Goal: Check status: Check status

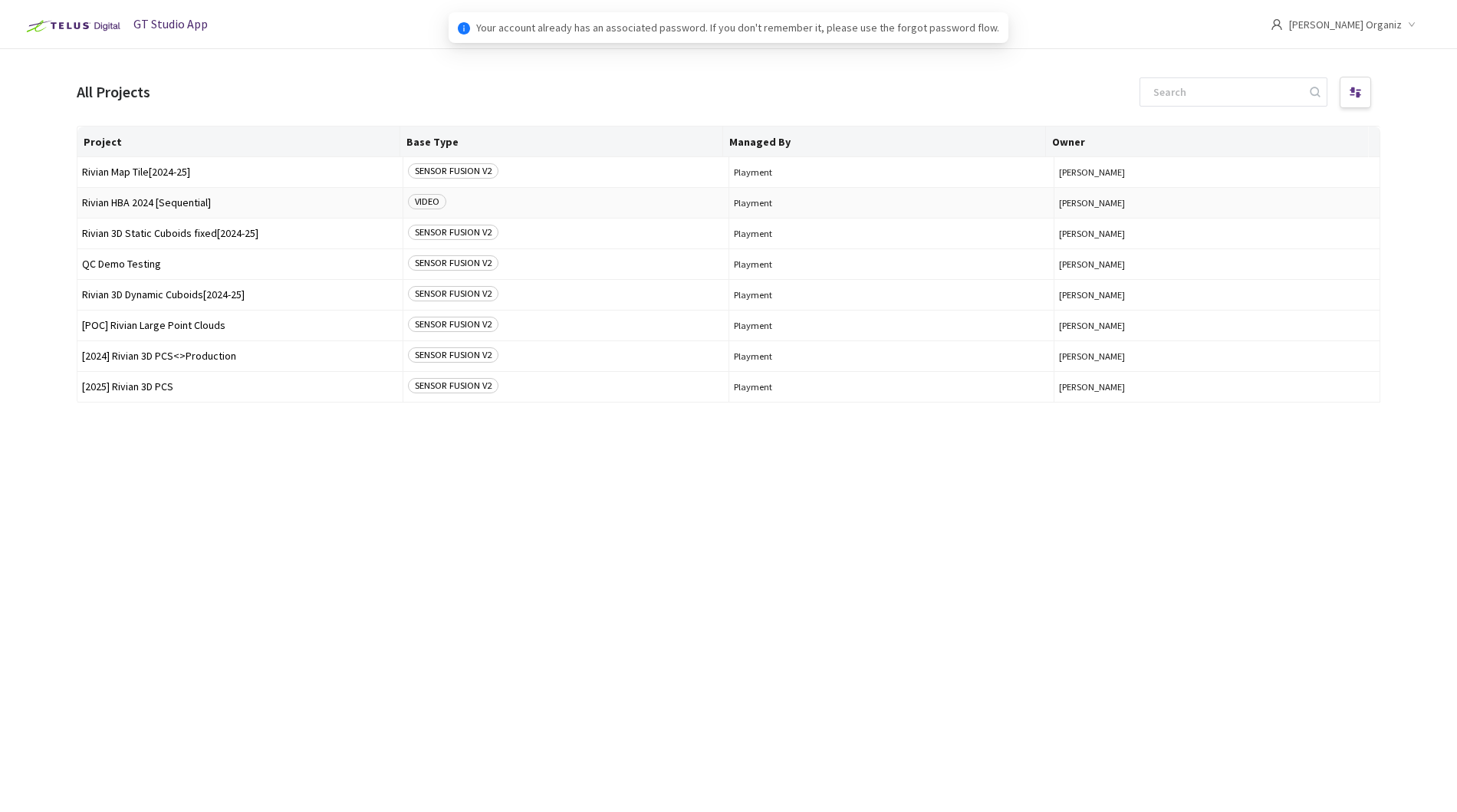
click at [204, 199] on span "Rivian HBA 2024 [Sequential]" at bounding box center [239, 203] width 316 height 11
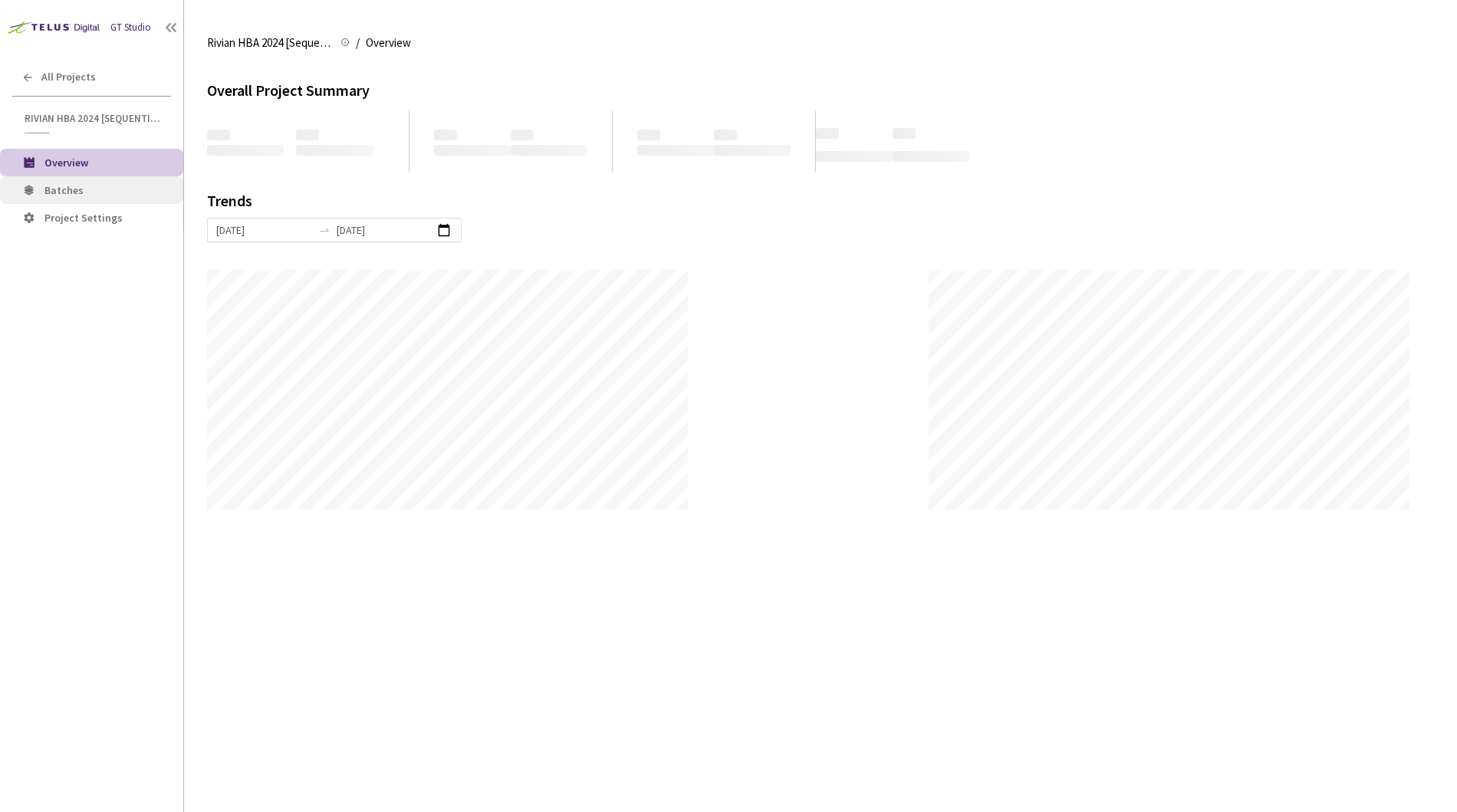
scroll to position [812, 1457]
click at [63, 191] on span "Batches" at bounding box center [63, 190] width 39 height 14
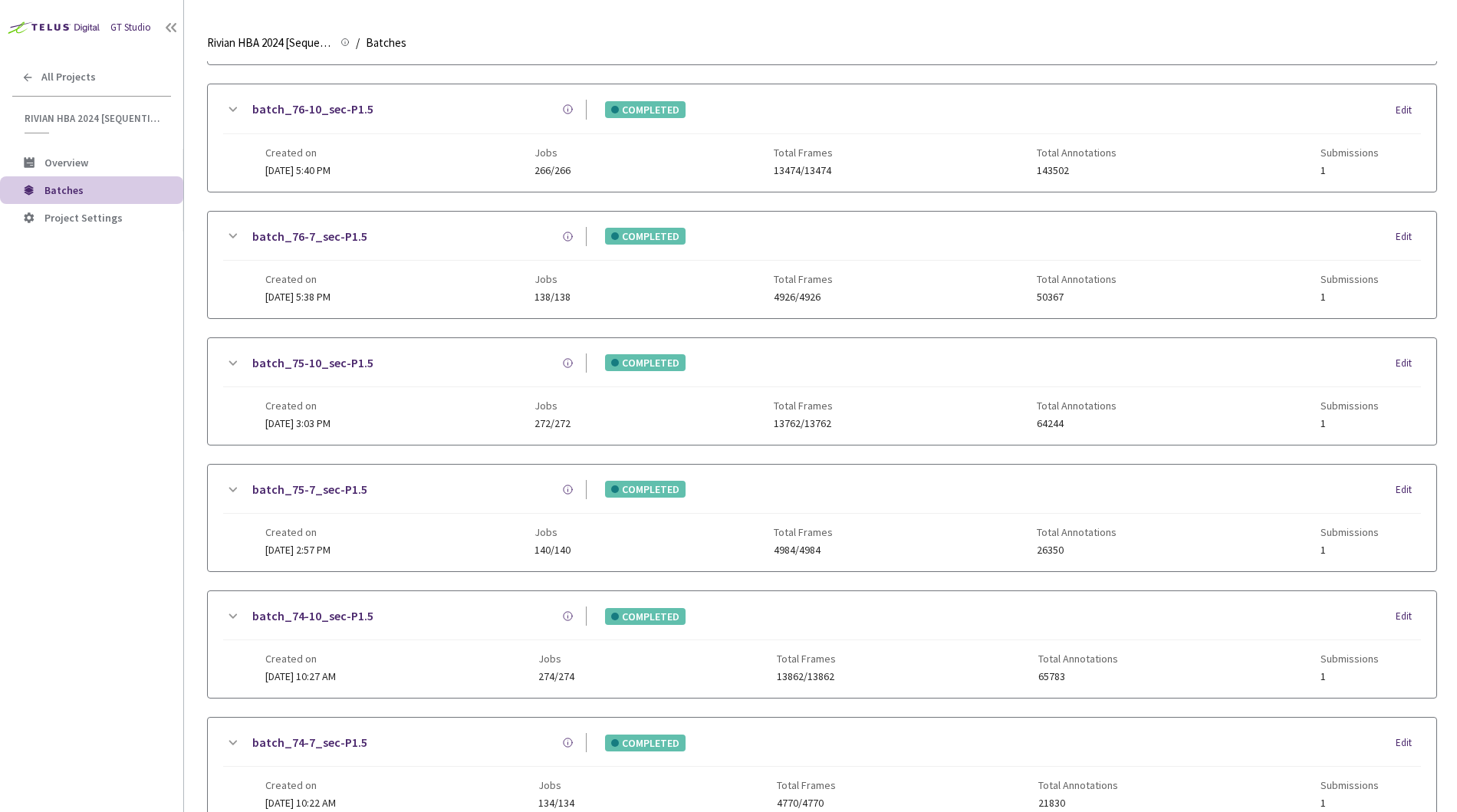
scroll to position [795, 0]
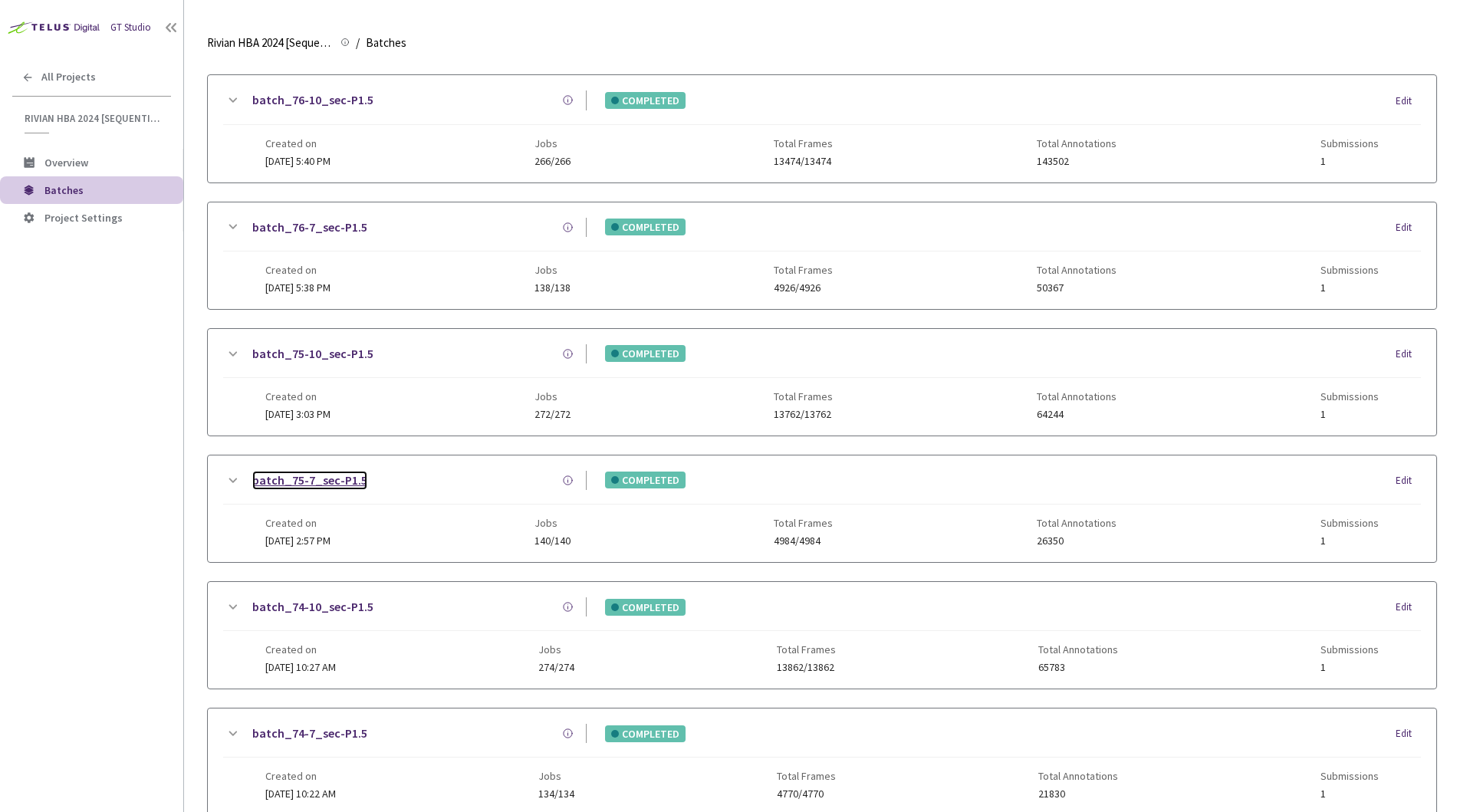
click at [308, 479] on link "batch_75-7_sec-P1.5" at bounding box center [310, 480] width 115 height 19
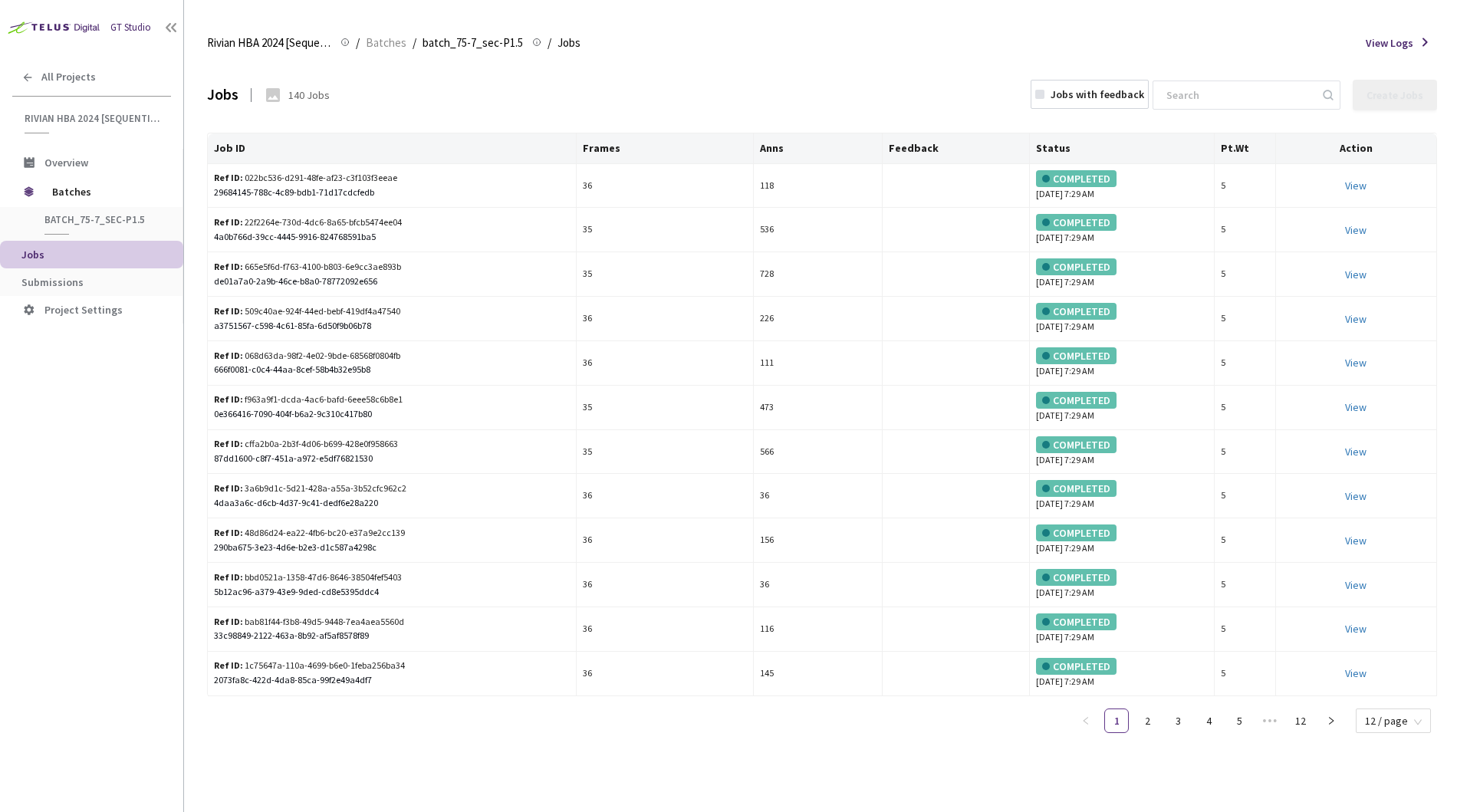
click at [195, 137] on main "Rivian HBA 2024 [Sequential] Rivian HBA 2024 [Sequential] / Batches / batch_75-…" at bounding box center [821, 406] width 1273 height 812
click at [67, 284] on span "Submissions" at bounding box center [52, 283] width 62 height 14
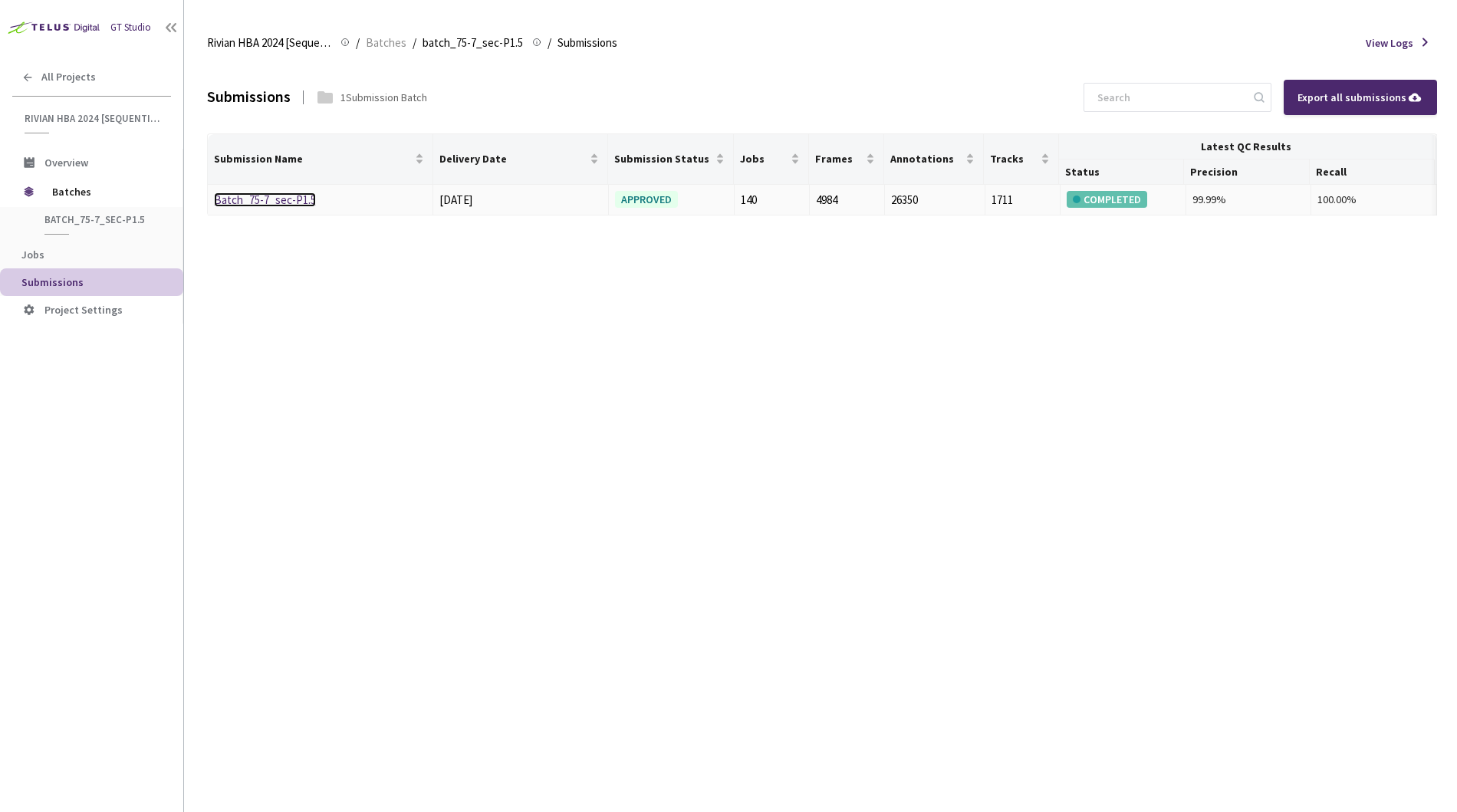
click at [234, 196] on link "Batch_75-7_sec-P1.5" at bounding box center [264, 199] width 102 height 15
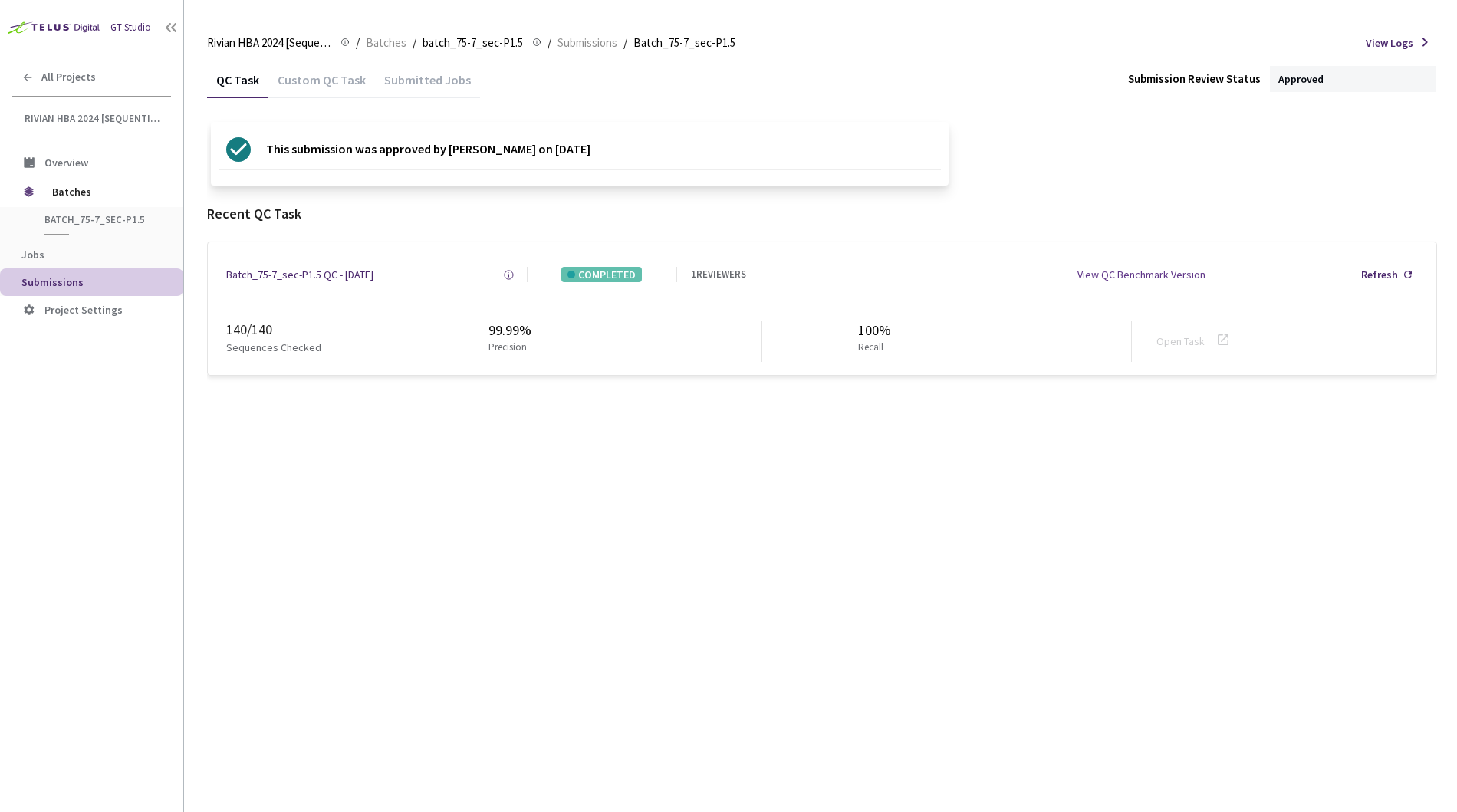
click at [202, 219] on main "Rivian HBA 2024 [Sequential] Rivian HBA 2024 [Sequential] / Batches / batch_75-…" at bounding box center [821, 406] width 1273 height 812
click at [89, 186] on span "Batches" at bounding box center [104, 191] width 105 height 30
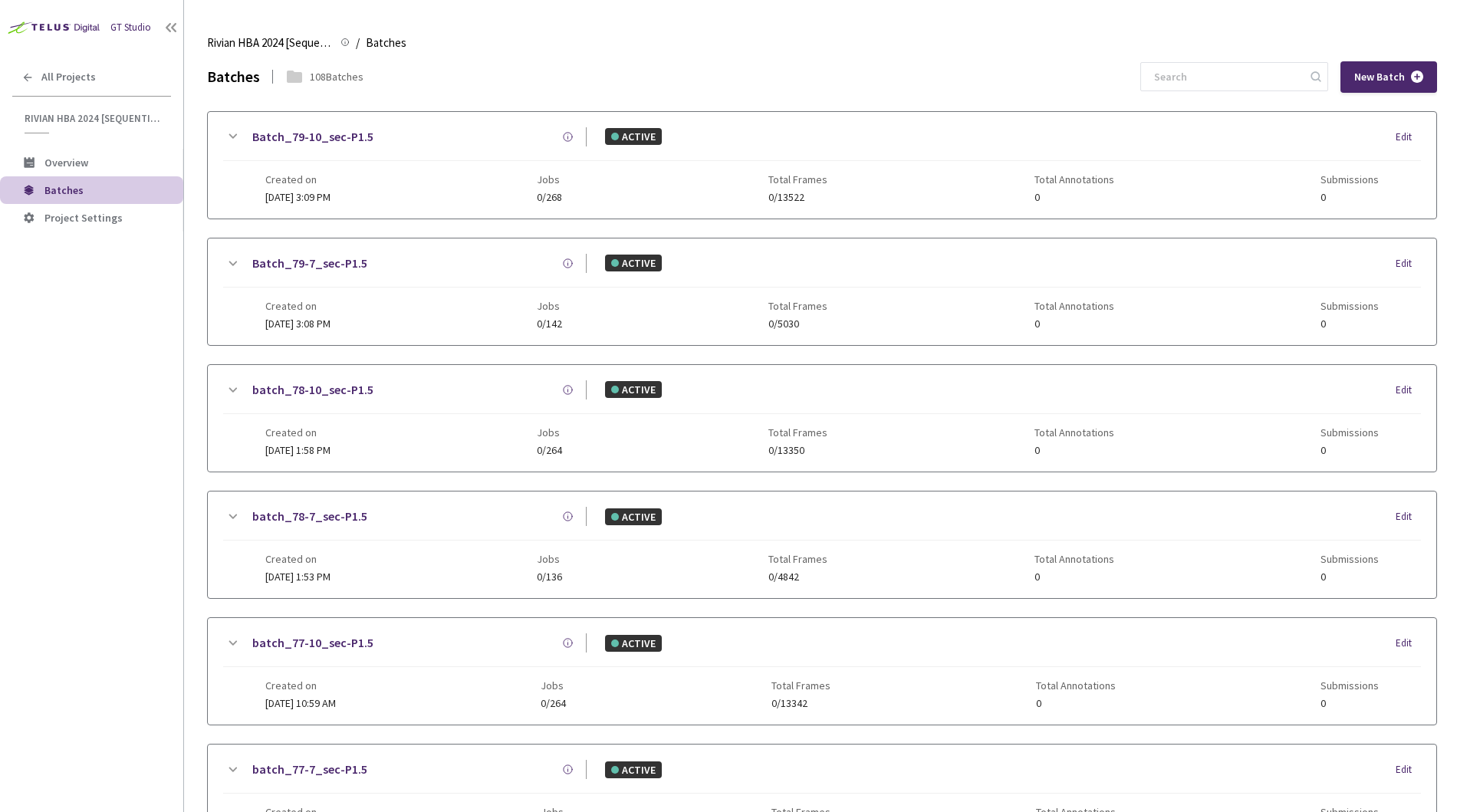
scroll to position [889, 0]
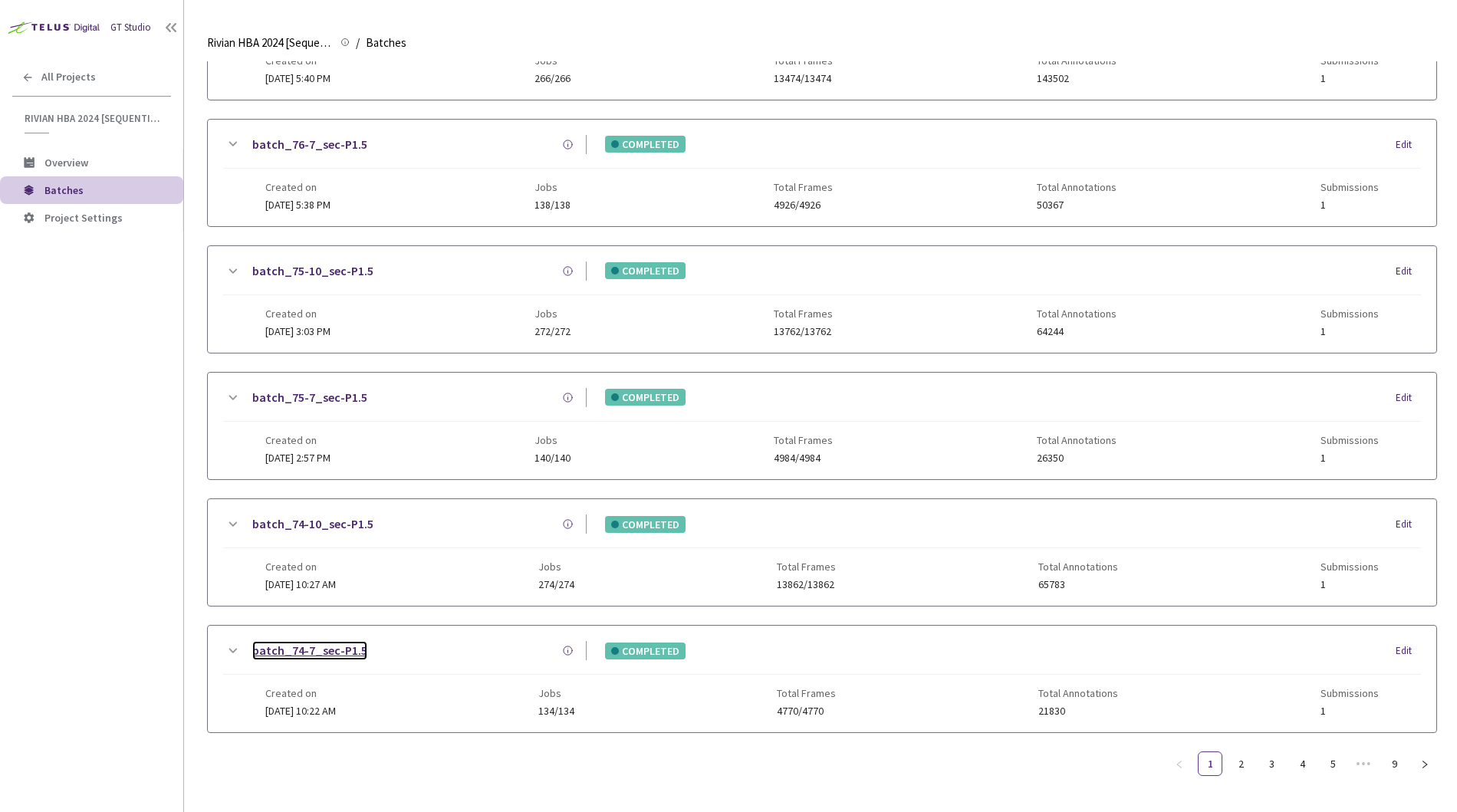
click at [316, 648] on link "batch_74-7_sec-P1.5" at bounding box center [310, 650] width 115 height 19
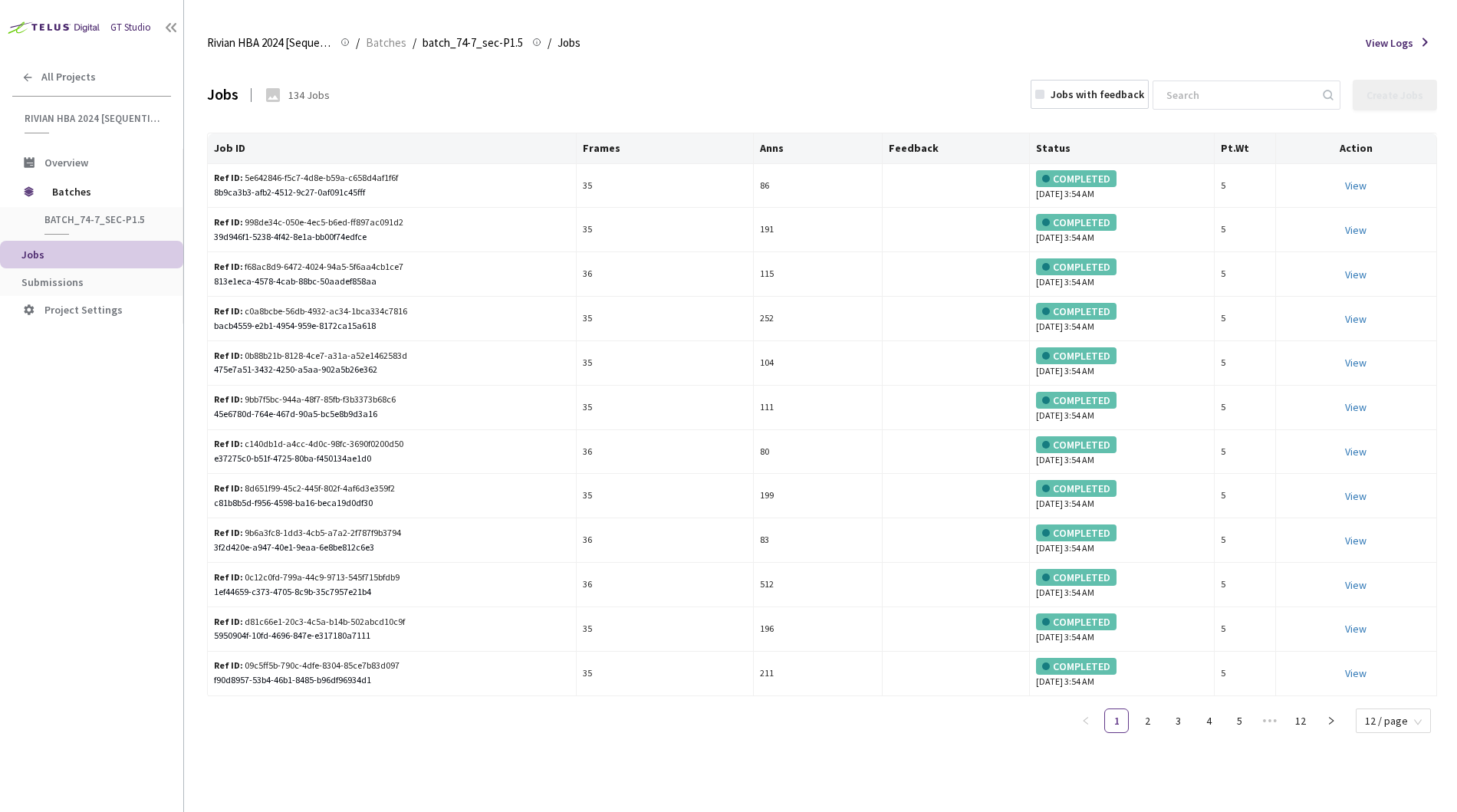
click at [209, 129] on div "Jobs 134 Jobs Jobs with feedback Create Jobs Job ID Frames Anns Feedback Status…" at bounding box center [822, 403] width 1230 height 684
click at [46, 276] on span "Submissions" at bounding box center [52, 283] width 62 height 14
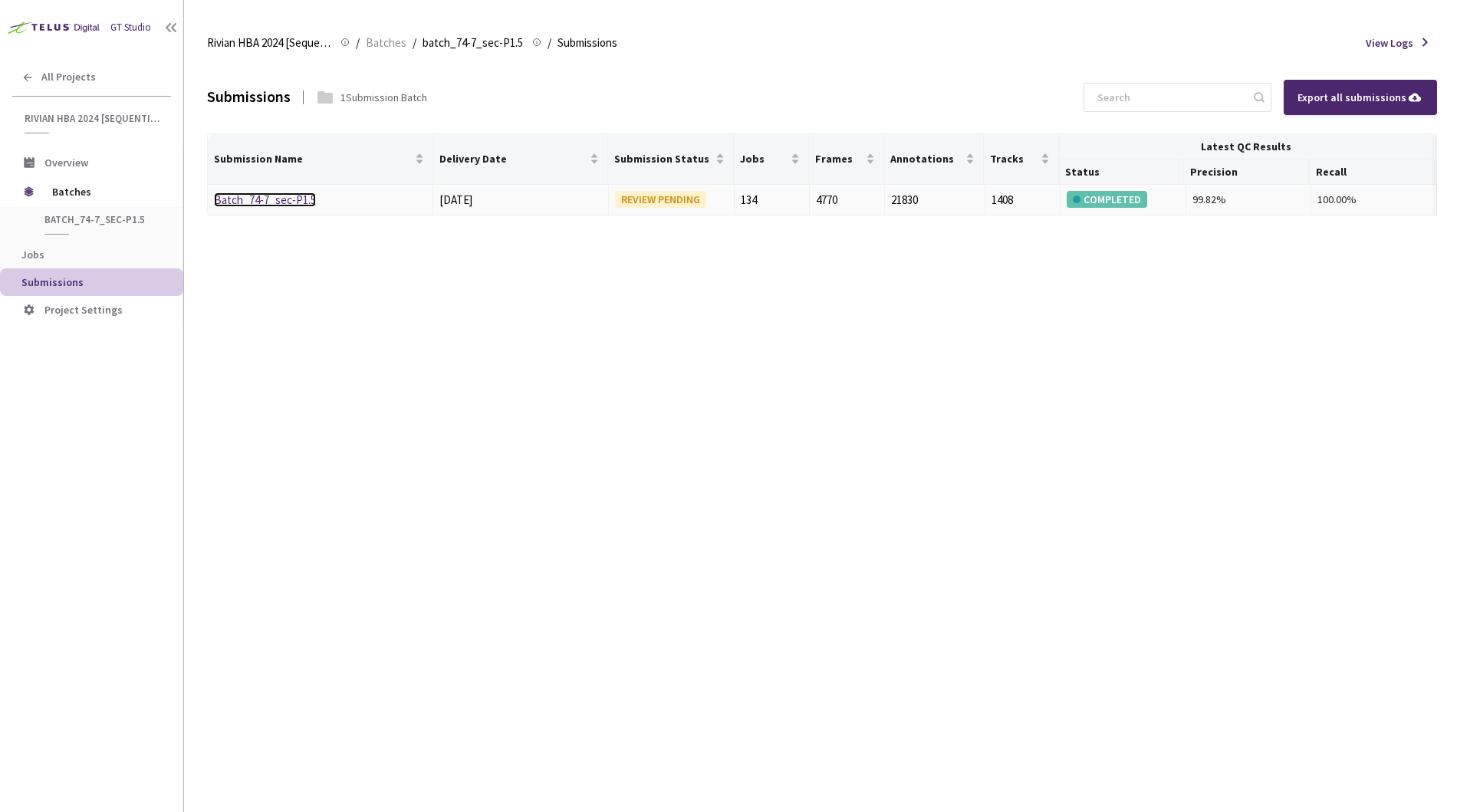
click at [284, 203] on link "Batch_74-7_sec-P1.5" at bounding box center [264, 199] width 102 height 15
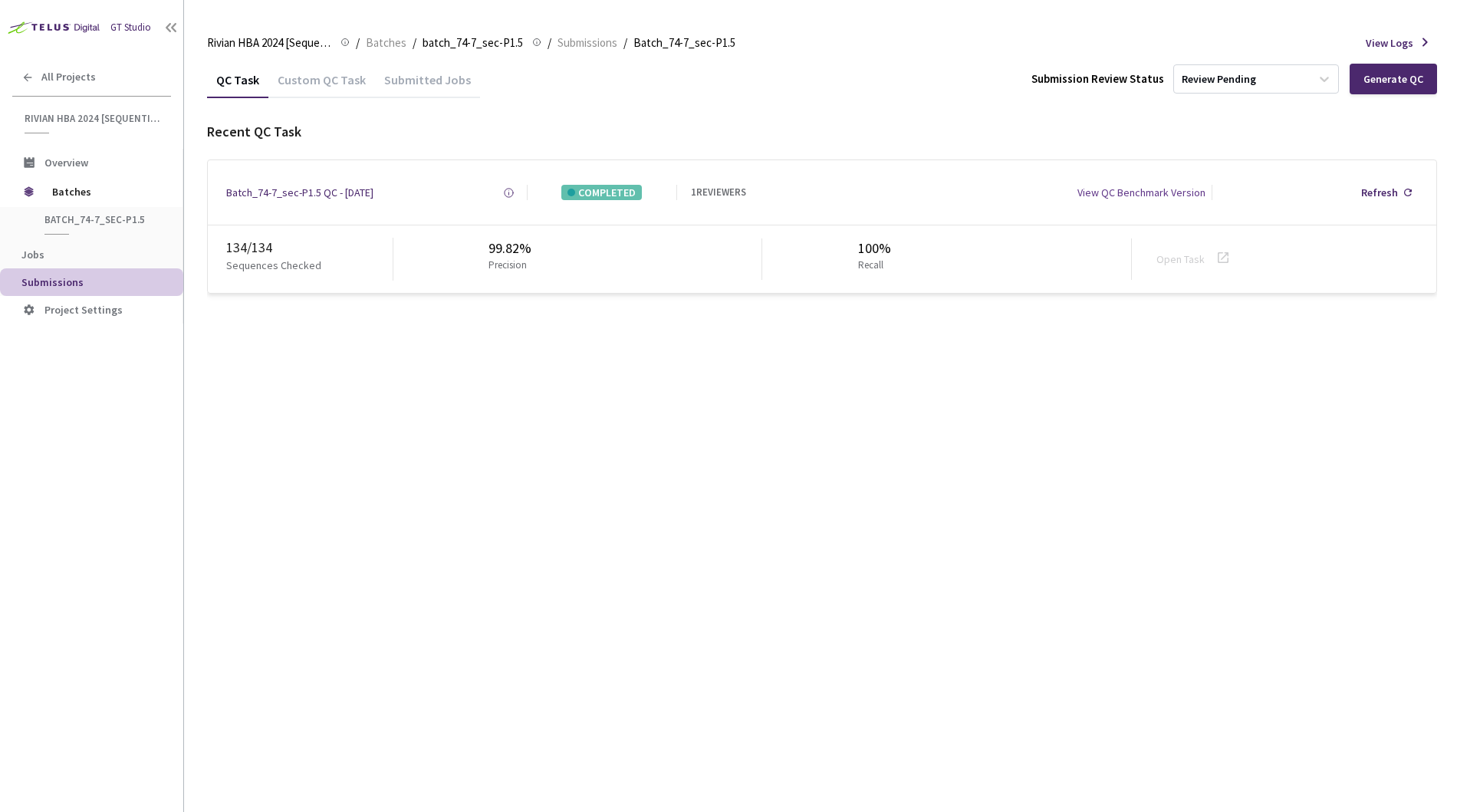
click at [323, 88] on div "Custom QC Task" at bounding box center [322, 85] width 107 height 26
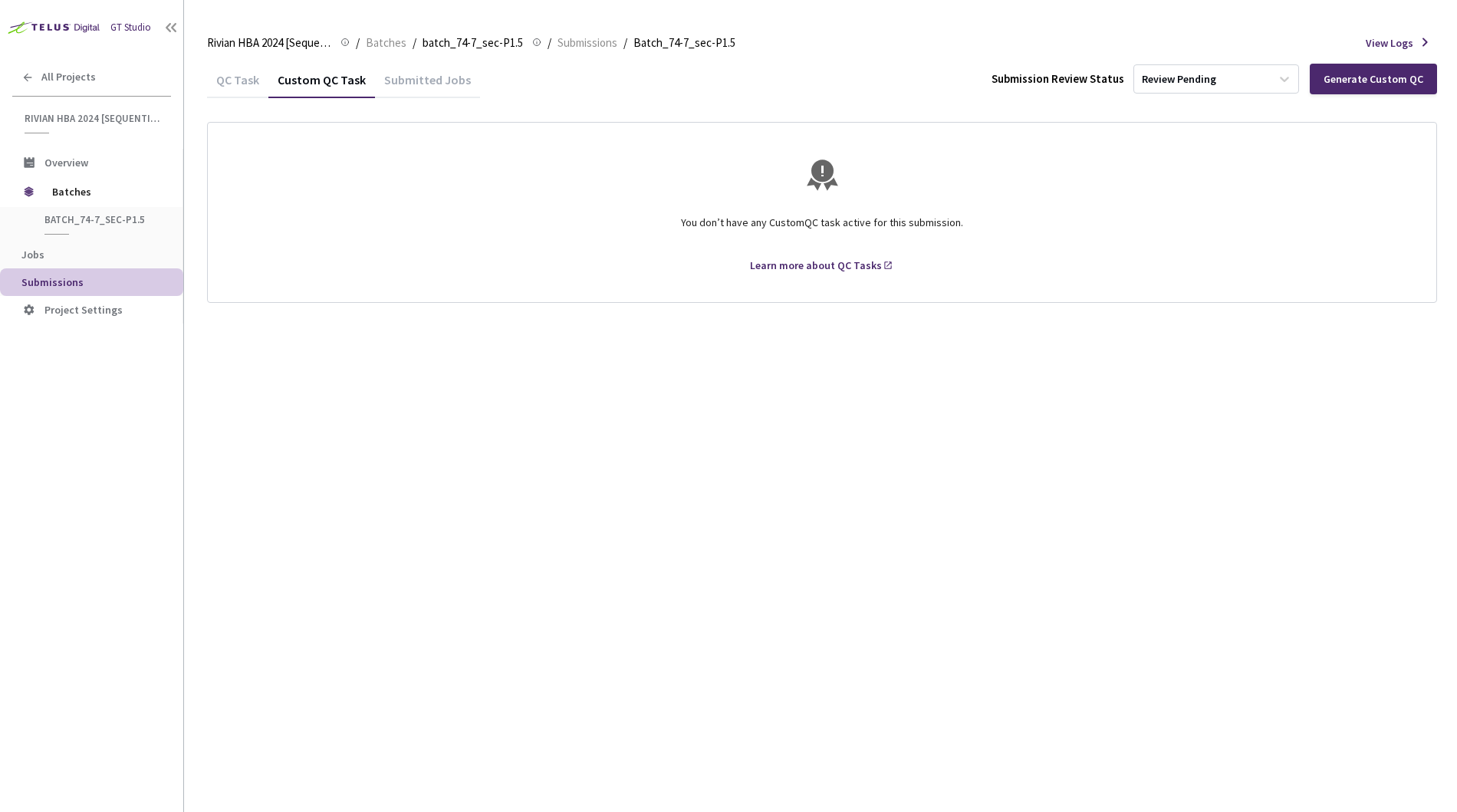
click at [394, 93] on div "Submitted Jobs" at bounding box center [427, 85] width 105 height 26
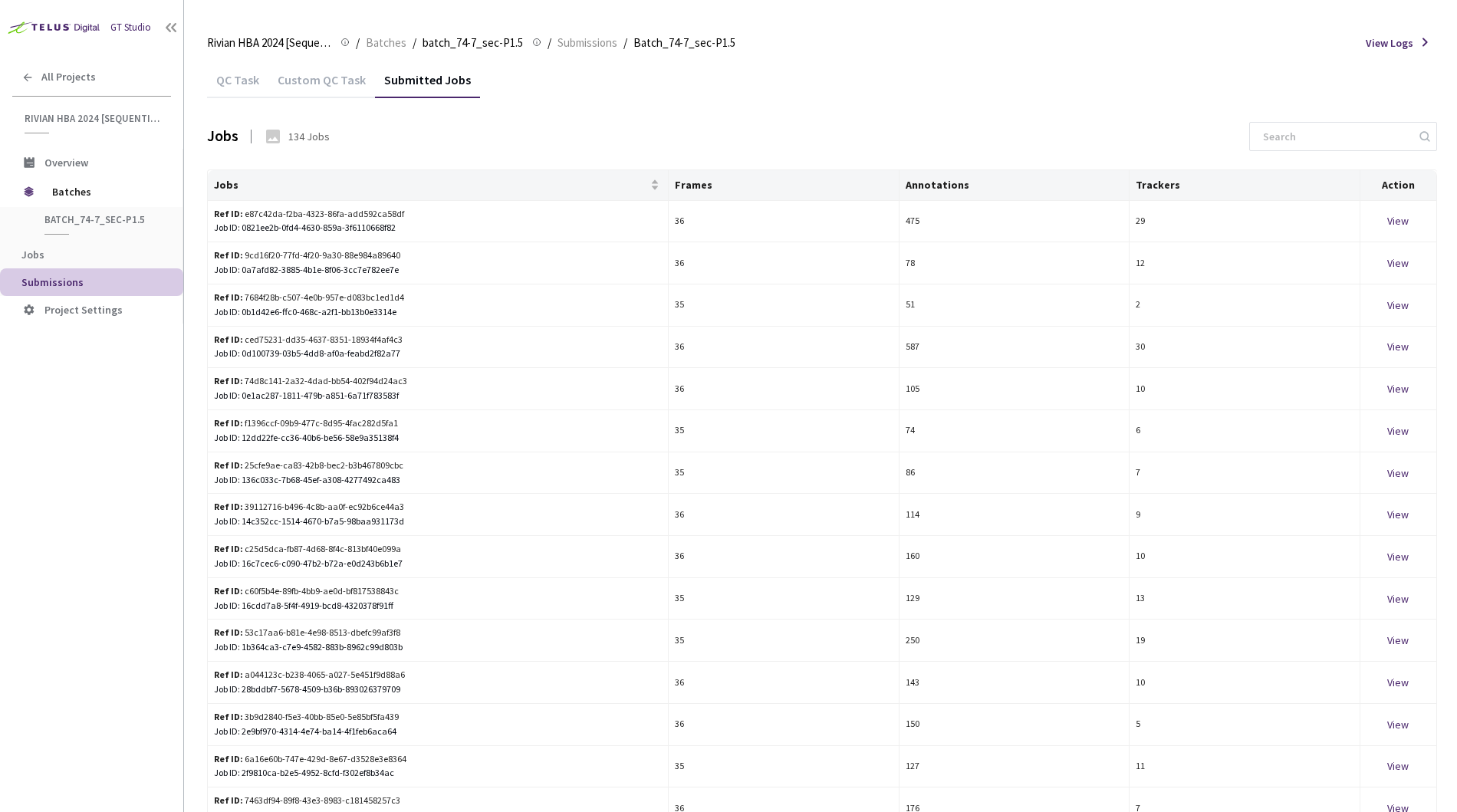
click at [231, 84] on div "QC Task" at bounding box center [237, 85] width 62 height 26
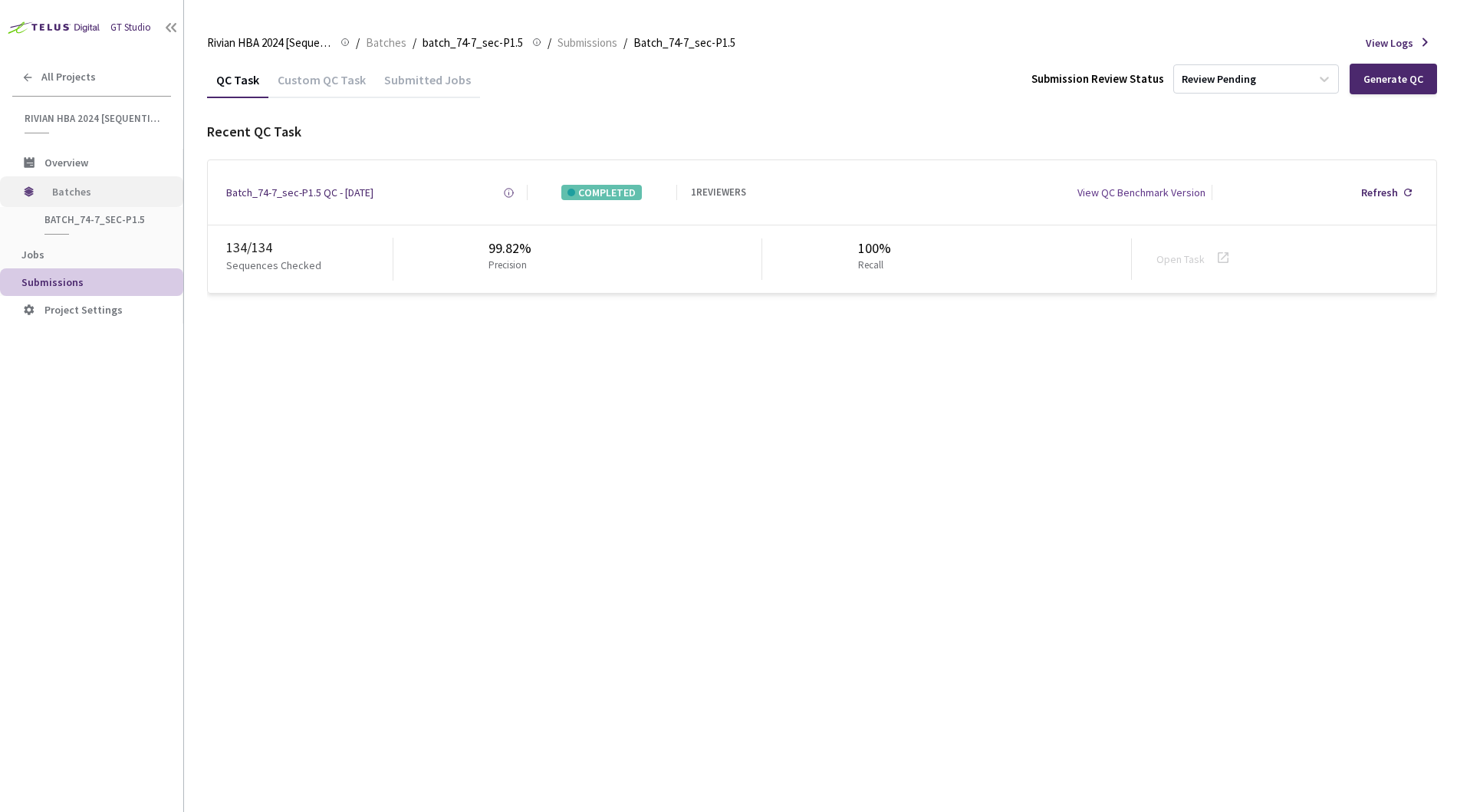
click at [58, 197] on span "Batches" at bounding box center [104, 191] width 105 height 30
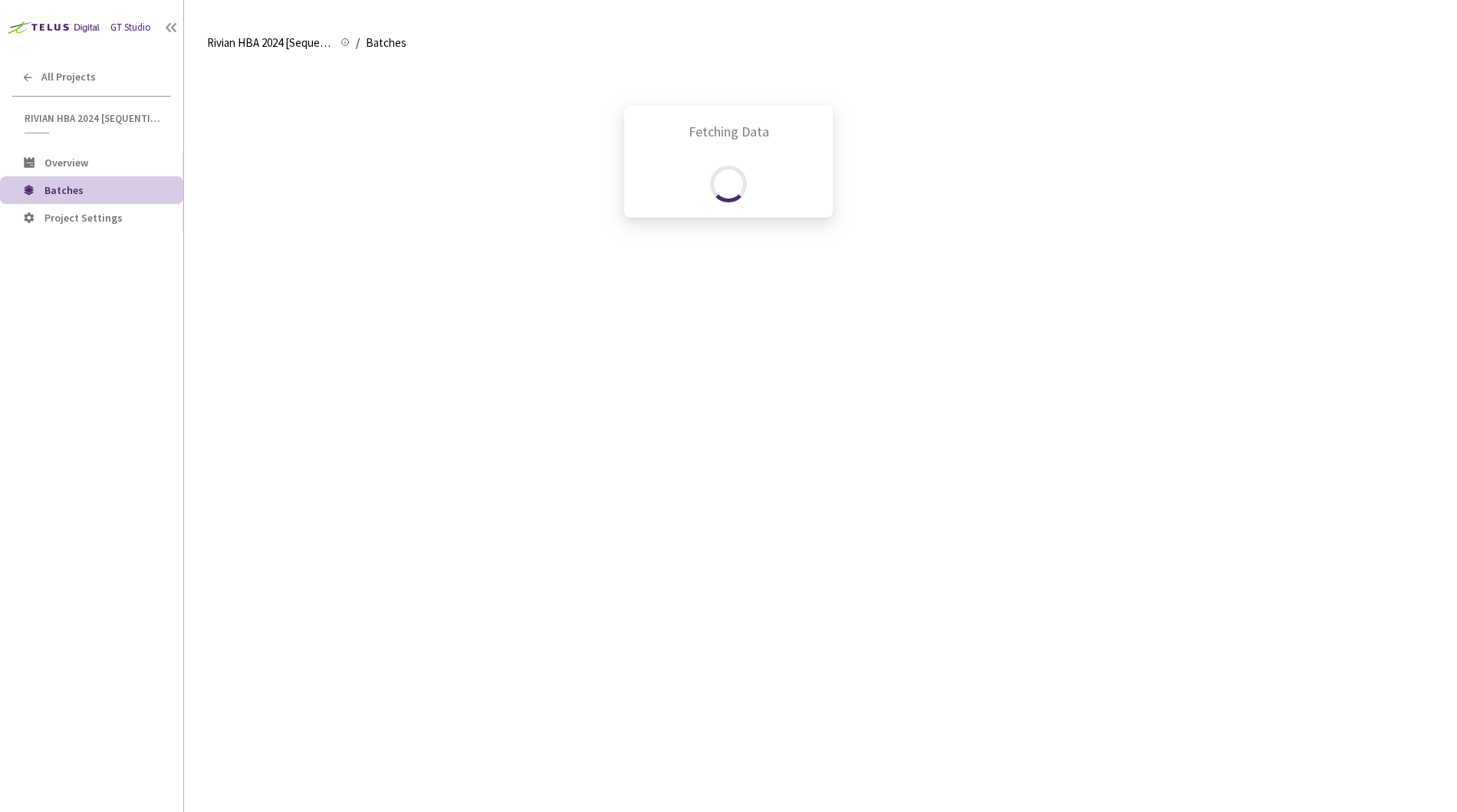
scroll to position [889, 0]
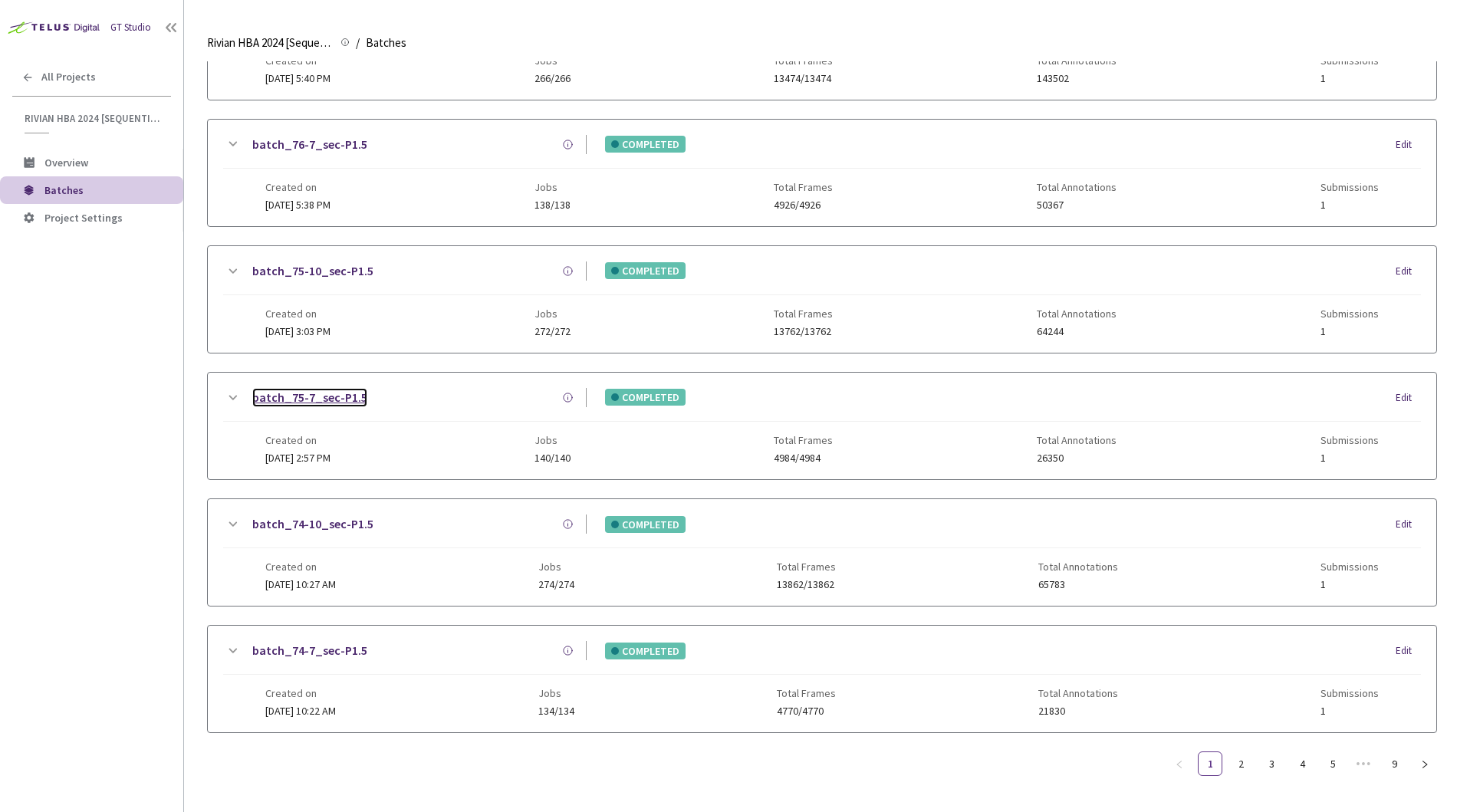
click at [302, 391] on link "batch_75-7_sec-P1.5" at bounding box center [310, 397] width 115 height 19
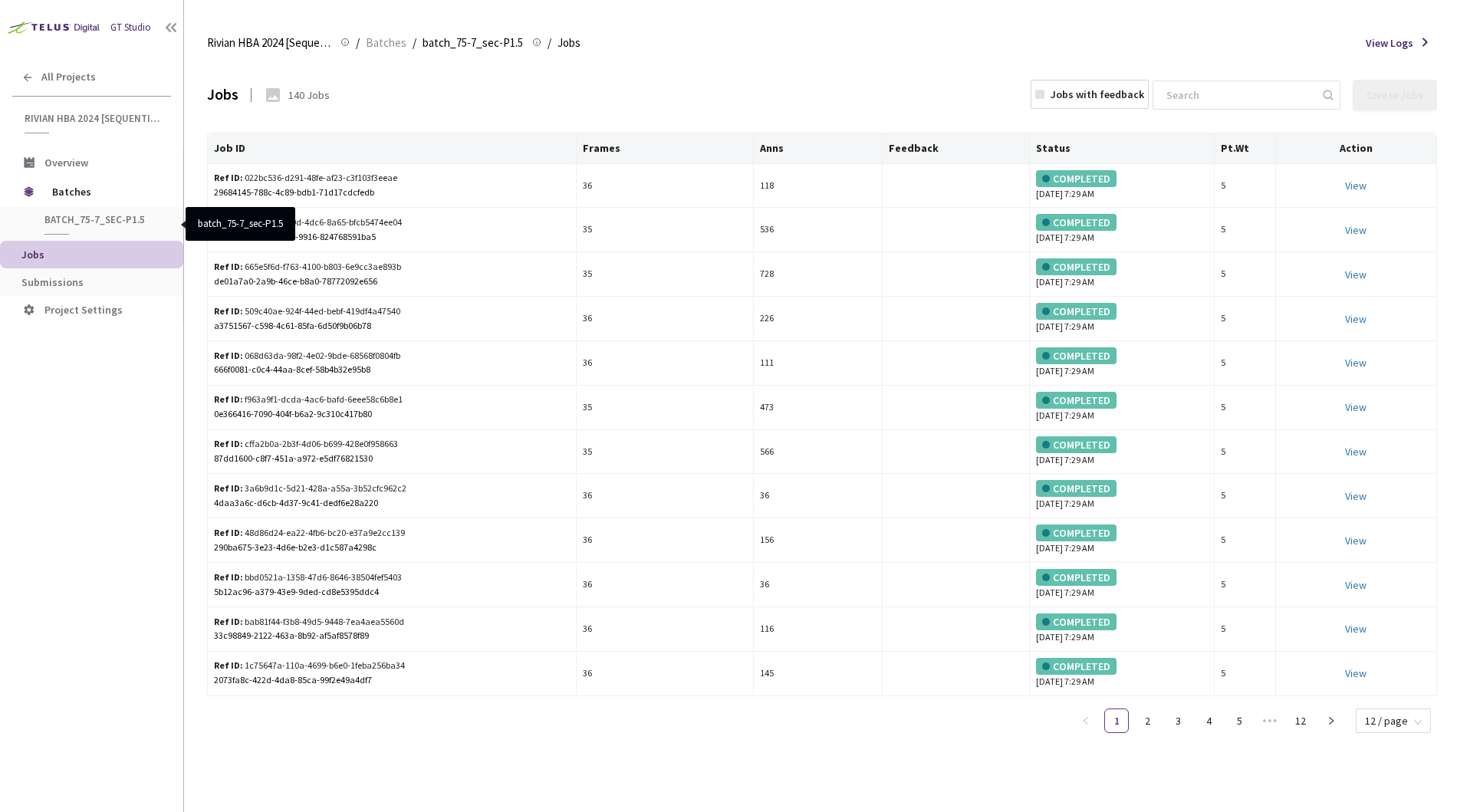
click at [87, 222] on span "batch_75-7_sec-P1.5" at bounding box center [101, 219] width 113 height 13
click at [50, 289] on span "Submissions" at bounding box center [52, 283] width 62 height 14
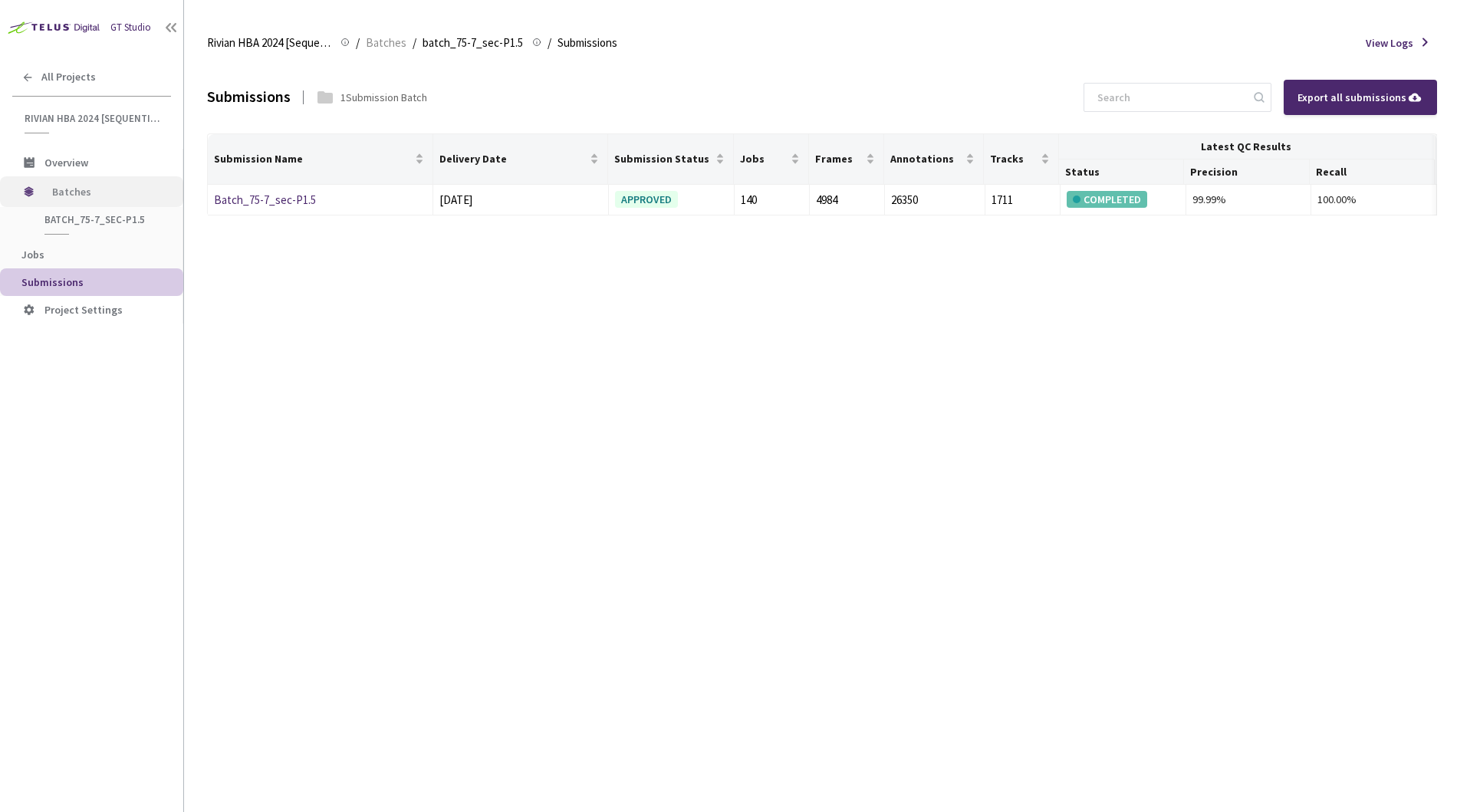
click at [62, 194] on span "Batches" at bounding box center [104, 191] width 105 height 30
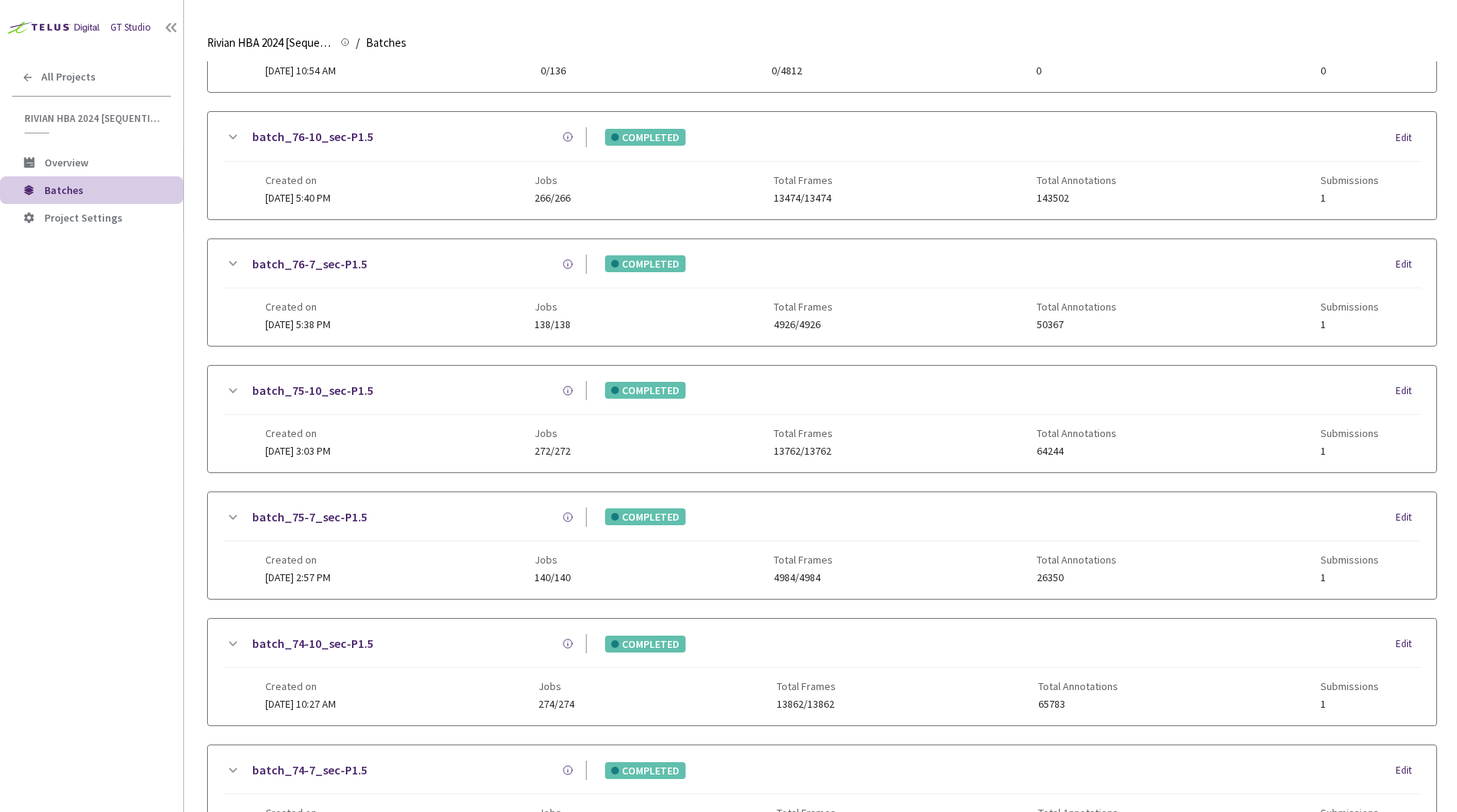
scroll to position [726, 0]
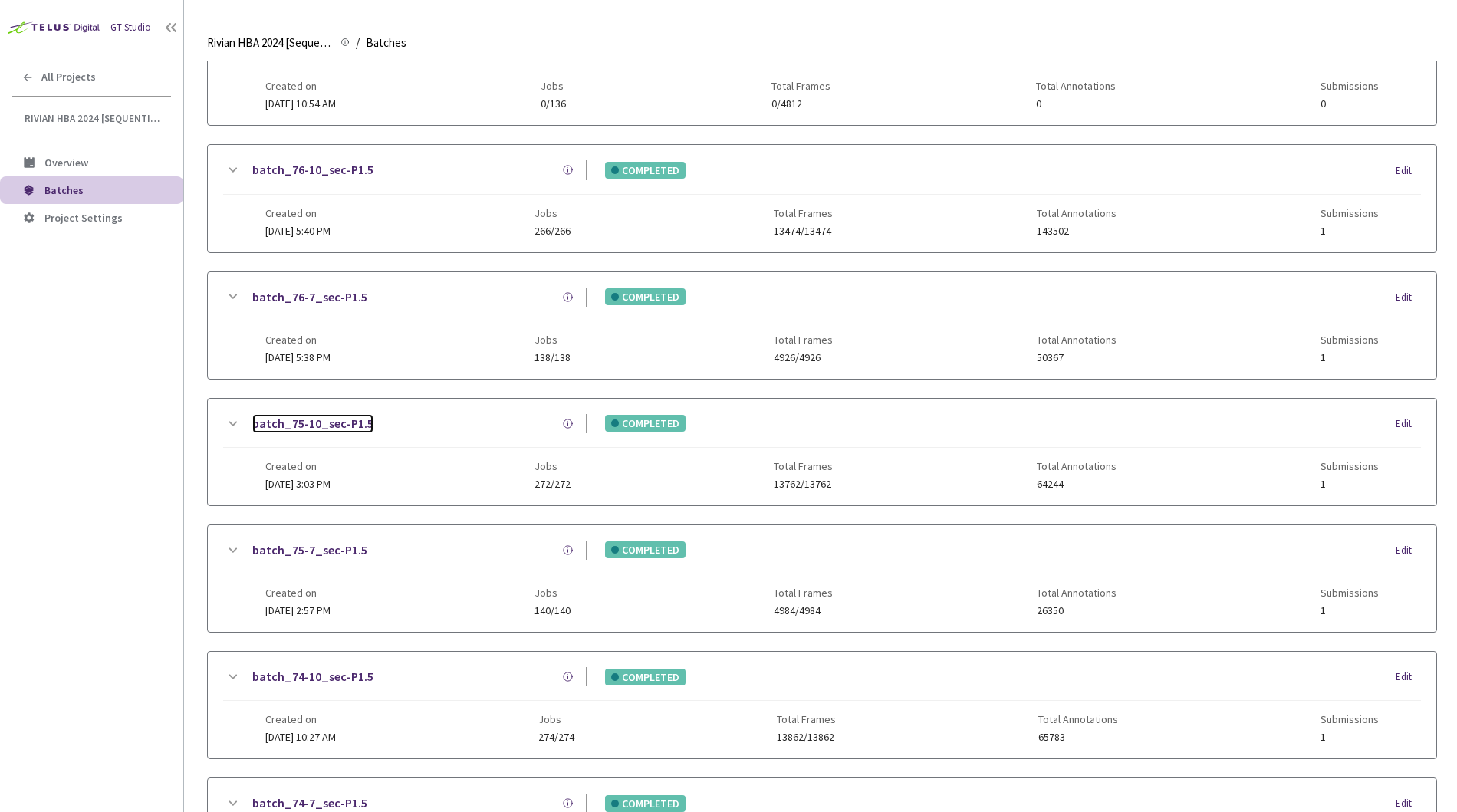
click at [291, 416] on link "batch_75-10_sec-P1.5" at bounding box center [312, 423] width 121 height 19
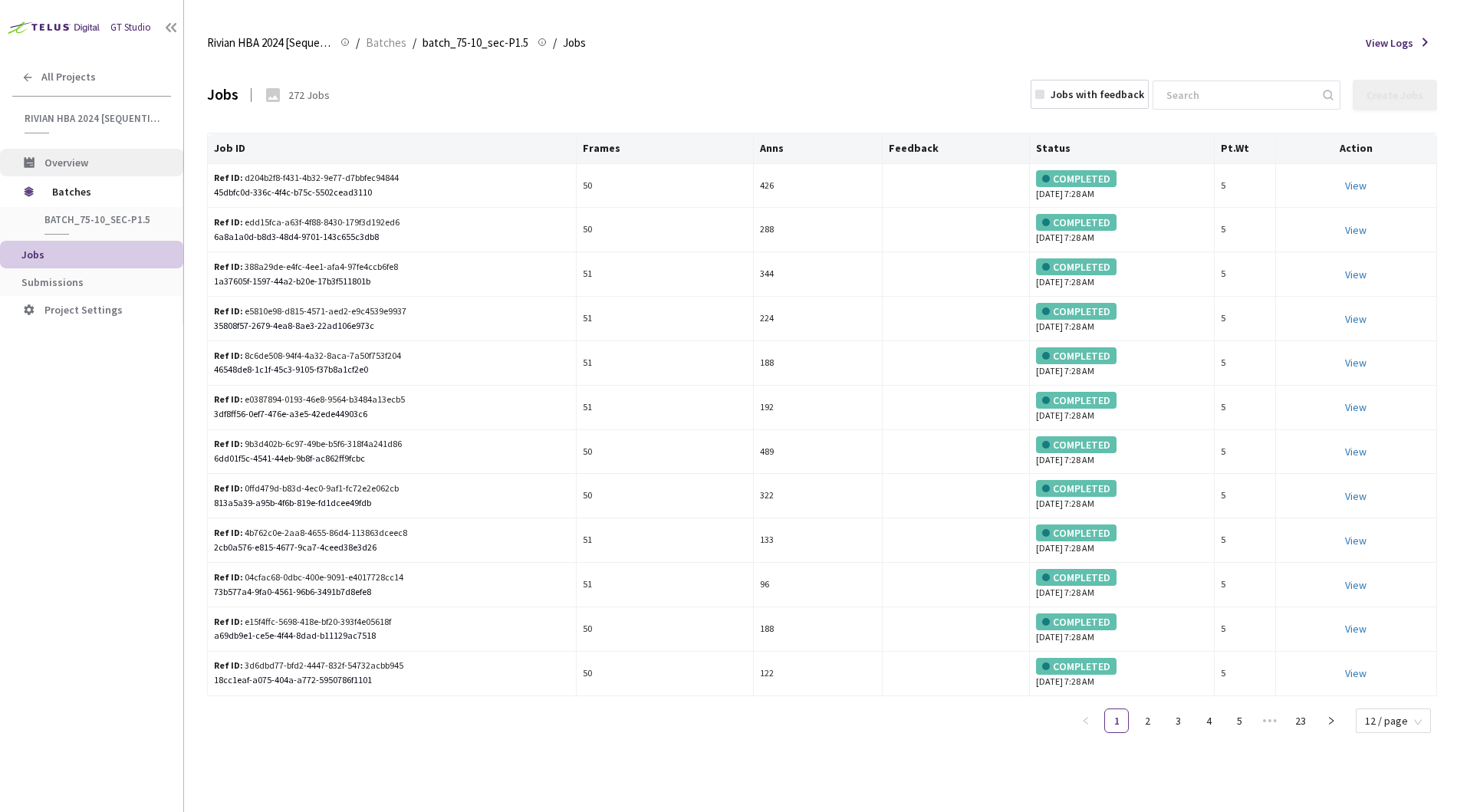
click at [70, 170] on li "Overview" at bounding box center [91, 163] width 184 height 28
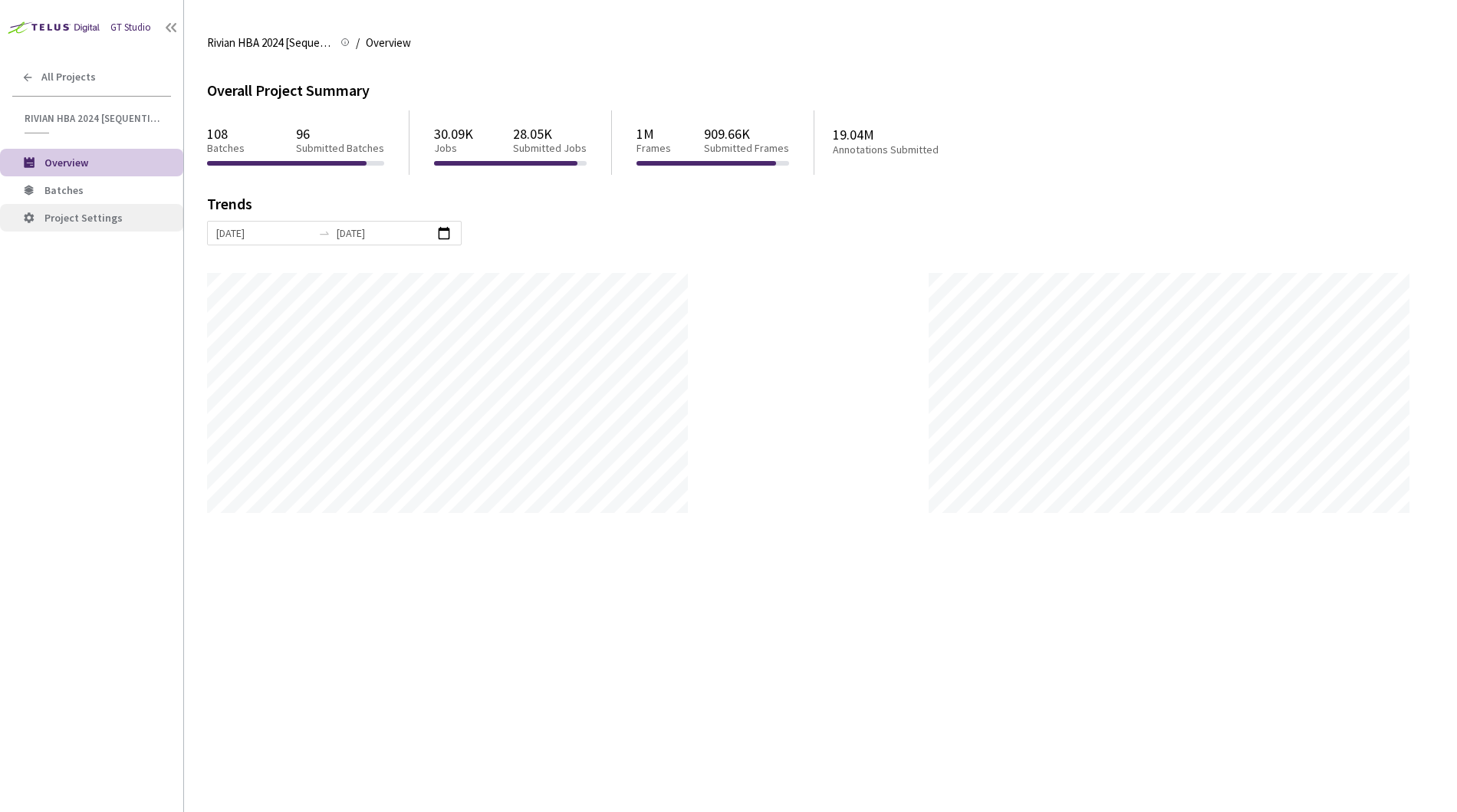
scroll to position [812, 1457]
click at [55, 194] on span "Batches" at bounding box center [63, 190] width 39 height 14
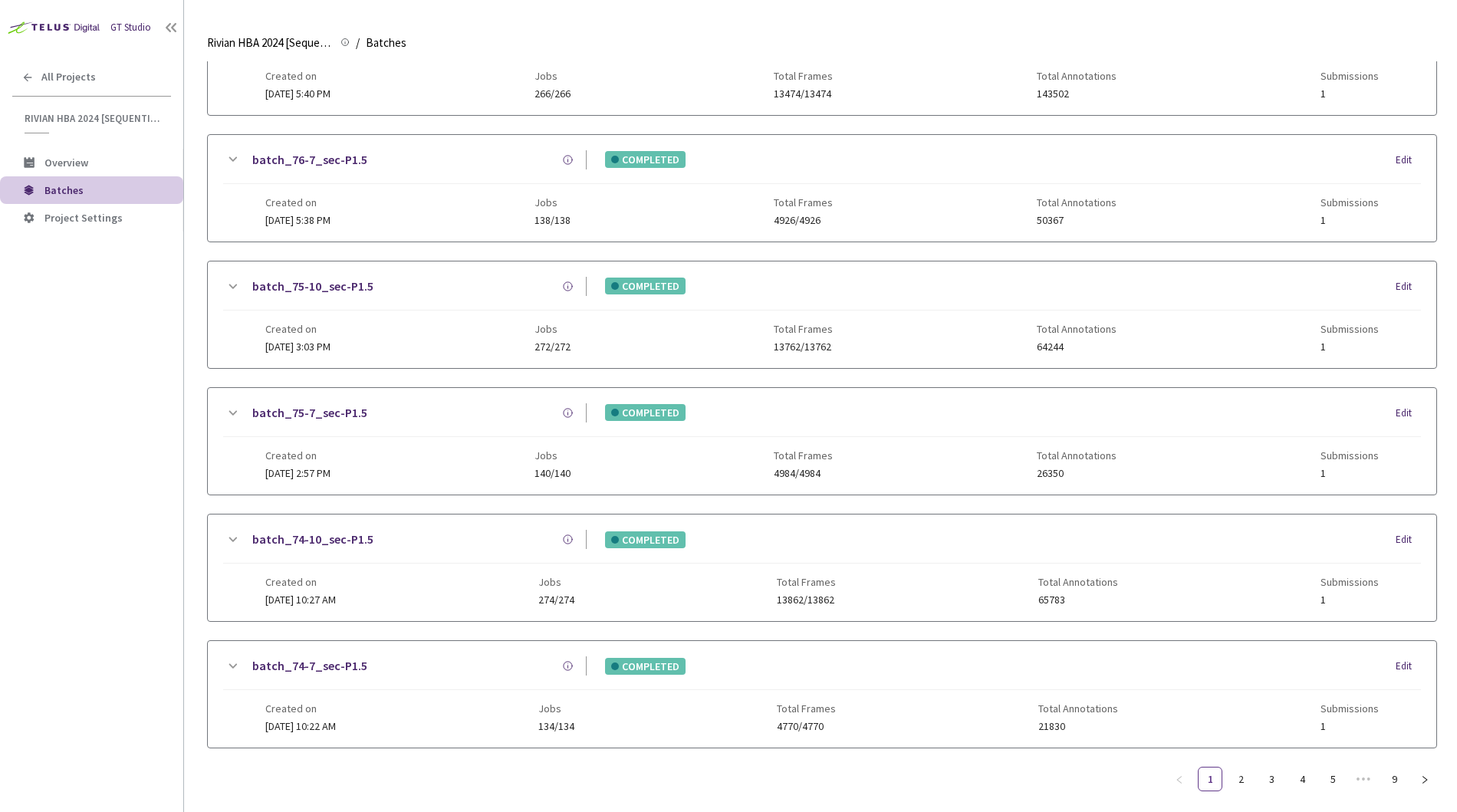
scroll to position [889, 0]
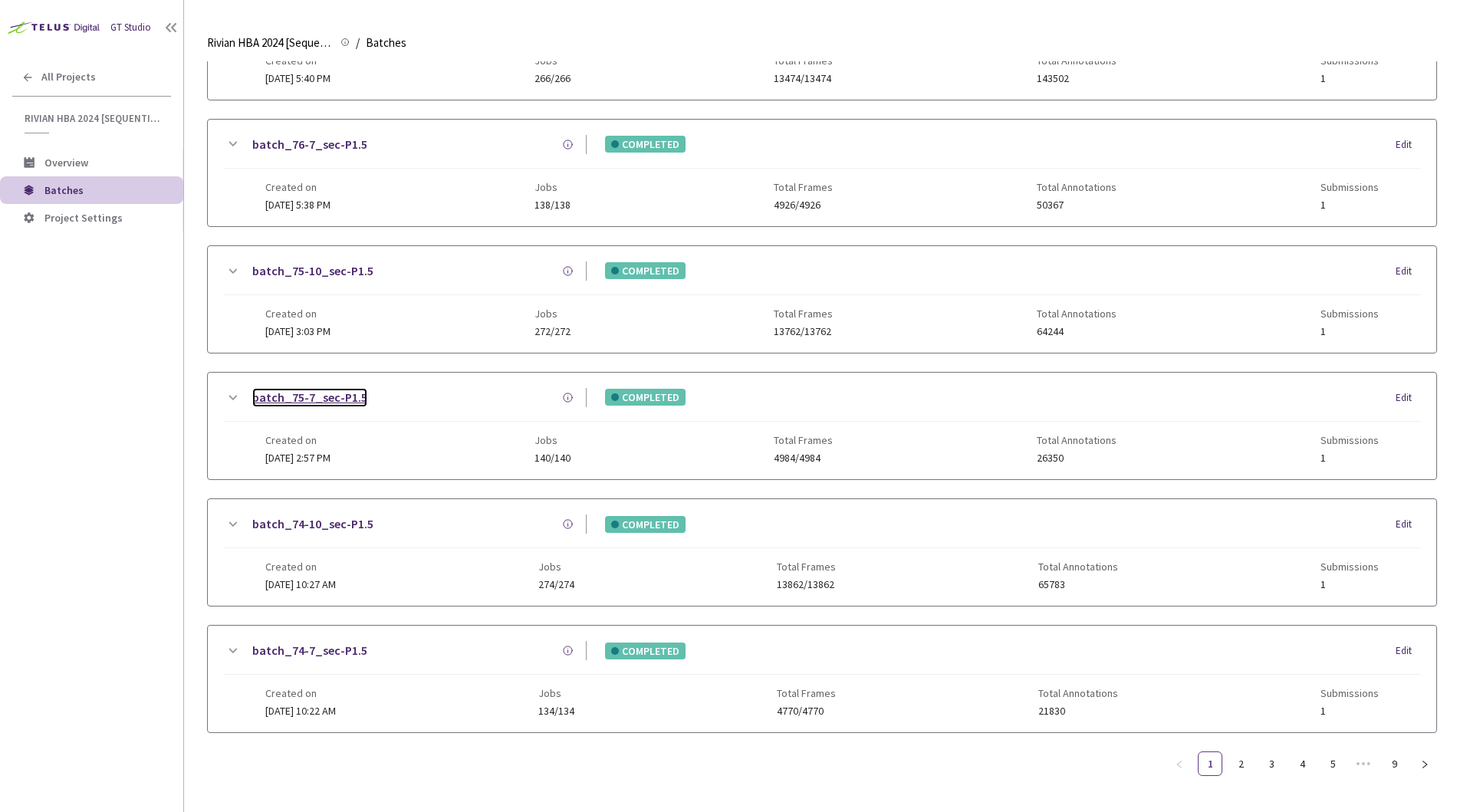
click at [307, 388] on link "batch_75-7_sec-P1.5" at bounding box center [310, 397] width 115 height 19
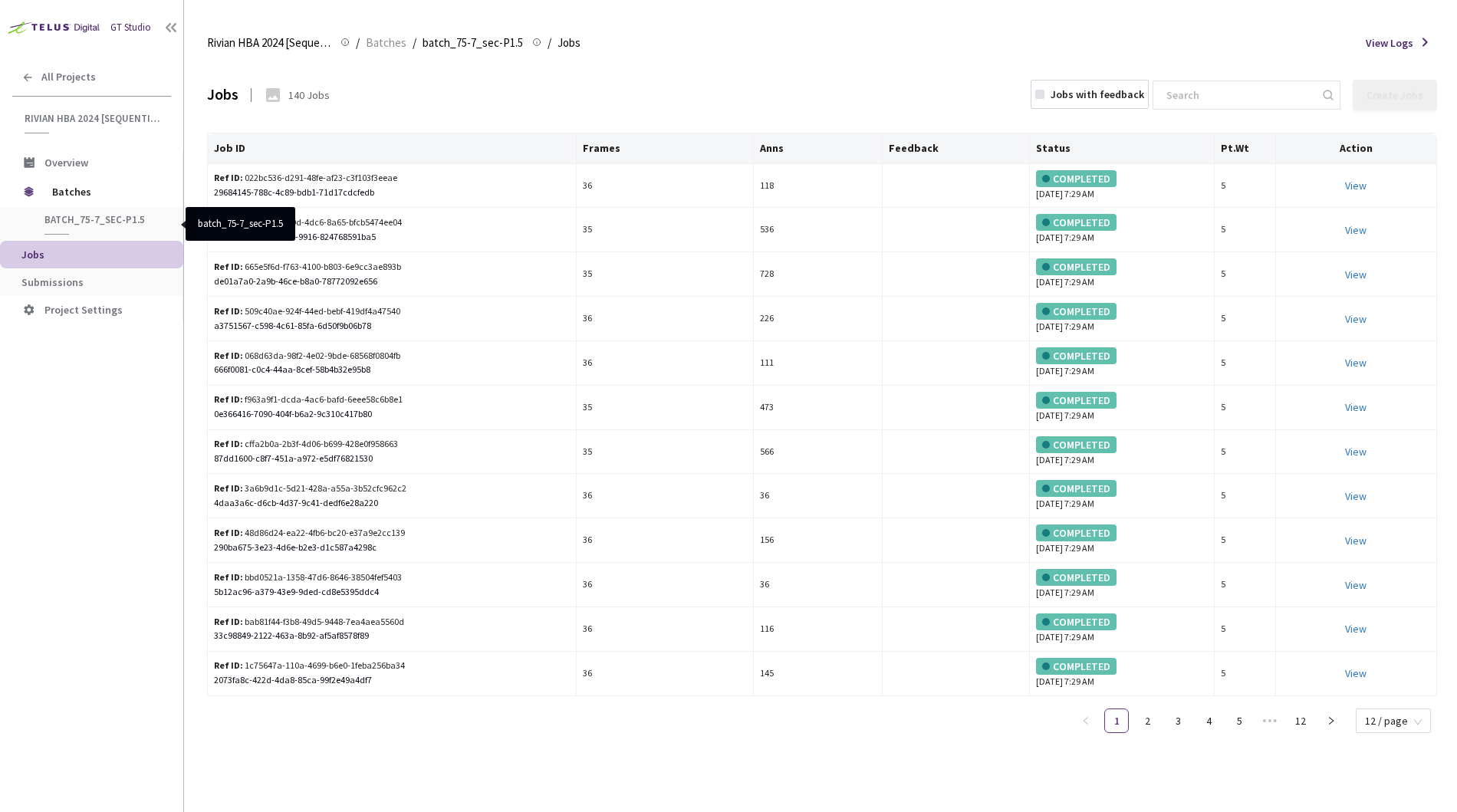
click at [75, 215] on span "batch_75-7_sec-P1.5" at bounding box center [101, 219] width 113 height 13
click at [68, 195] on span "Batches" at bounding box center [104, 191] width 105 height 30
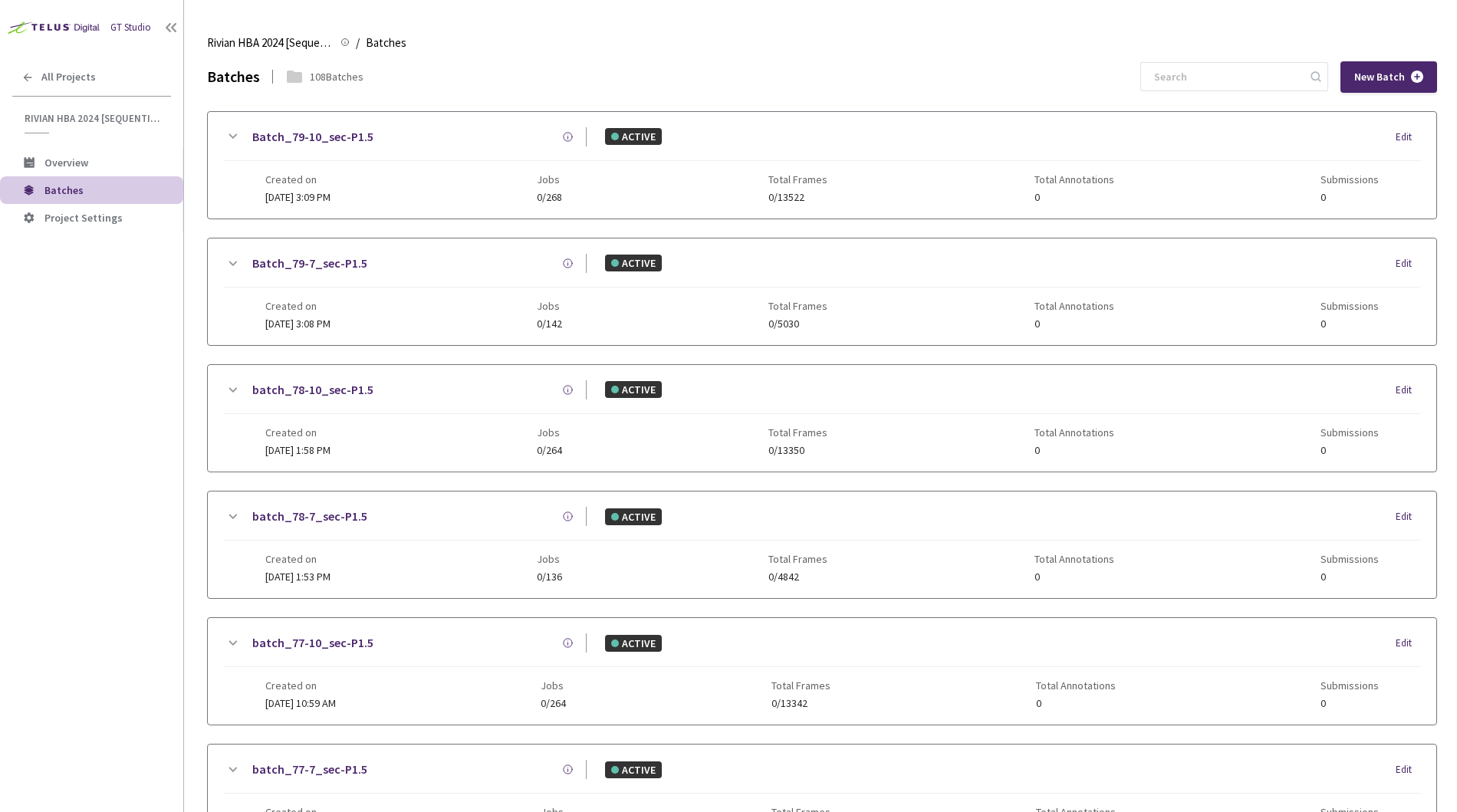
scroll to position [889, 0]
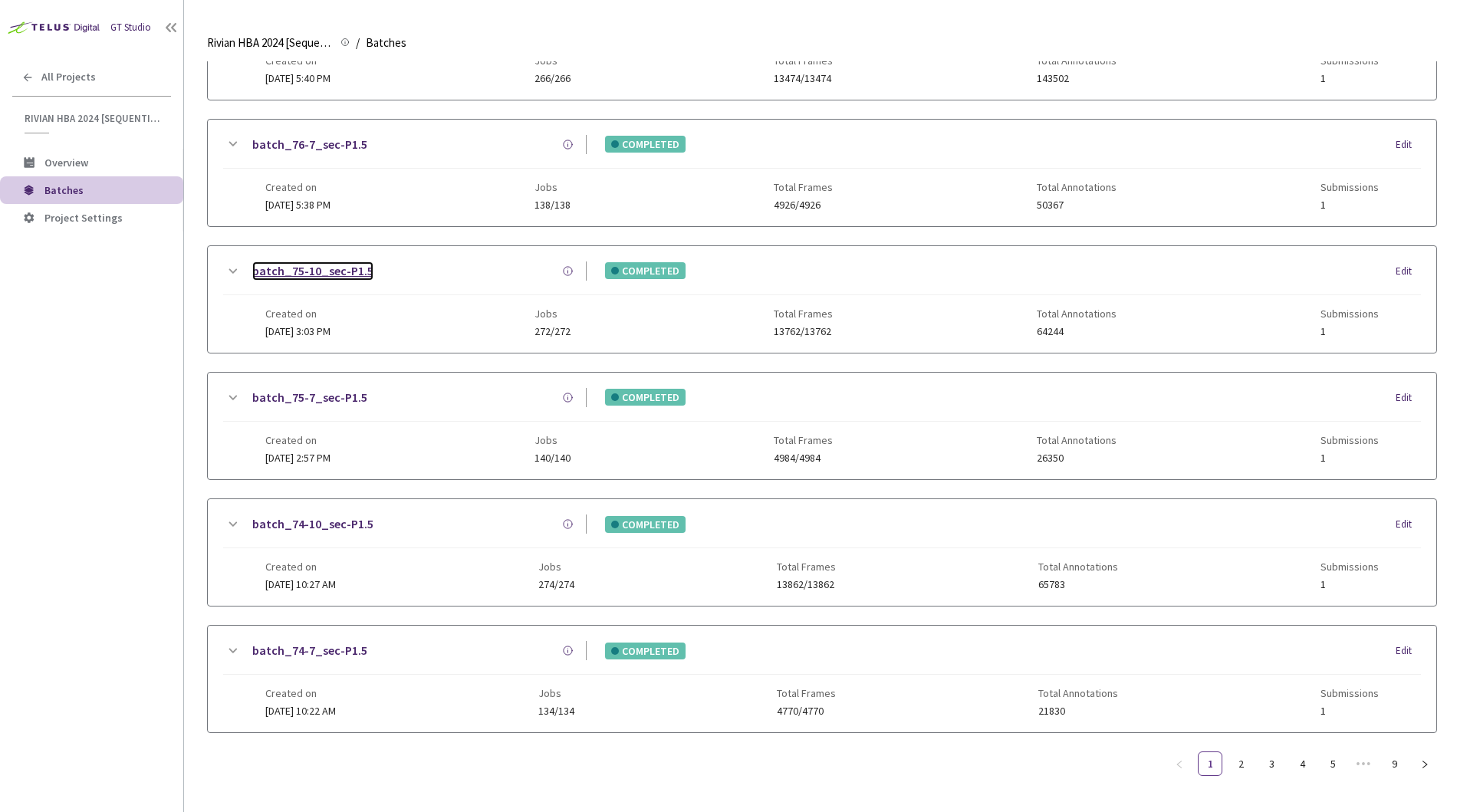
click at [308, 262] on link "batch_75-10_sec-P1.5" at bounding box center [312, 271] width 121 height 19
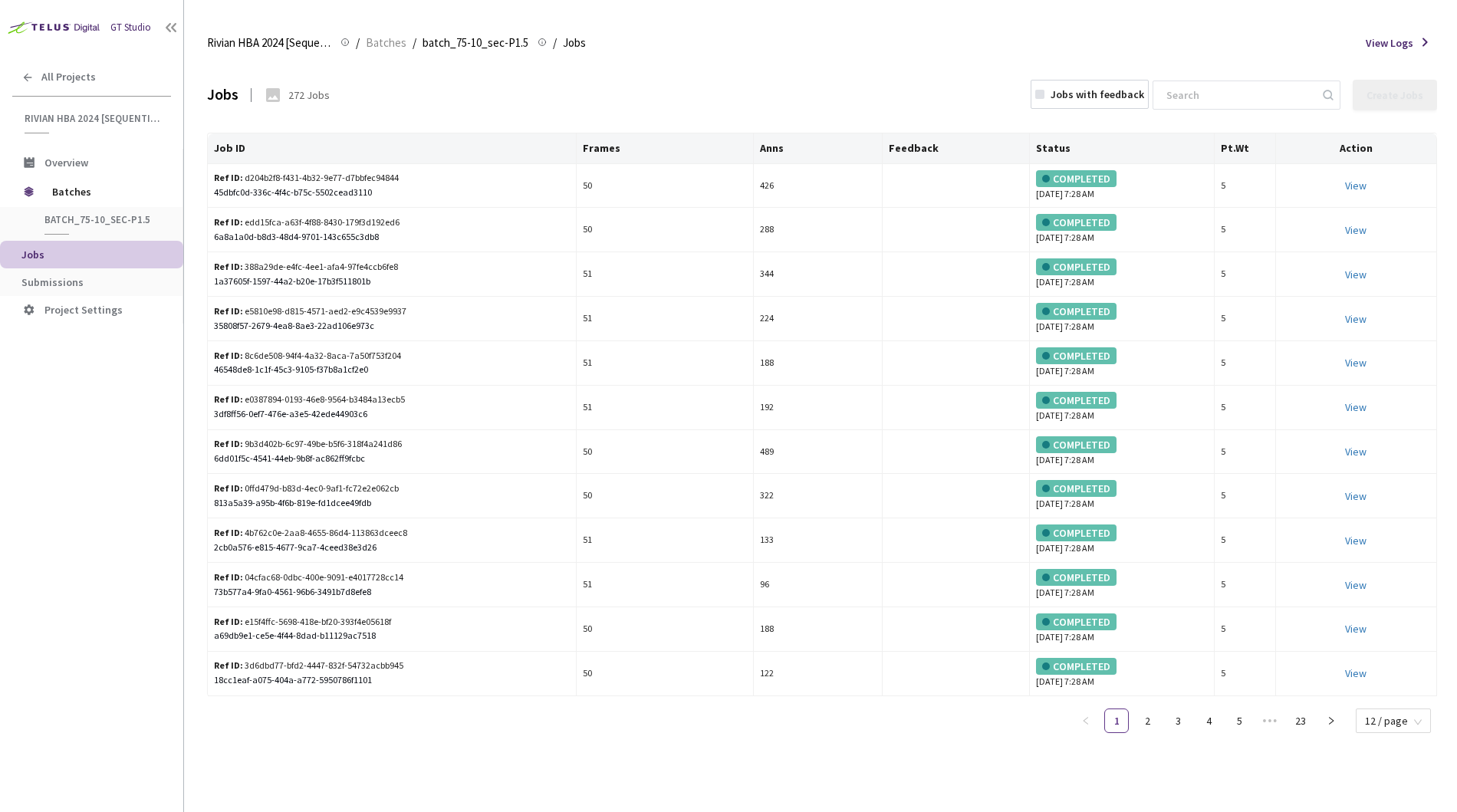
click at [204, 225] on main "Rivian HBA 2024 [Sequential] Rivian HBA 2024 [Sequential] / Batches / batch_75-…" at bounding box center [821, 406] width 1273 height 812
click at [39, 283] on span "Submissions" at bounding box center [52, 283] width 62 height 14
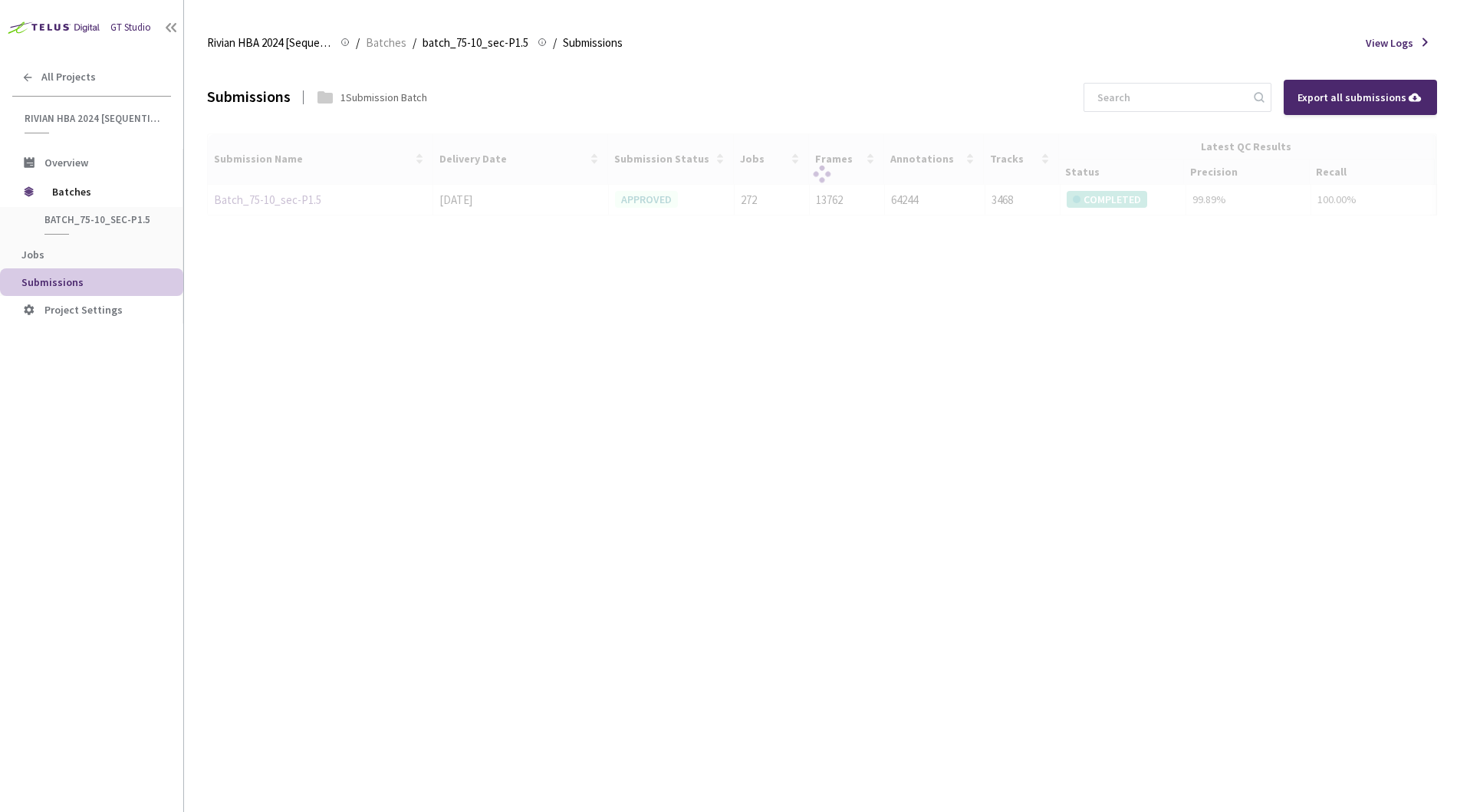
click at [211, 302] on div "Submissions 1 Submission Batch Export all submissions Submission Name Delivery …" at bounding box center [822, 436] width 1230 height 750
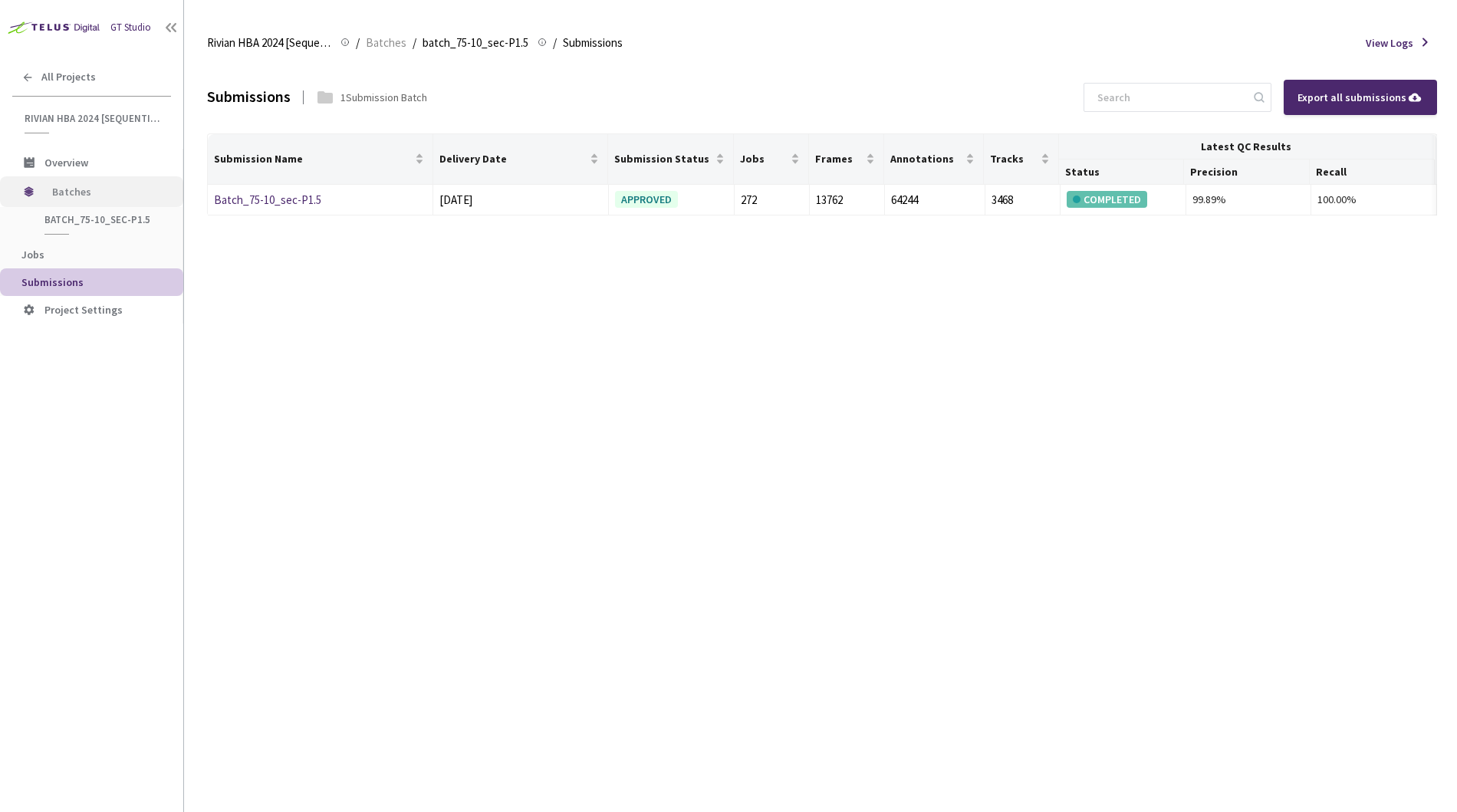
click at [69, 187] on span "Batches" at bounding box center [104, 191] width 105 height 30
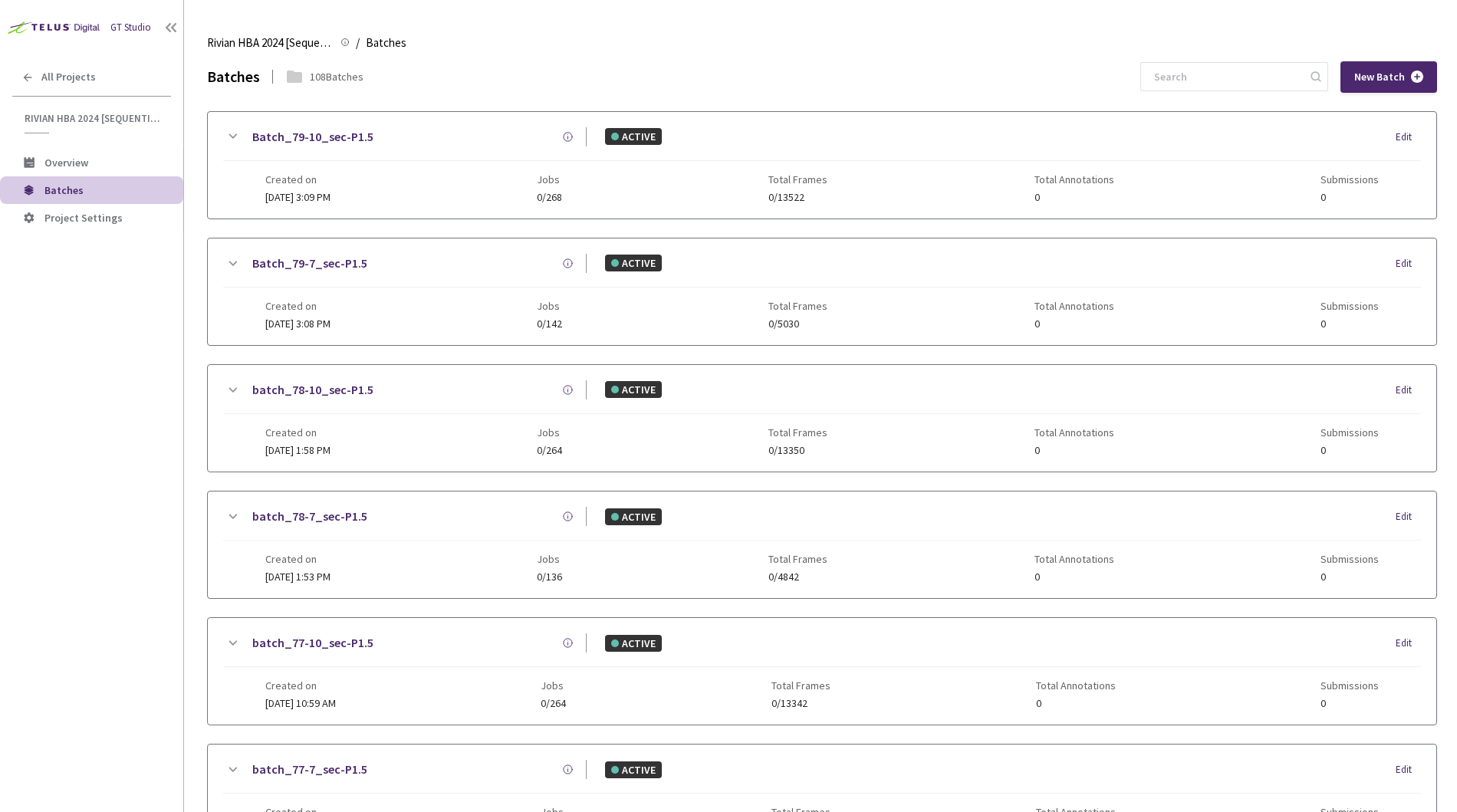
scroll to position [889, 0]
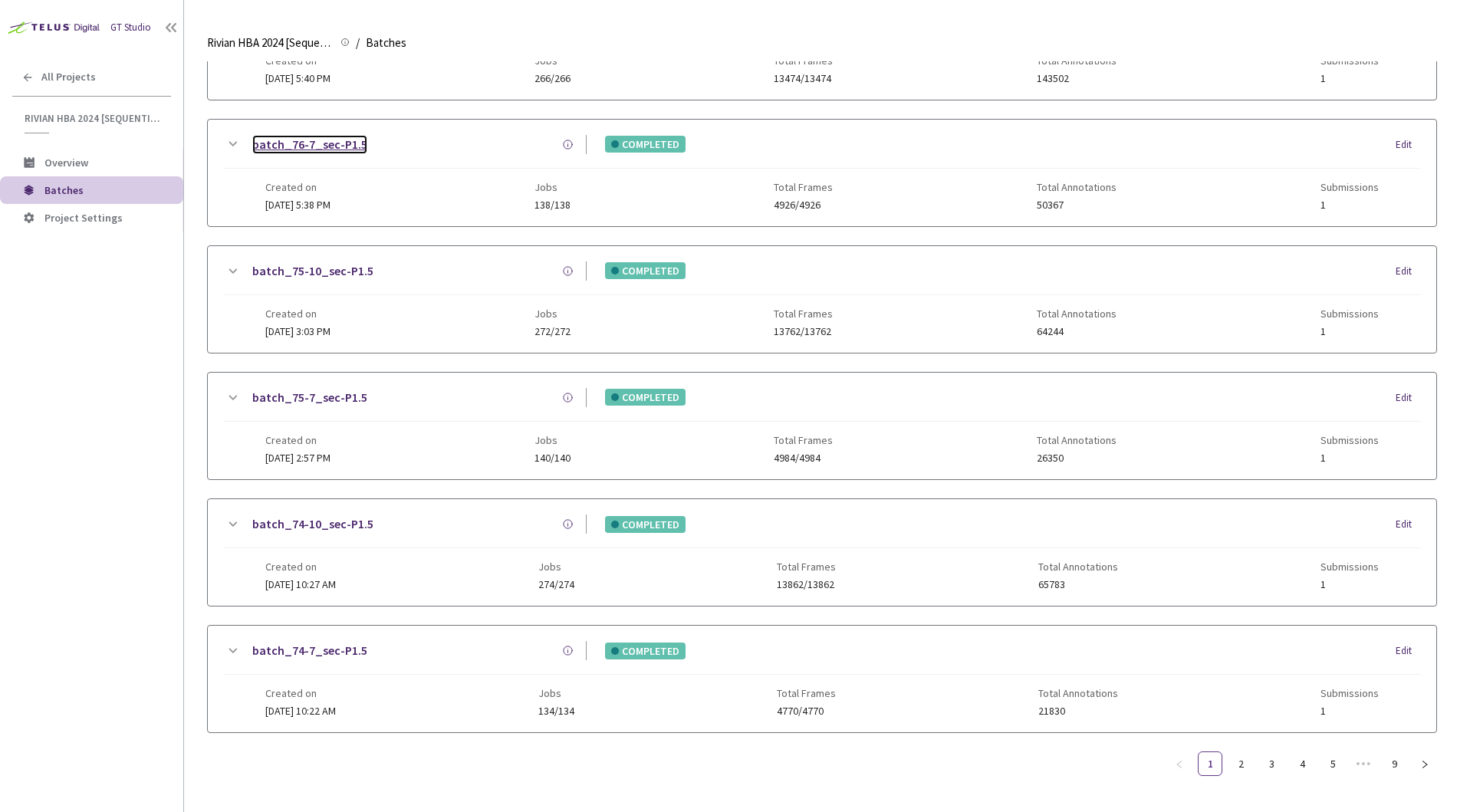
click at [275, 135] on link "batch_76-7_sec-P1.5" at bounding box center [310, 144] width 115 height 19
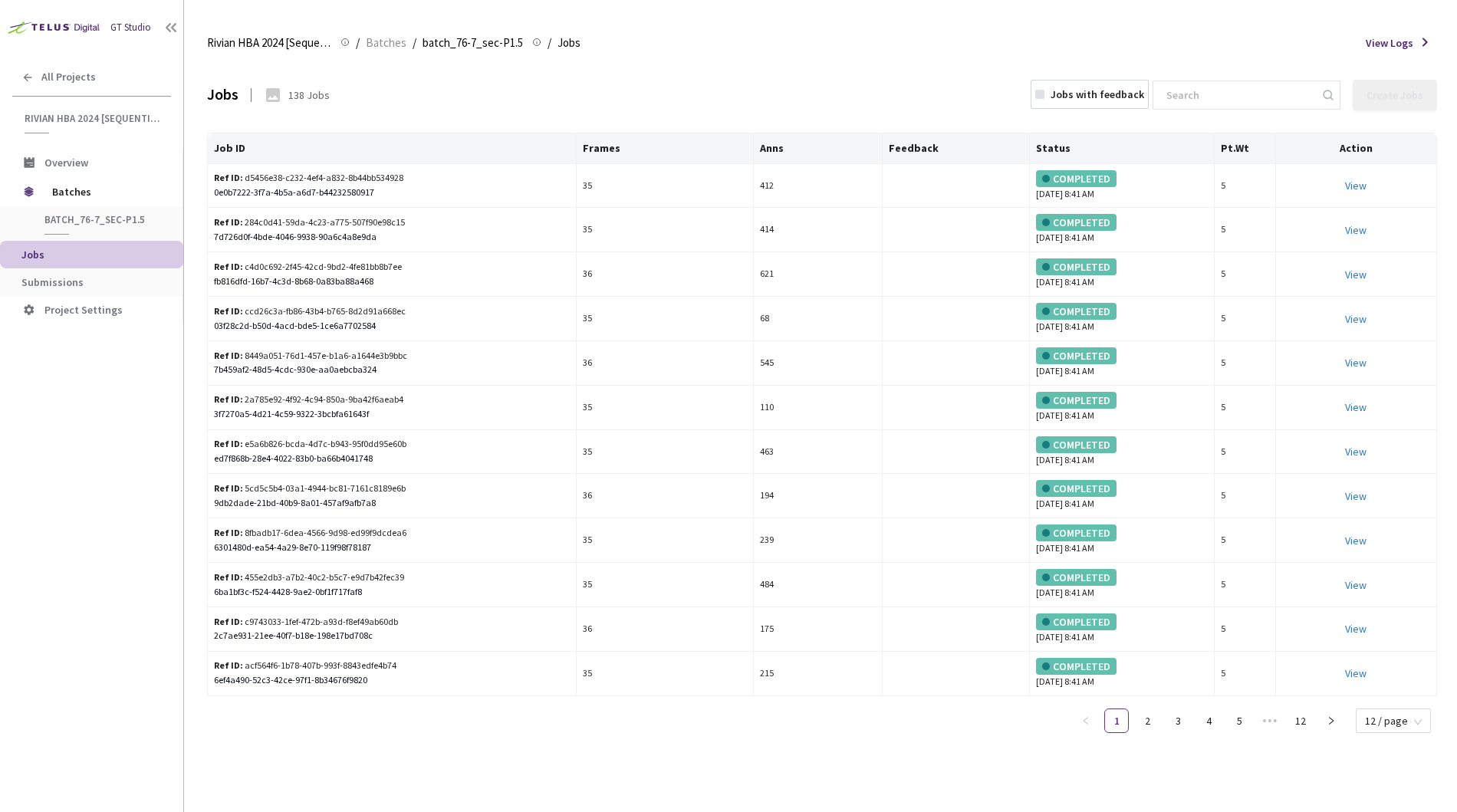
click at [189, 302] on main "Rivian HBA 2024 [Sequential] Rivian HBA 2024 [Sequential] / Batches / batch_76-…" at bounding box center [821, 406] width 1273 height 812
click at [62, 182] on span "Batches" at bounding box center [104, 191] width 105 height 30
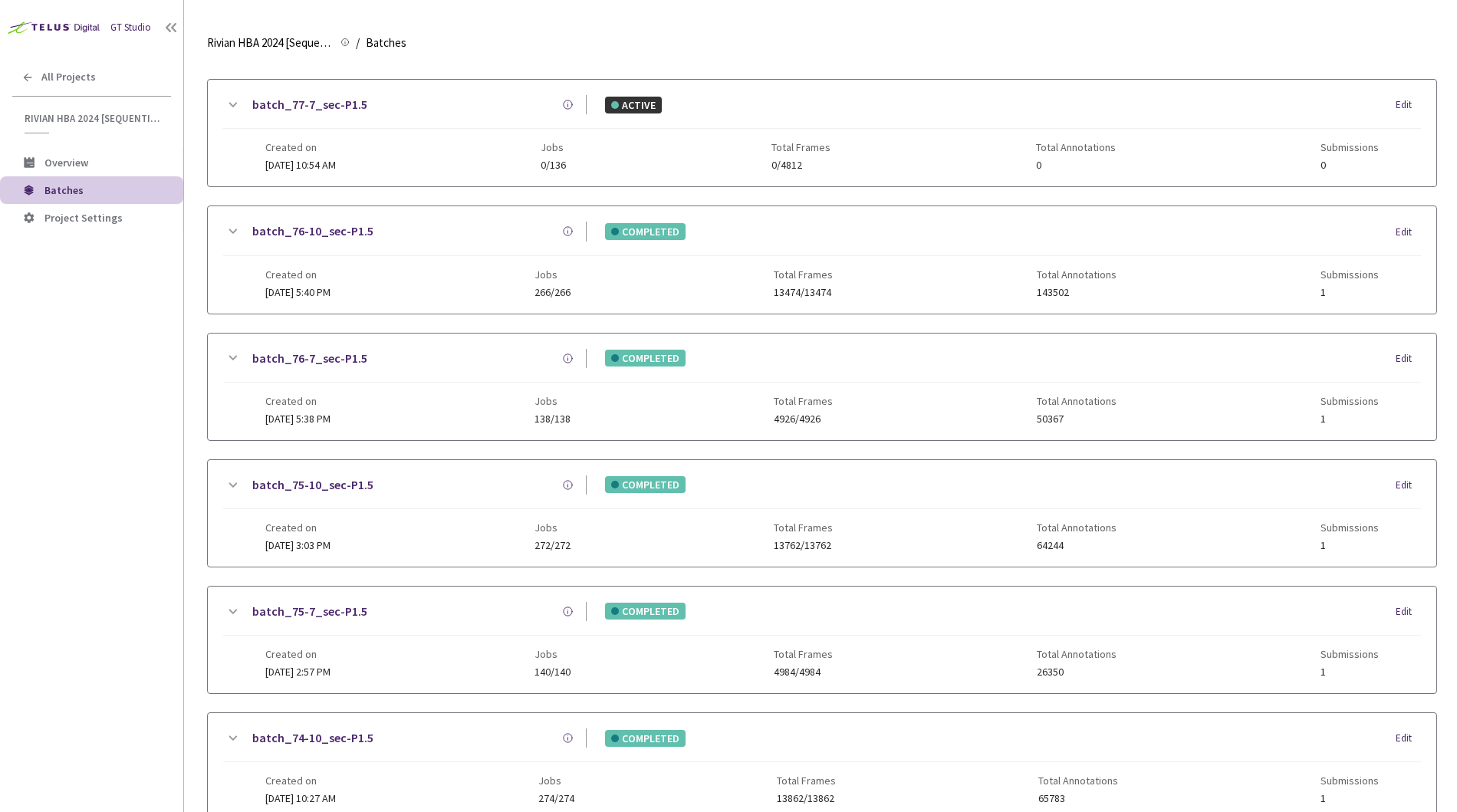
scroll to position [664, 0]
click at [291, 233] on link "batch_76-10_sec-P1.5" at bounding box center [312, 232] width 121 height 19
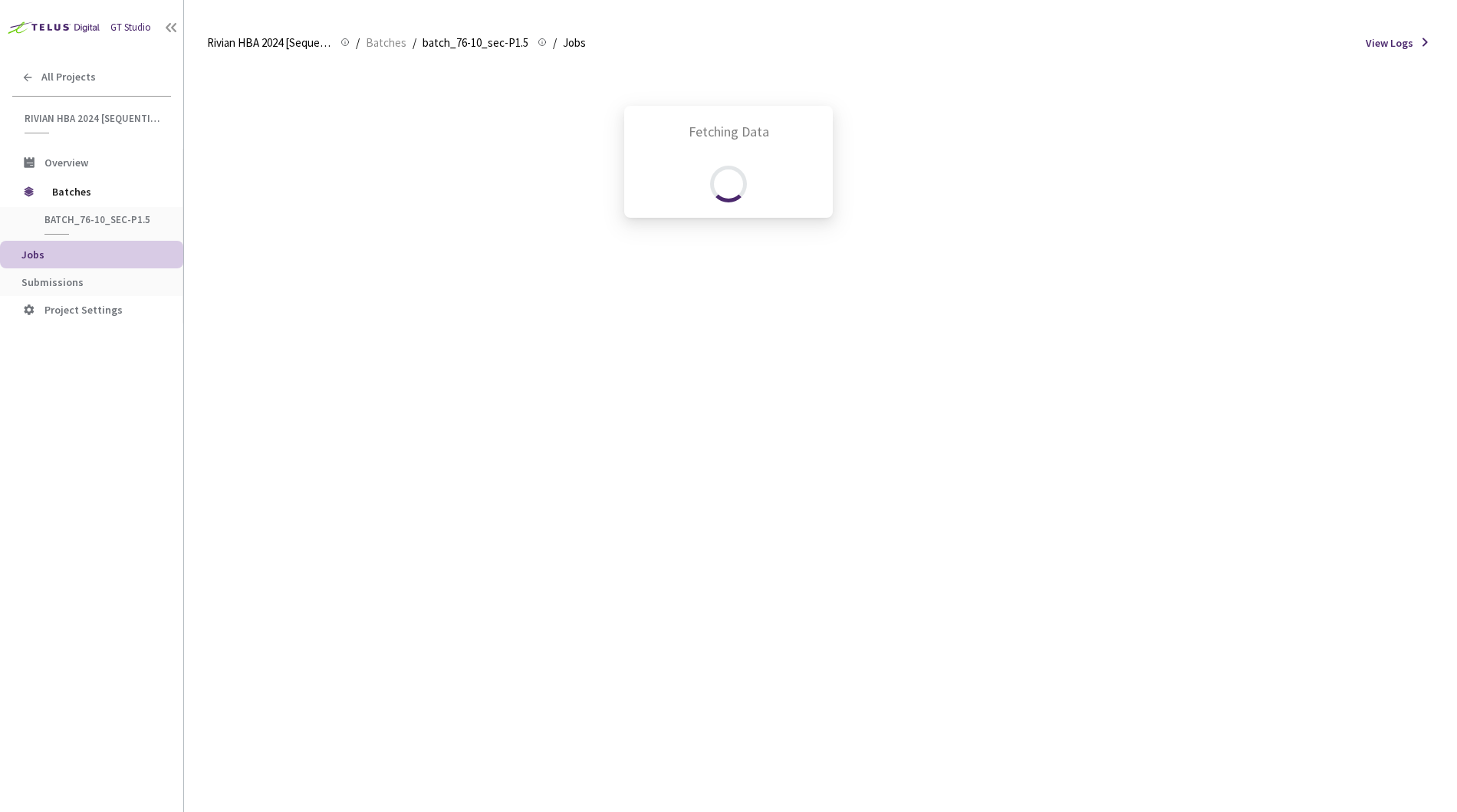
click at [195, 352] on div "Fetching Data" at bounding box center [728, 406] width 1457 height 812
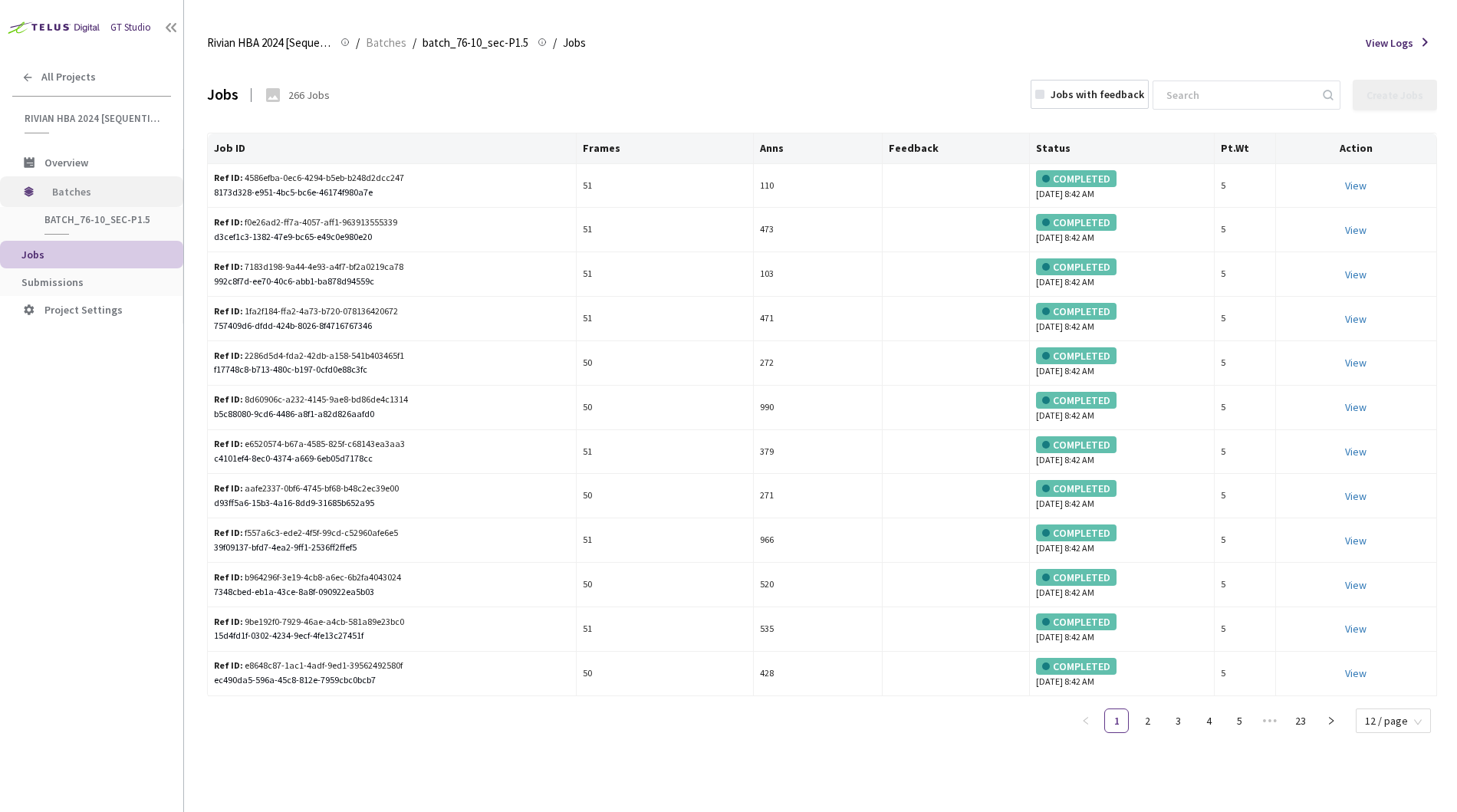
click at [73, 196] on span "Batches" at bounding box center [104, 191] width 105 height 30
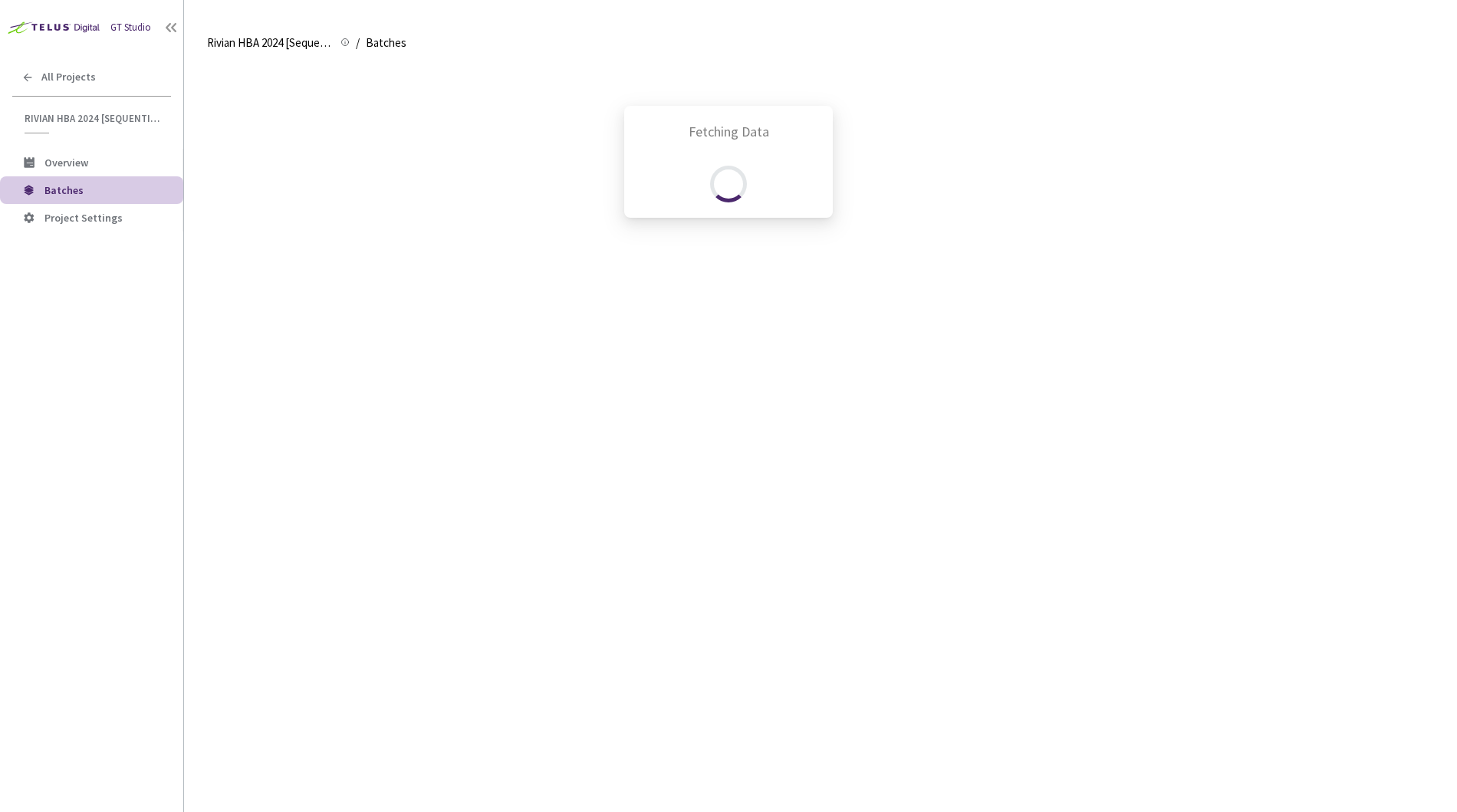
scroll to position [826, 0]
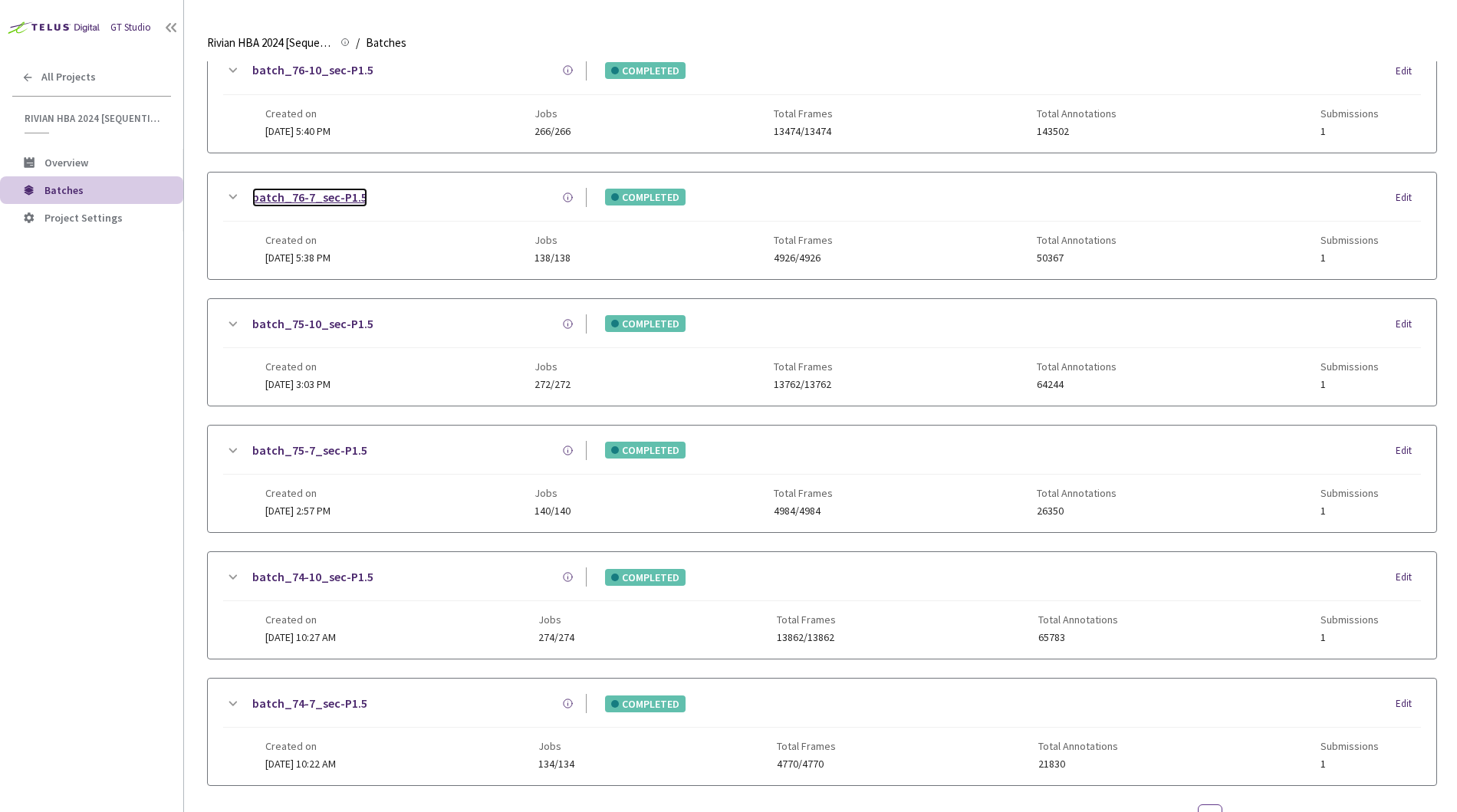
click at [284, 191] on link "batch_76-7_sec-P1.5" at bounding box center [310, 197] width 115 height 19
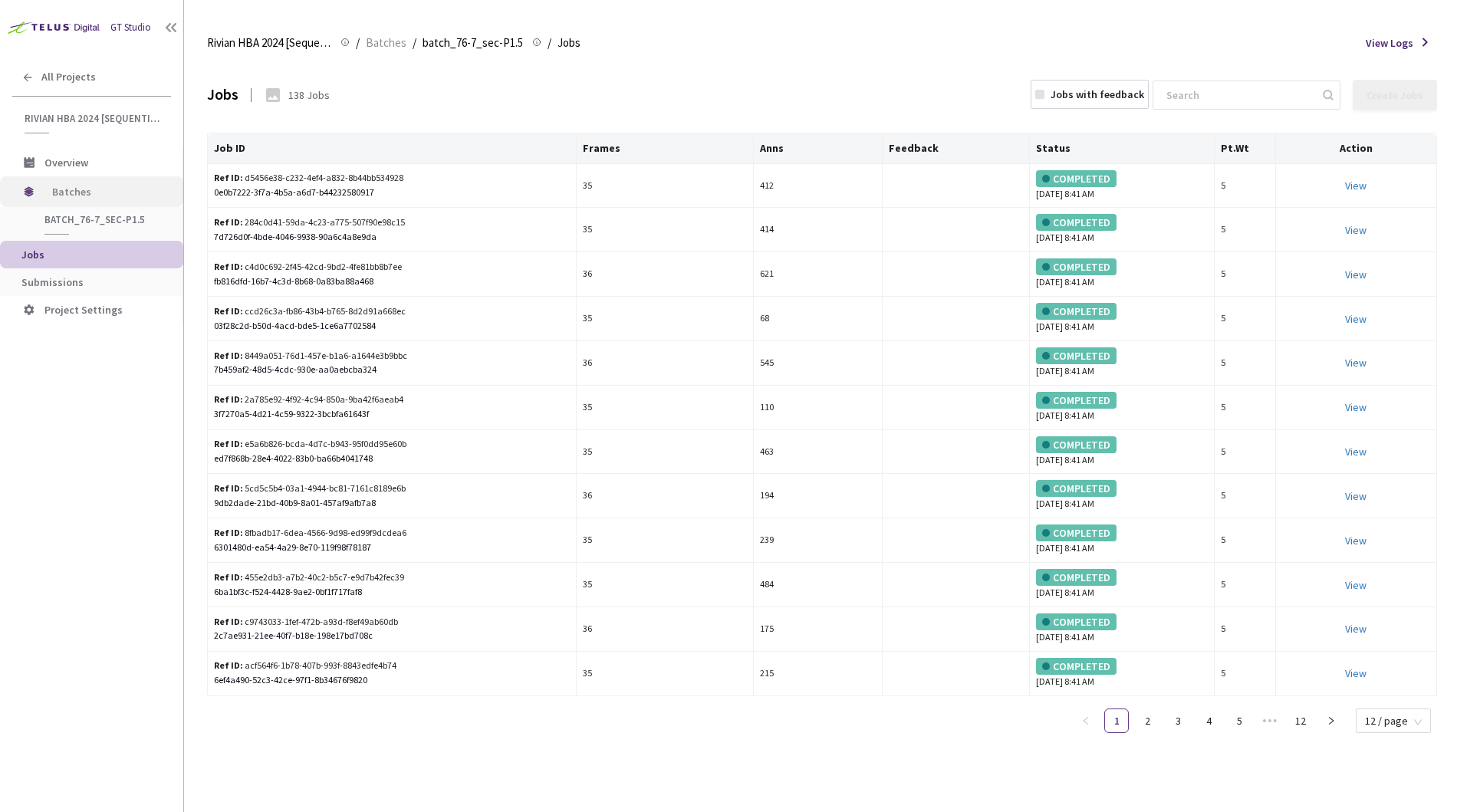
click at [66, 190] on span "Batches" at bounding box center [104, 191] width 105 height 30
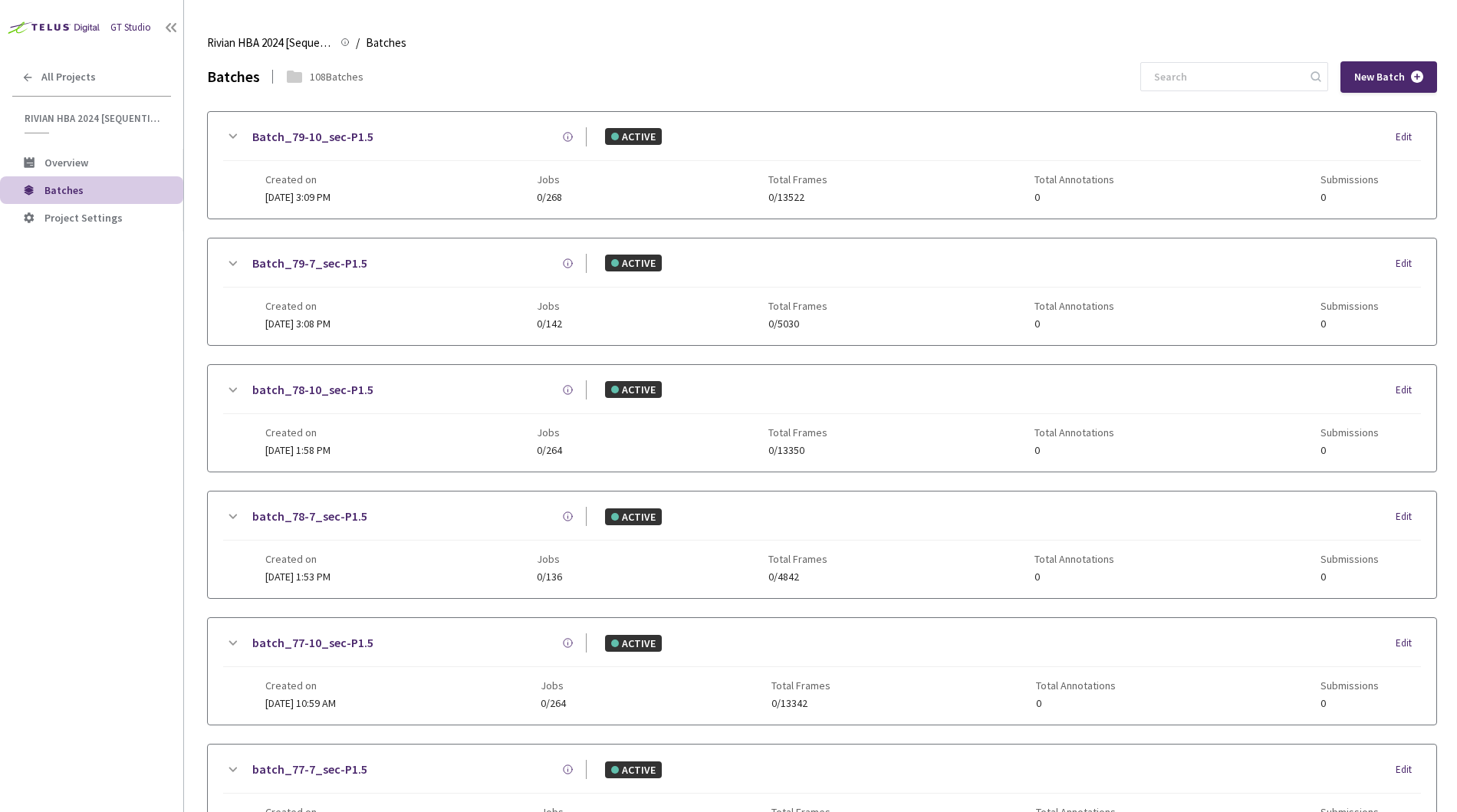
scroll to position [889, 0]
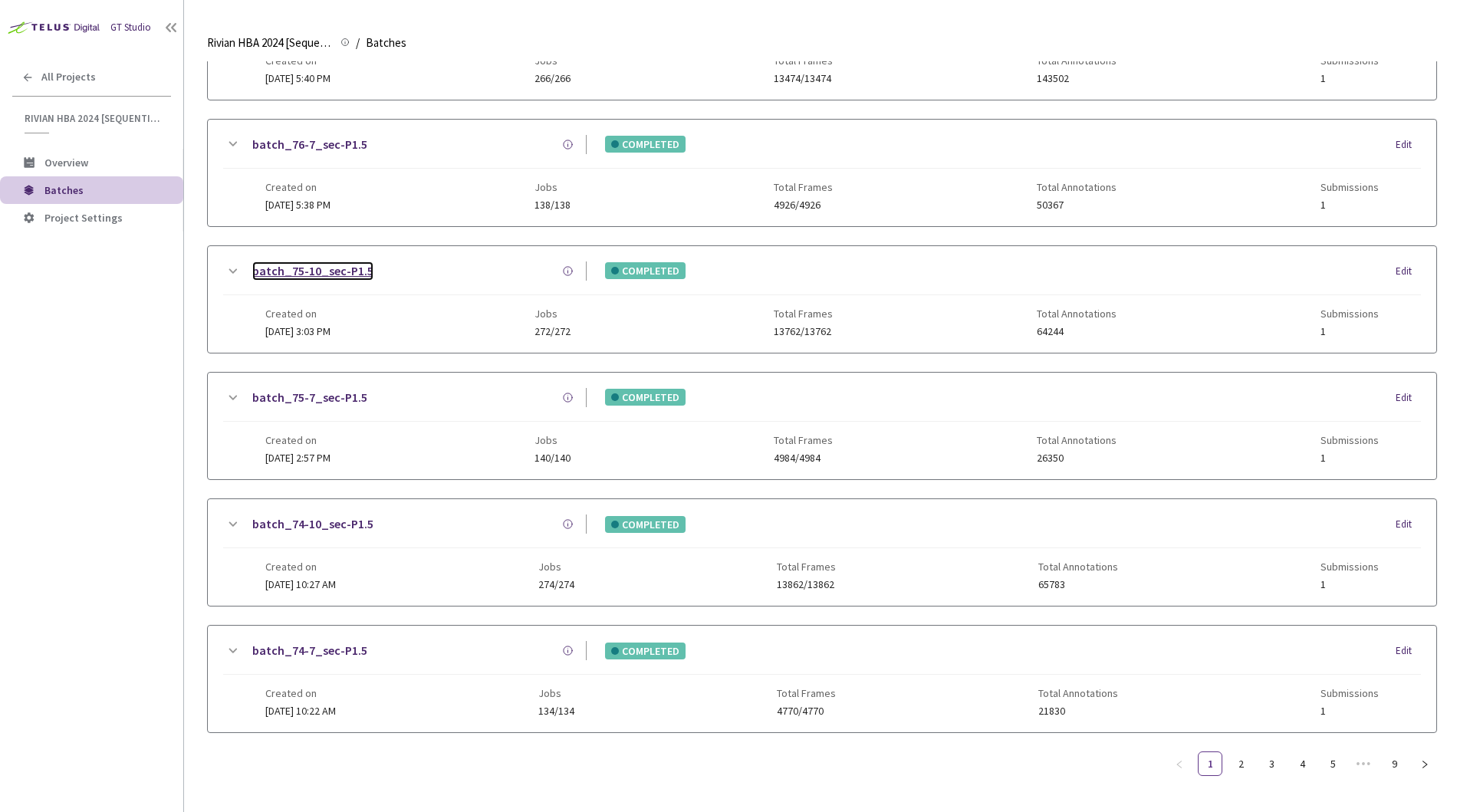
click at [293, 262] on link "batch_75-10_sec-P1.5" at bounding box center [312, 271] width 121 height 19
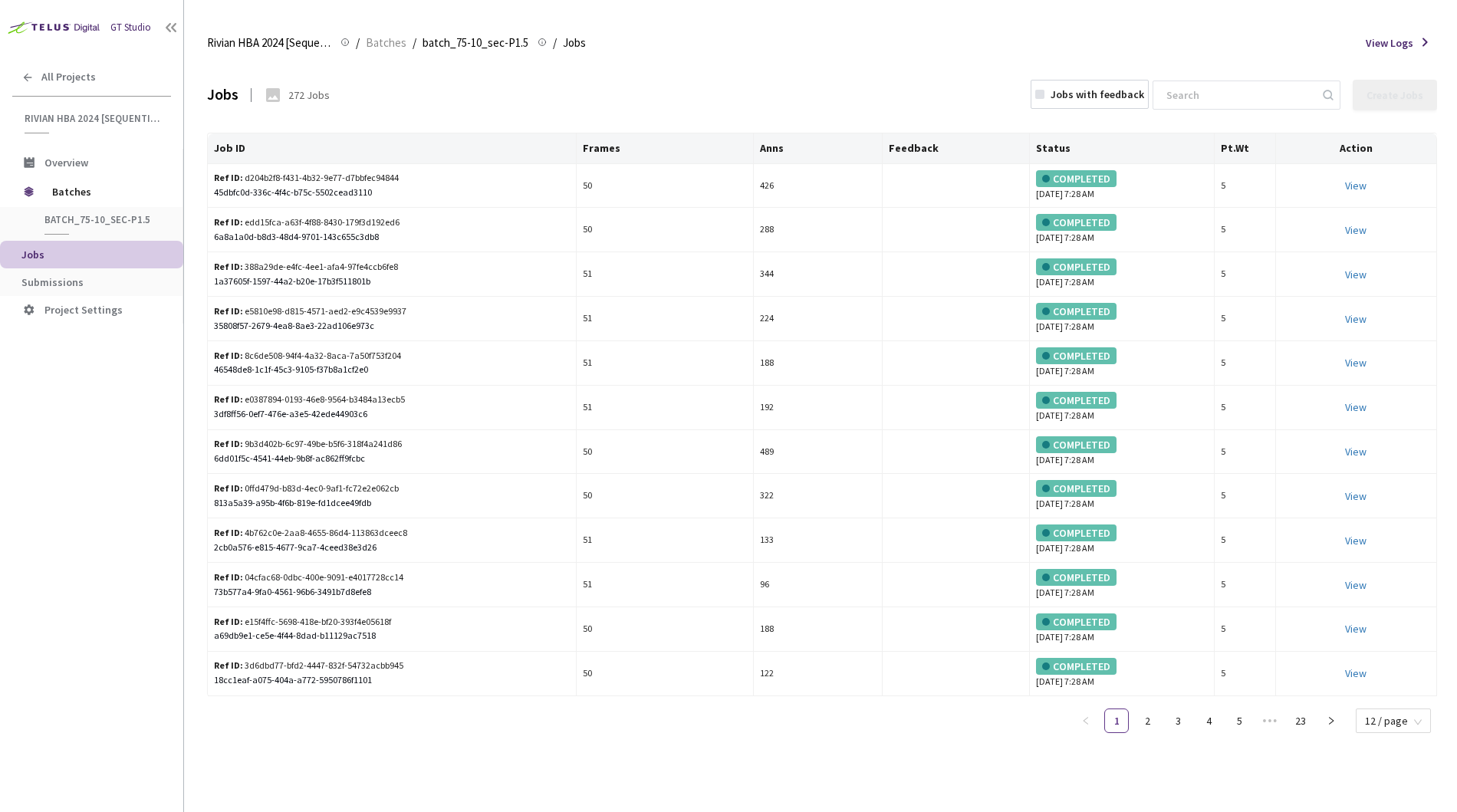
click at [90, 192] on span "Batches" at bounding box center [104, 191] width 105 height 30
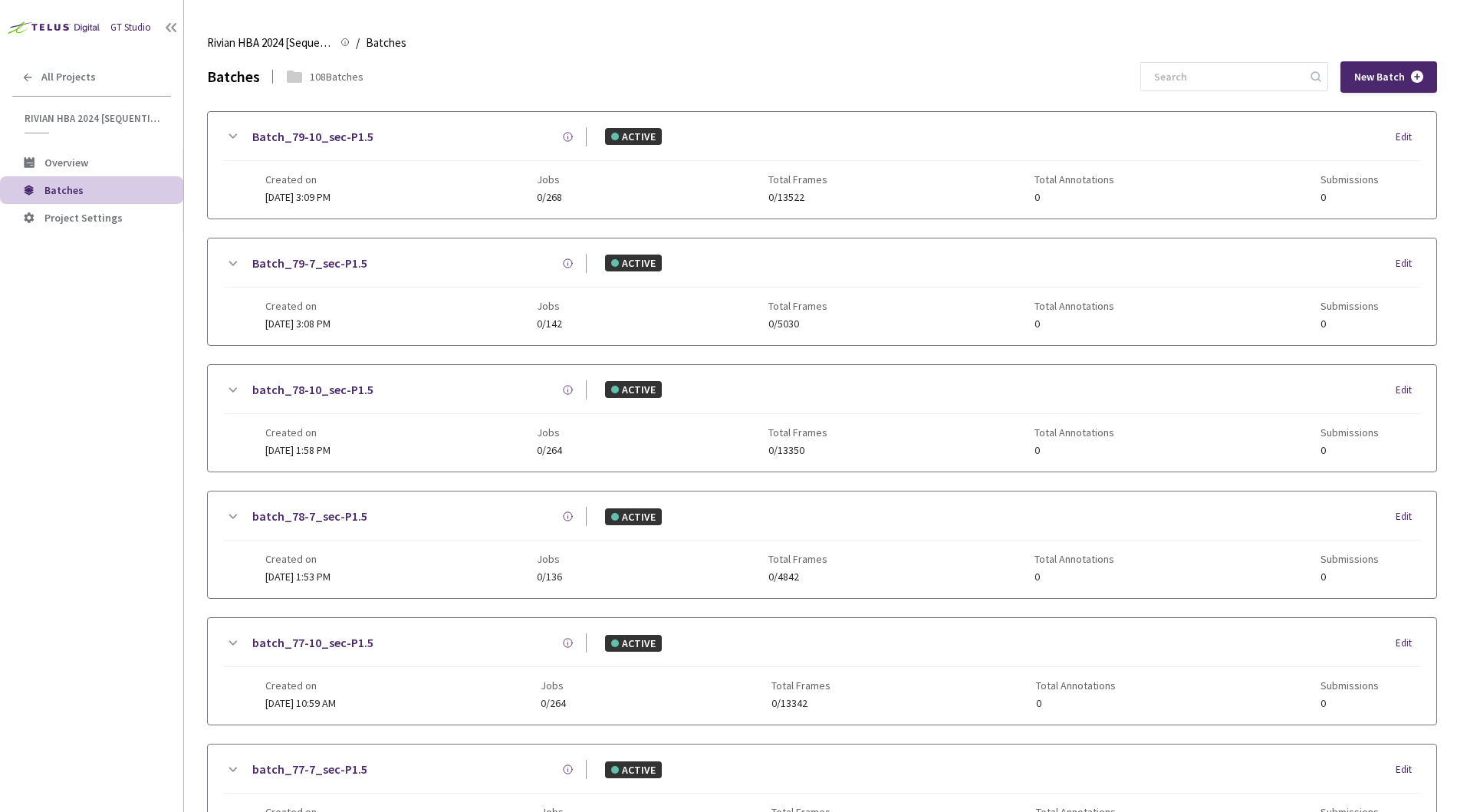
scroll to position [889, 0]
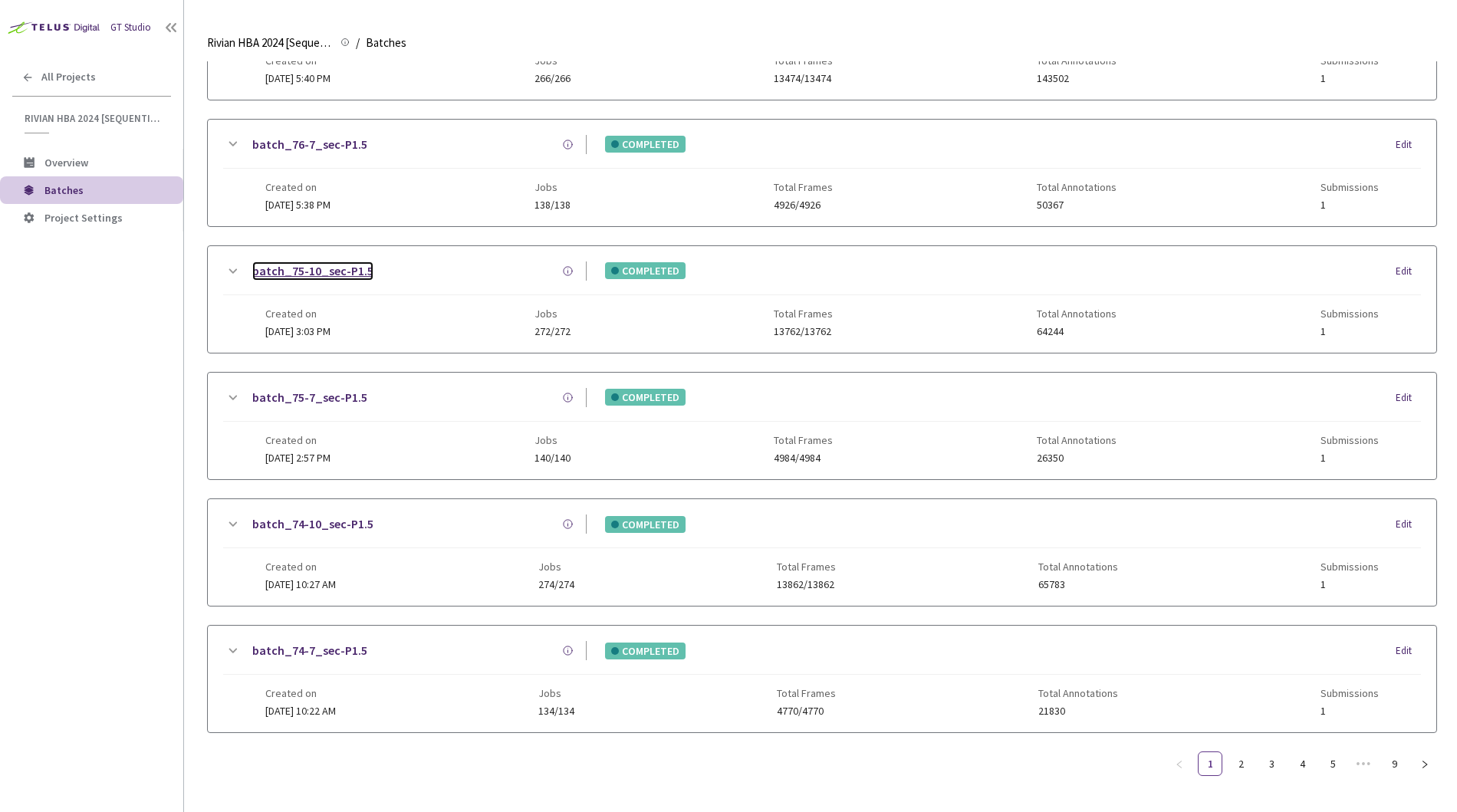
click at [283, 262] on link "batch_75-10_sec-P1.5" at bounding box center [312, 271] width 121 height 19
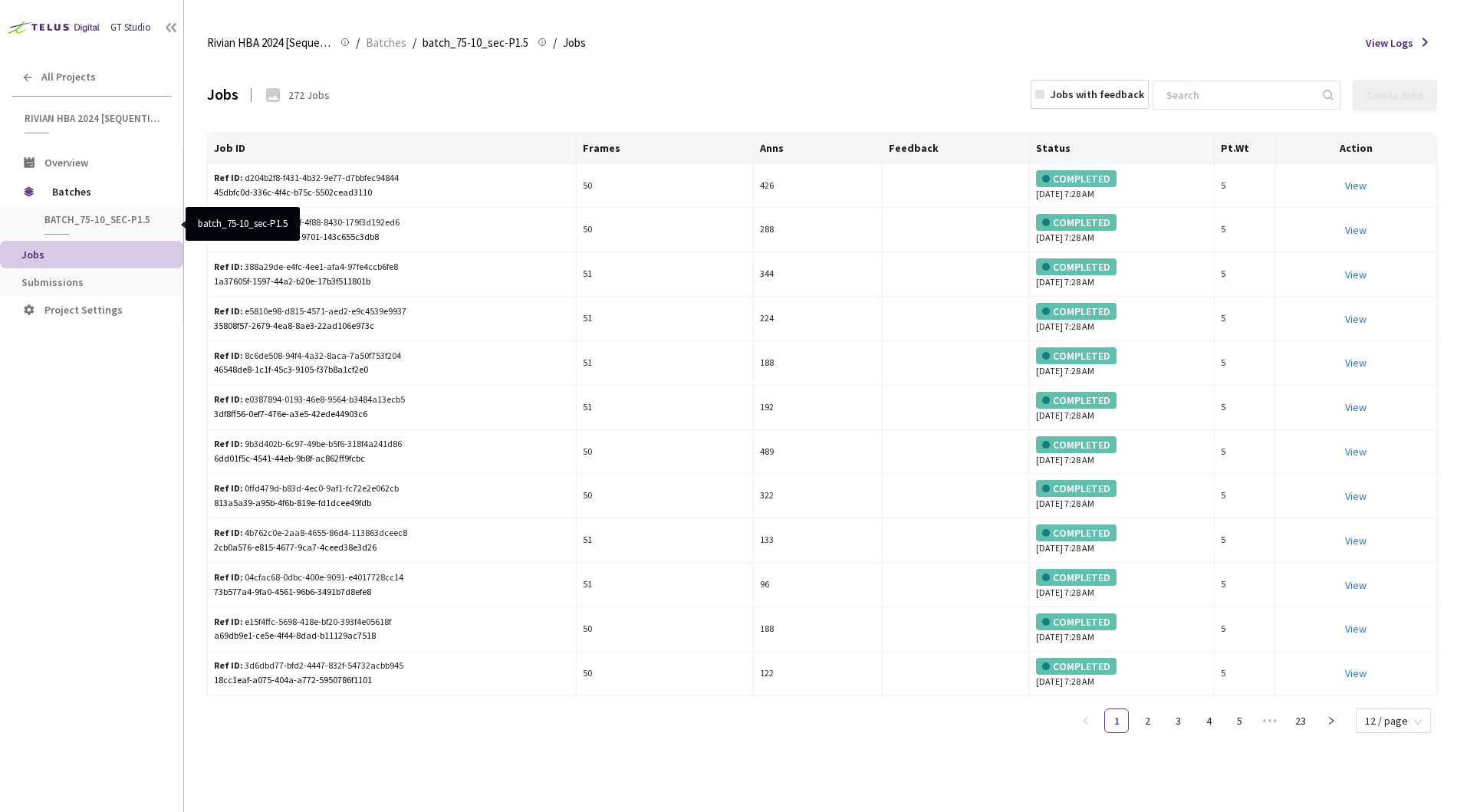
click at [82, 223] on span "batch_75-10_sec-P1.5" at bounding box center [101, 219] width 113 height 13
click at [66, 277] on span "Submissions" at bounding box center [52, 283] width 62 height 14
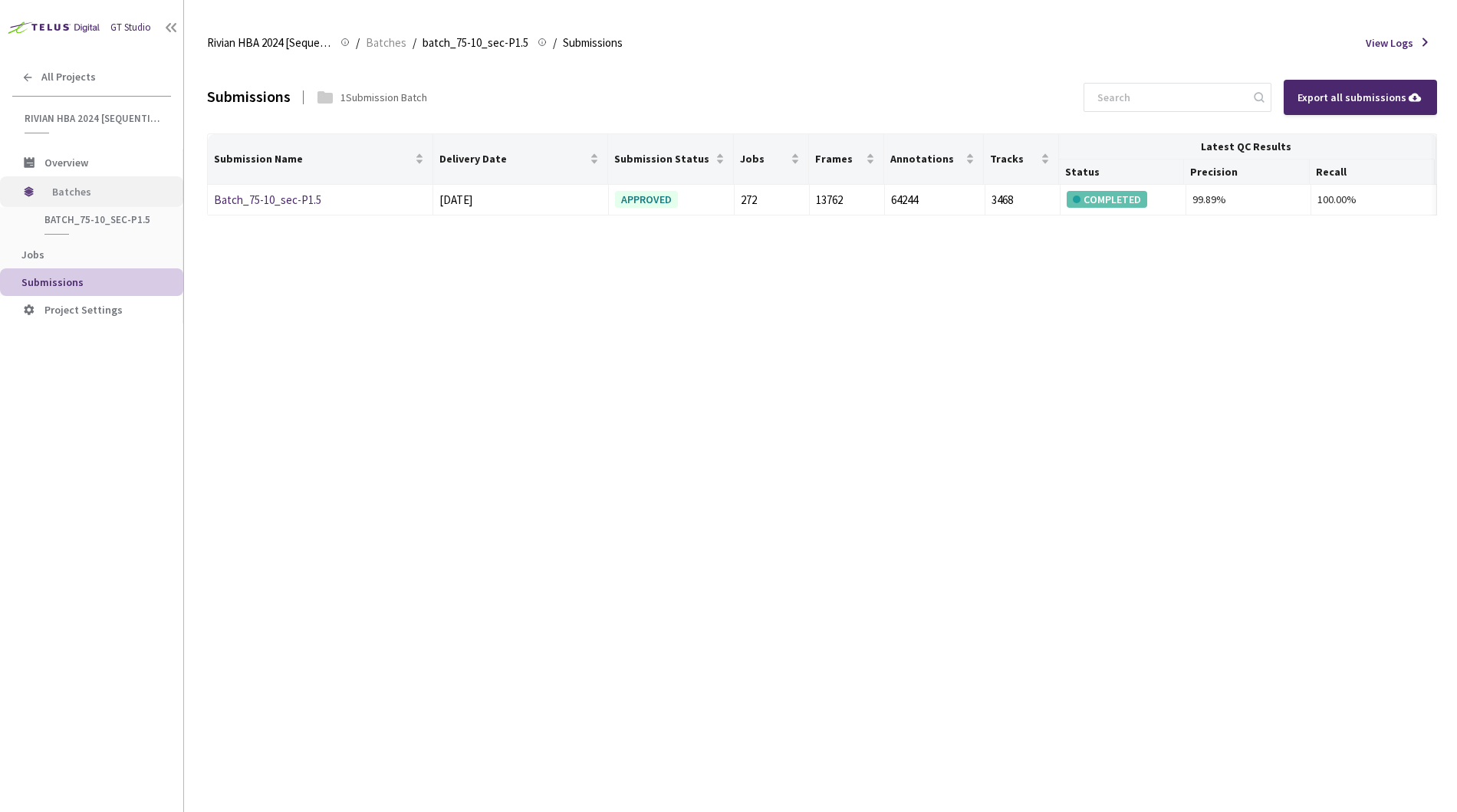
click at [81, 190] on span "Batches" at bounding box center [104, 191] width 105 height 30
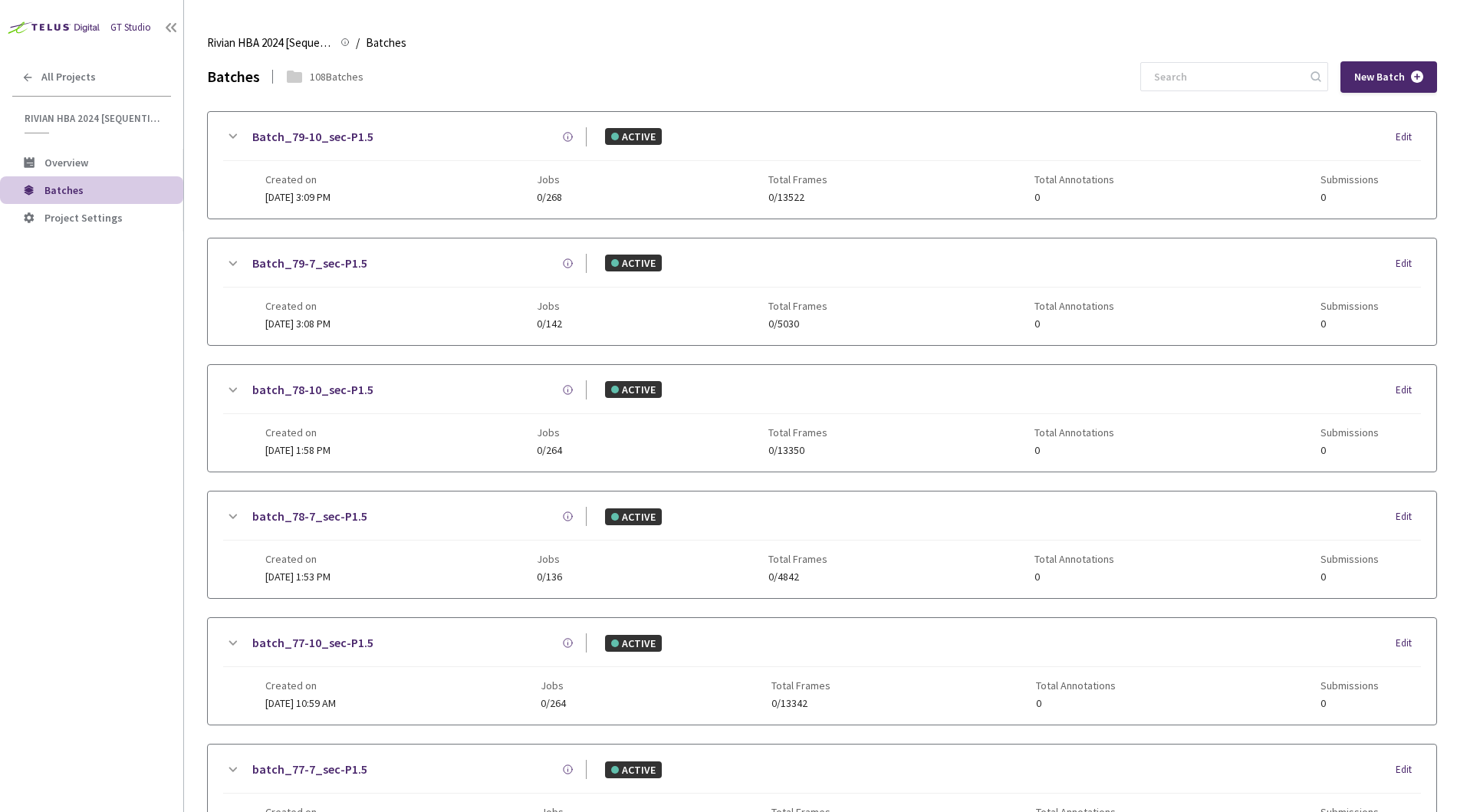
scroll to position [889, 0]
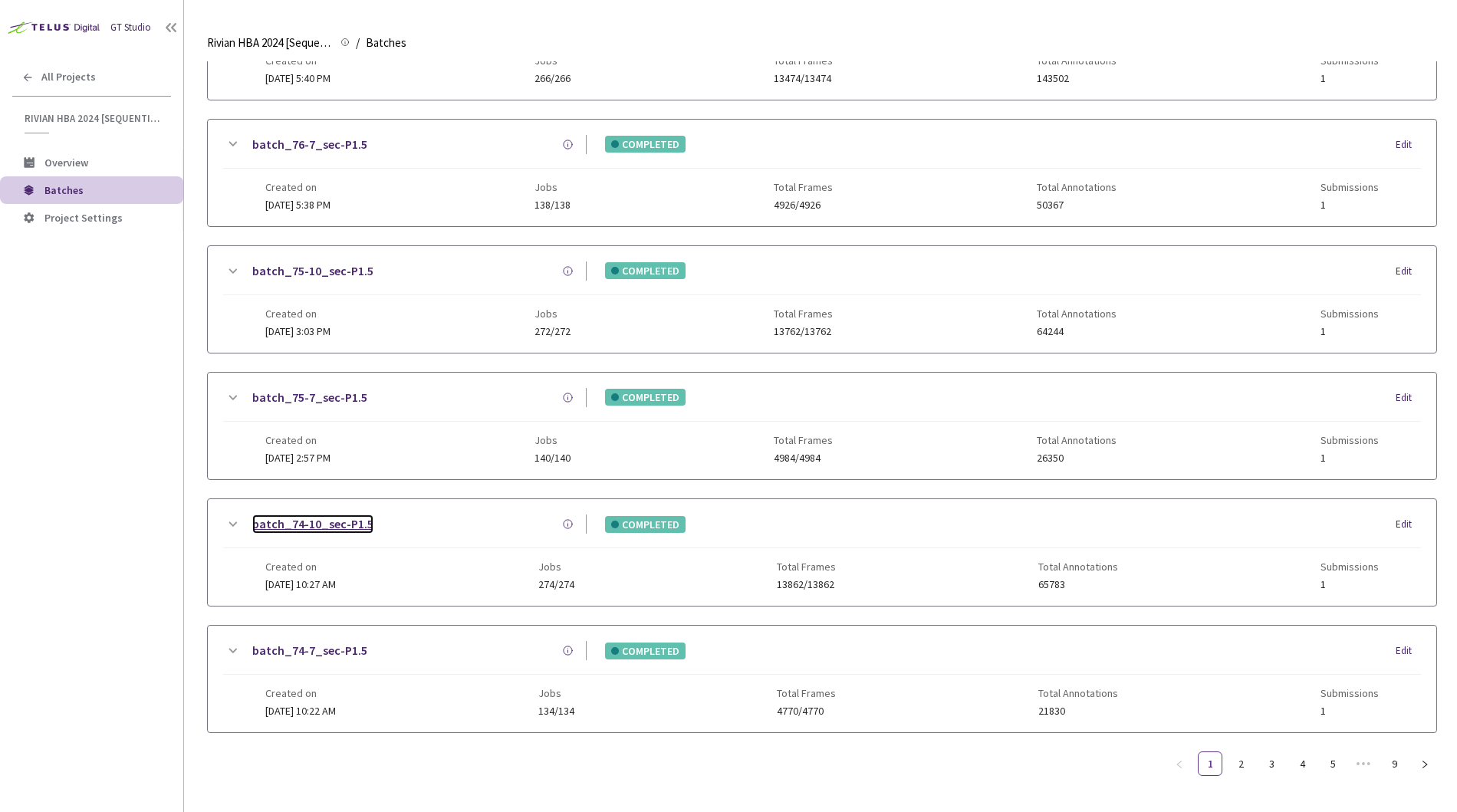
click at [302, 516] on link "batch_74-10_sec-P1.5" at bounding box center [312, 524] width 121 height 19
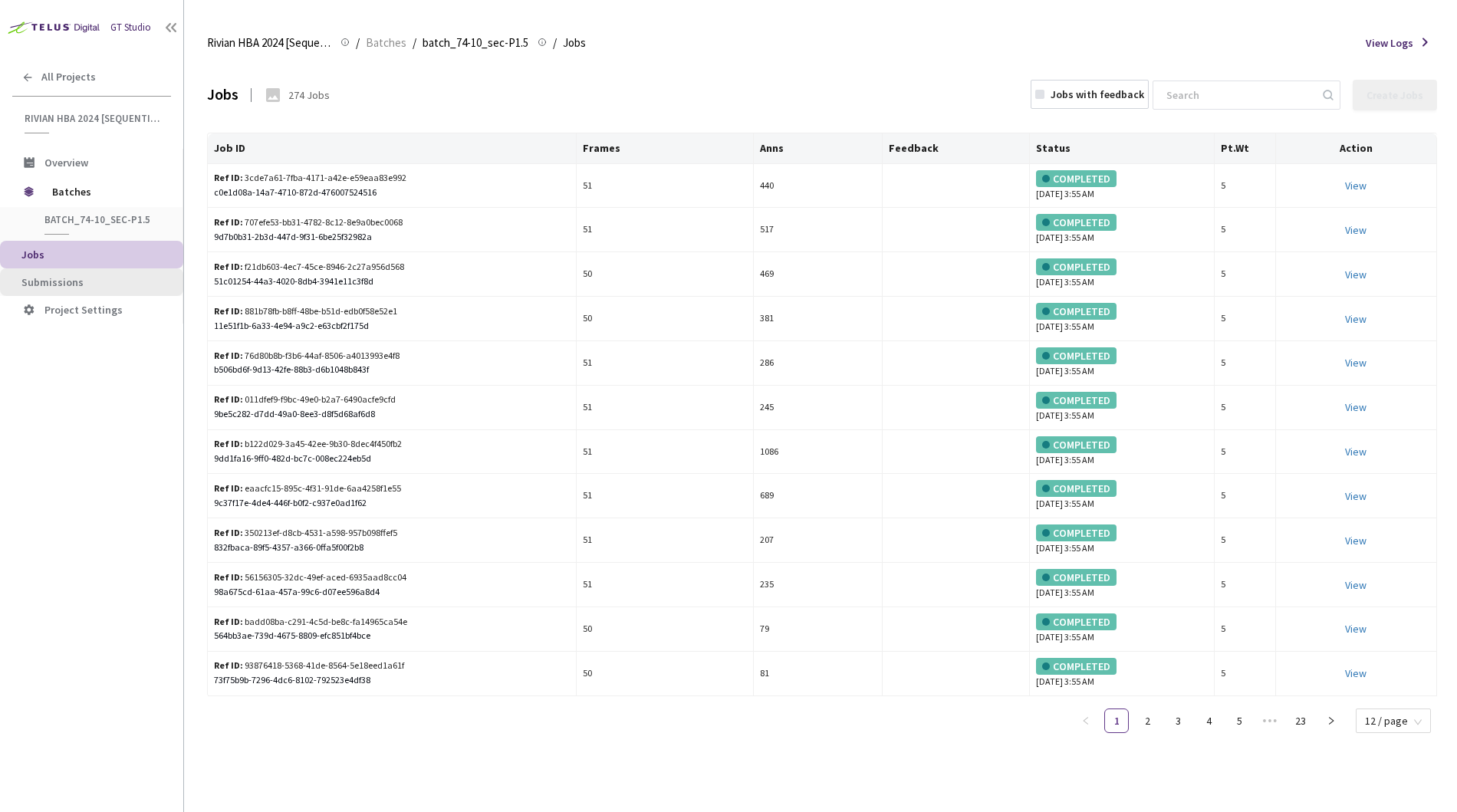
click at [70, 276] on span "Submissions" at bounding box center [52, 283] width 62 height 14
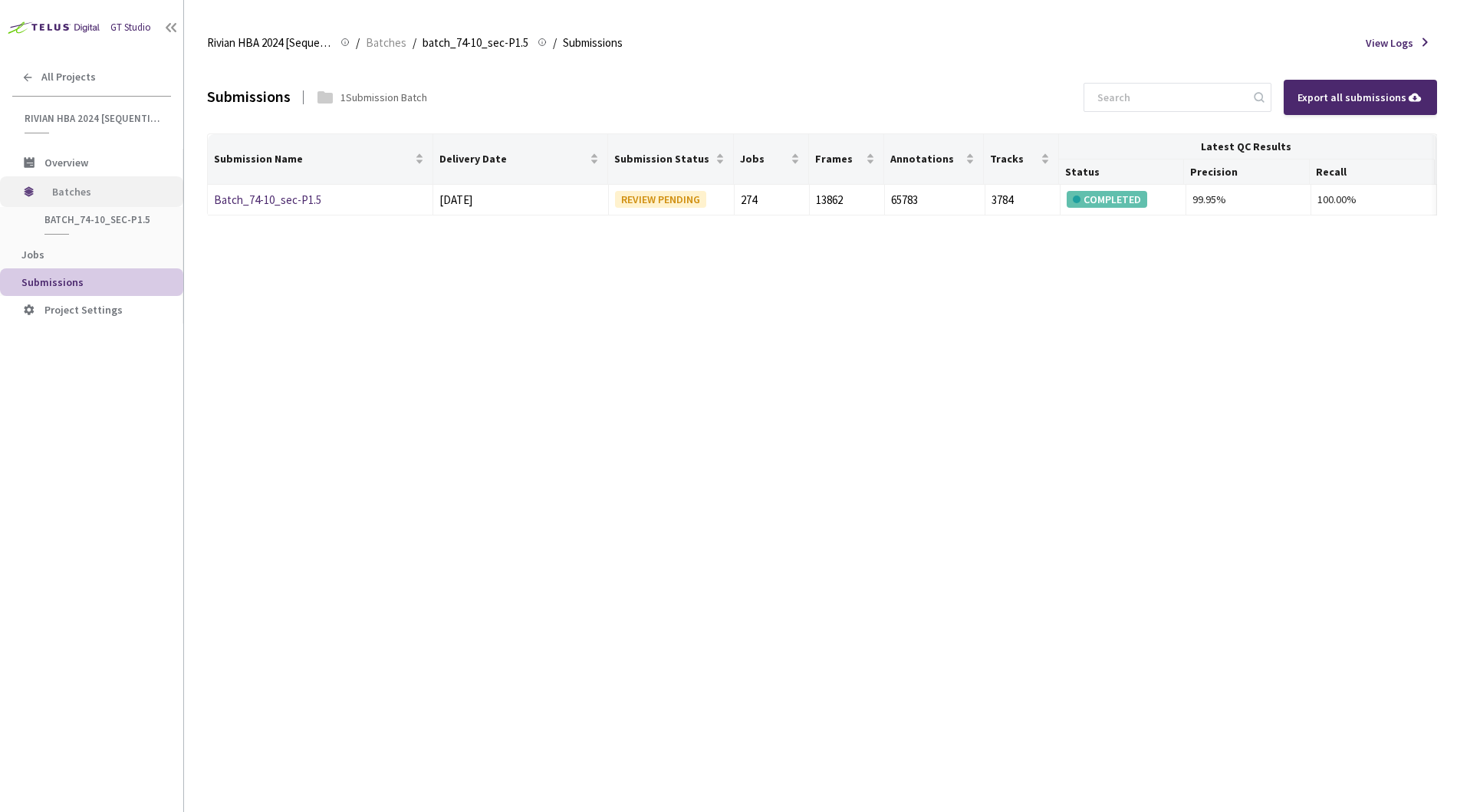
click at [82, 196] on span "Batches" at bounding box center [104, 191] width 105 height 30
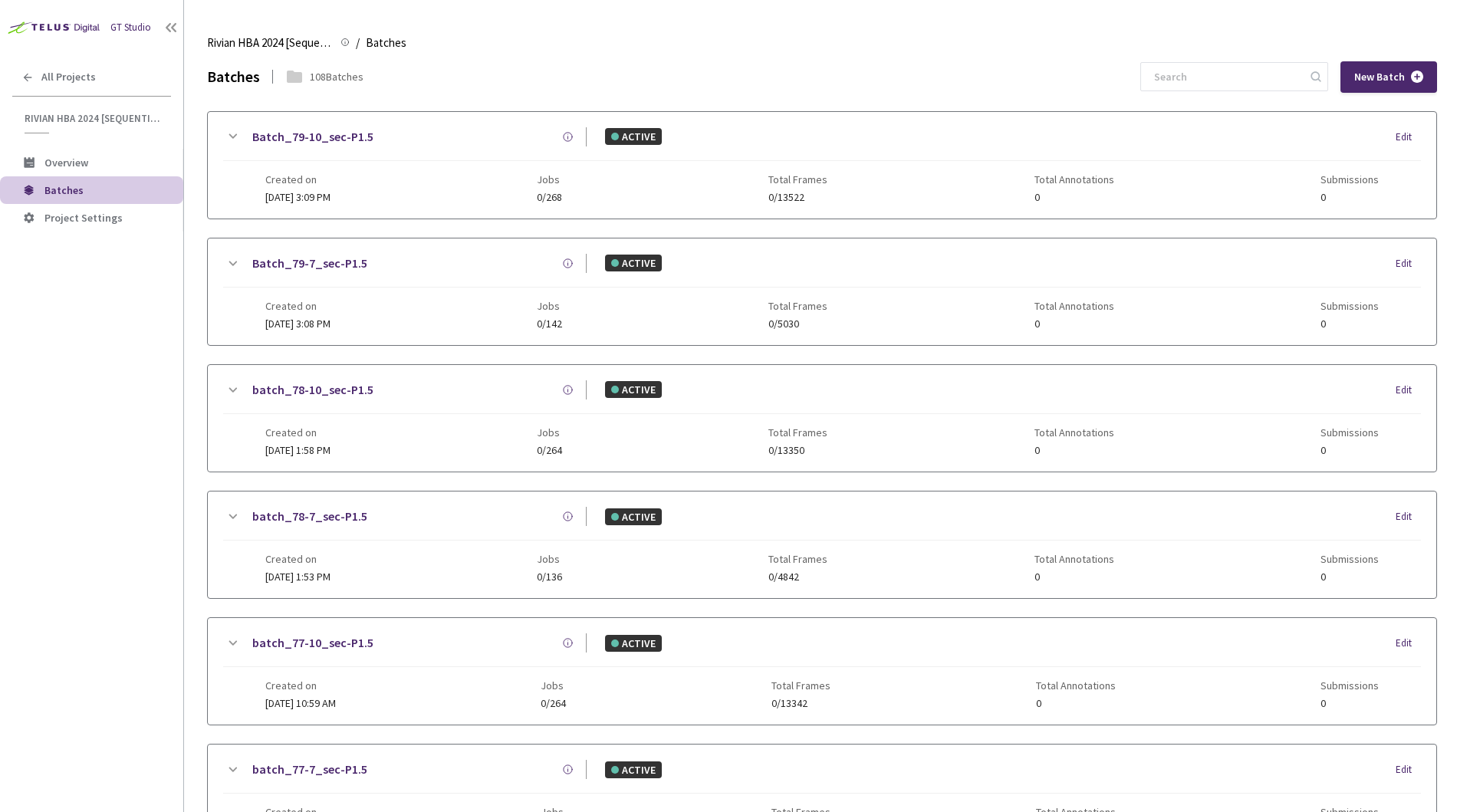
scroll to position [889, 0]
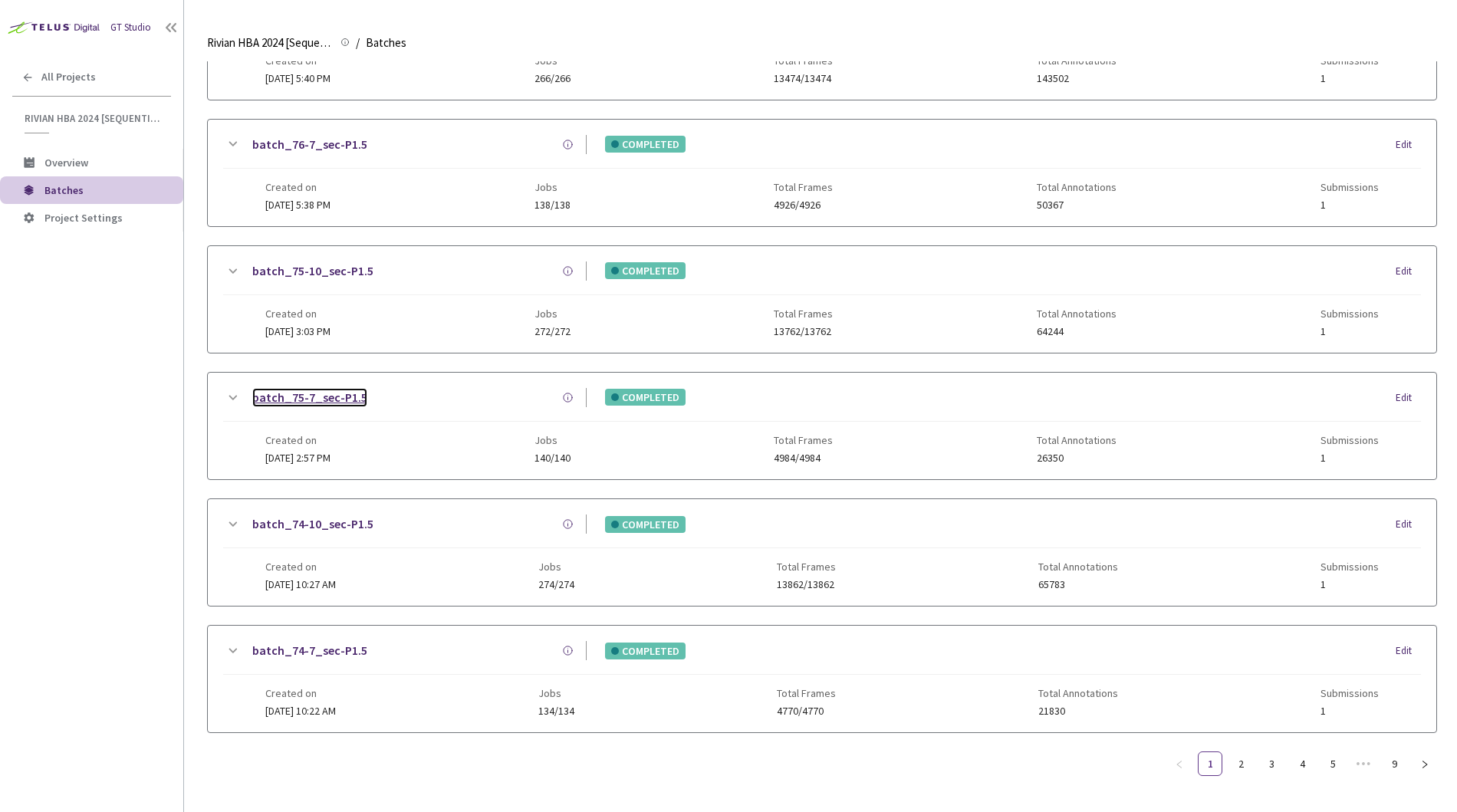
click at [311, 388] on link "batch_75-7_sec-P1.5" at bounding box center [310, 397] width 115 height 19
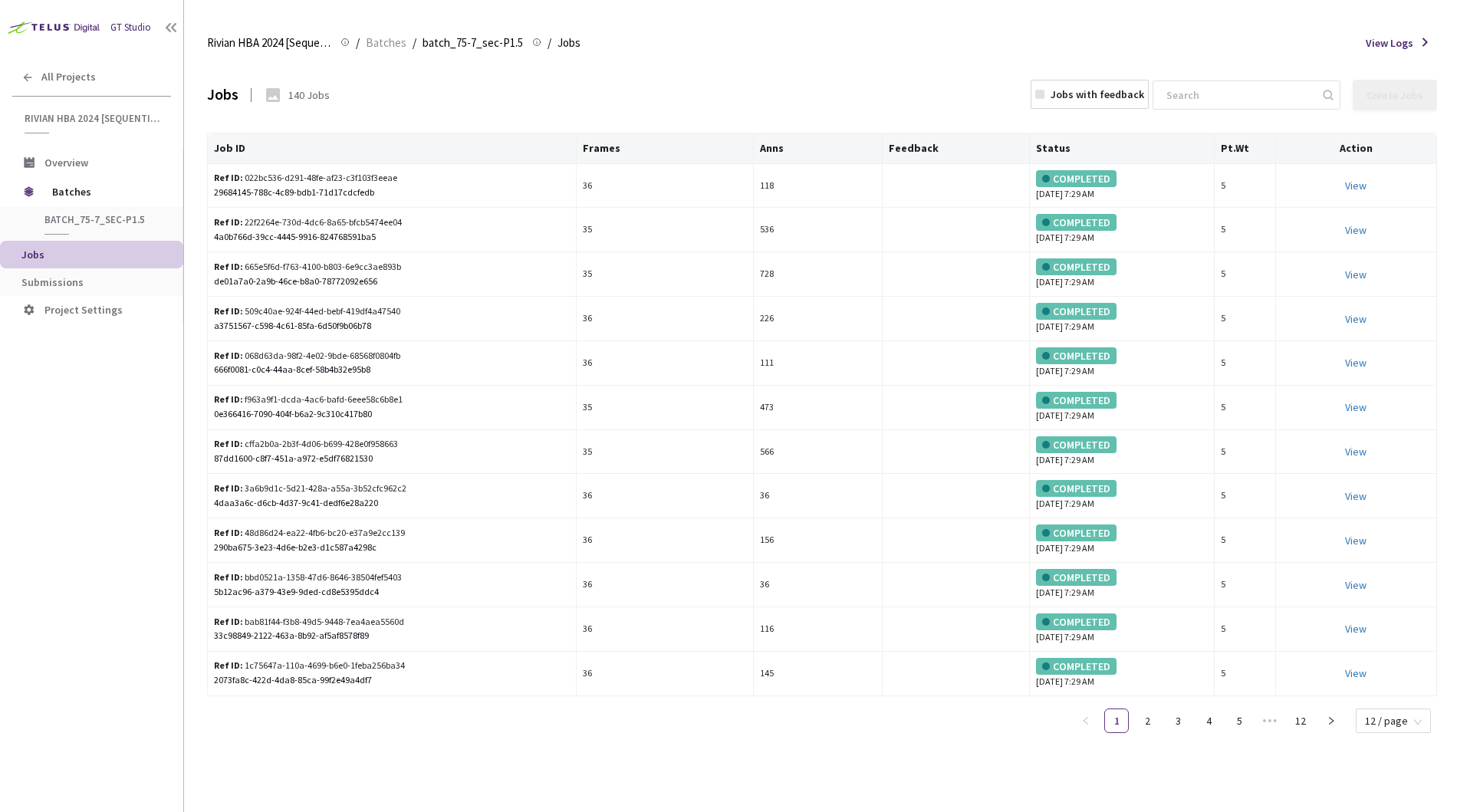
click at [723, 120] on div "Jobs 140 Jobs Jobs with feedback Create Jobs" at bounding box center [822, 96] width 1230 height 68
click at [65, 282] on span "Submissions" at bounding box center [52, 283] width 62 height 14
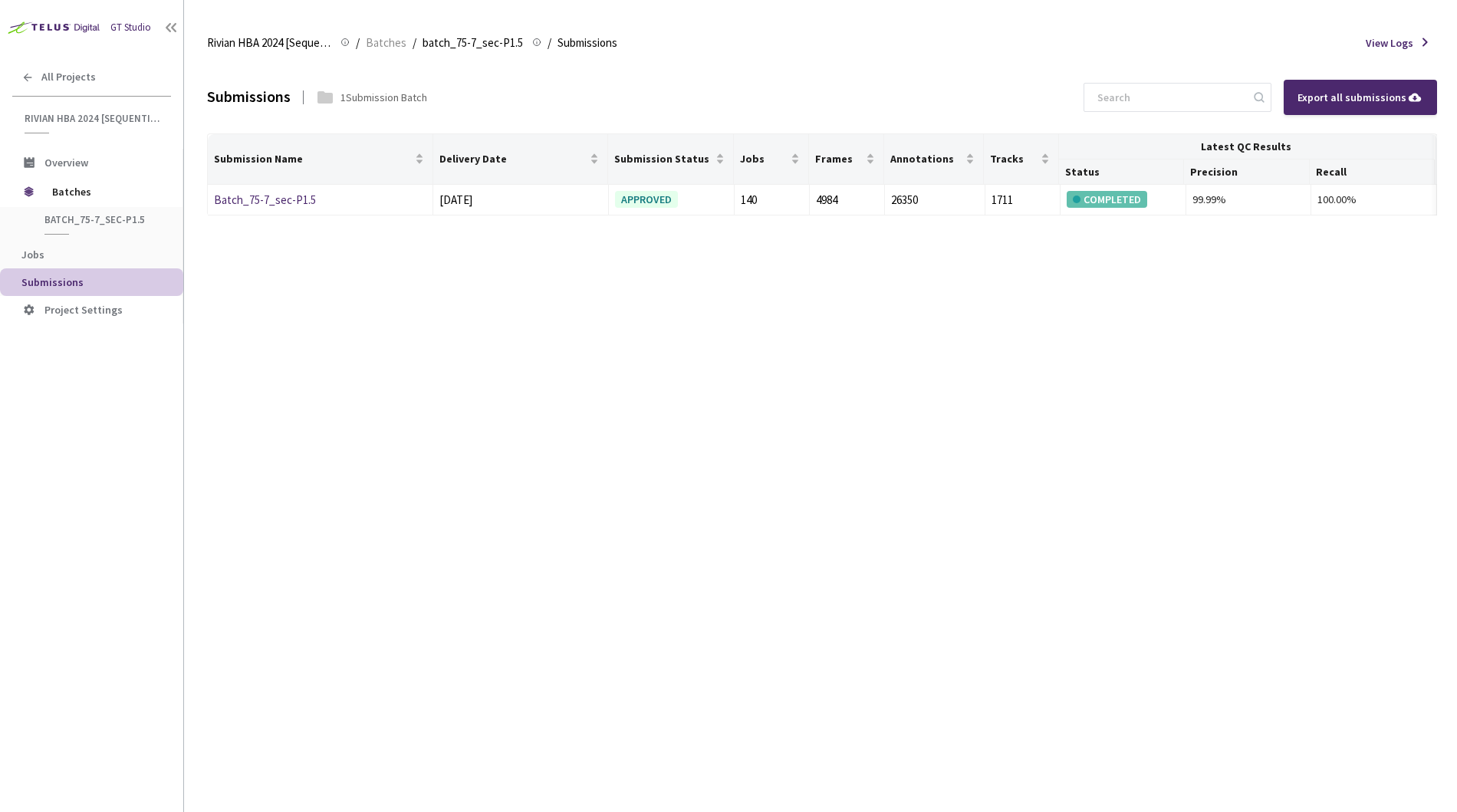
click at [321, 263] on div "Submissions 1 Submission Batch Export all submissions Submission Name Delivery …" at bounding box center [822, 436] width 1230 height 750
click at [637, 197] on div "APPROVED" at bounding box center [646, 199] width 63 height 17
click at [672, 385] on div "Submissions 1 Submission Batch Export all submissions Submission Name Delivery …" at bounding box center [822, 436] width 1230 height 750
click at [1417, 35] on div "View Logs" at bounding box center [1401, 43] width 71 height 18
click at [1416, 52] on div "Rivian HBA 2024 [Sequential] Rivian HBA 2024 [Sequential] / Batches / batch_75-…" at bounding box center [822, 43] width 1230 height 37
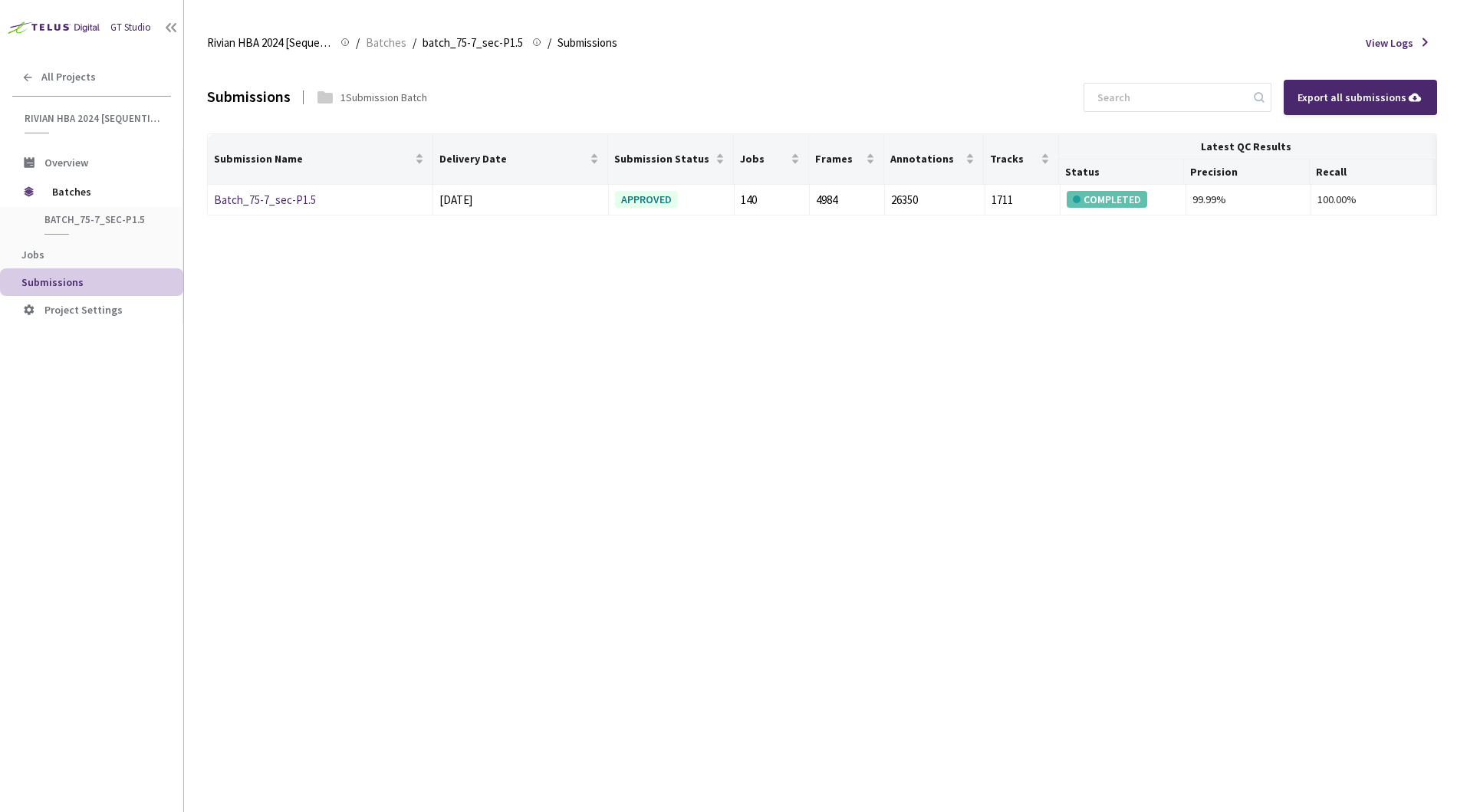
click at [1414, 45] on div "View Logs" at bounding box center [1401, 43] width 71 height 18
click at [1424, 43] on icon at bounding box center [1426, 42] width 5 height 9
click at [1228, 68] on div "Submissions 1 Submission Batch Export all submissions" at bounding box center [822, 97] width 1230 height 72
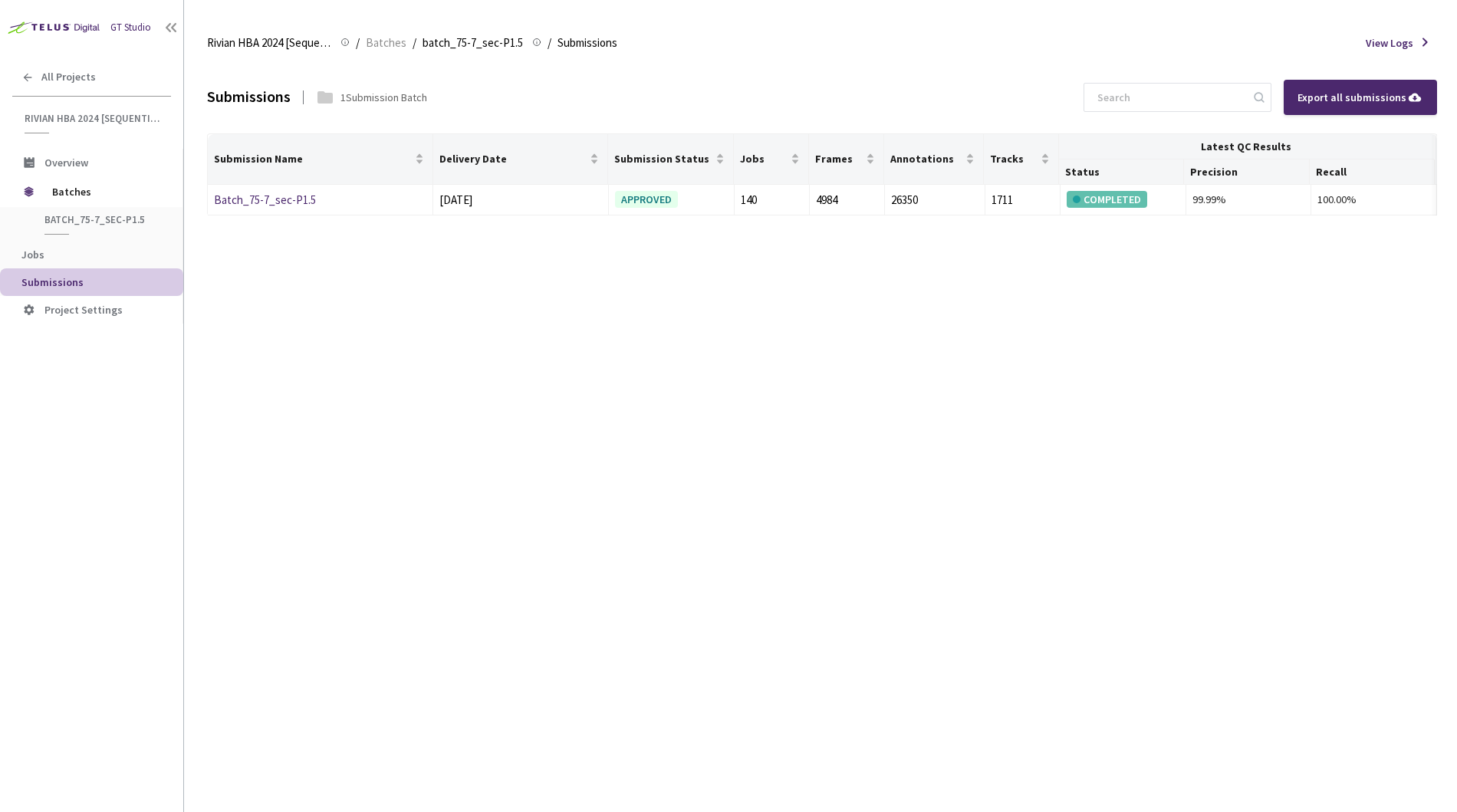
click at [966, 57] on div "Rivian HBA 2024 [Sequential] Rivian HBA 2024 [Sequential] / Batches / batch_75-…" at bounding box center [822, 43] width 1230 height 37
click at [232, 292] on div "Submissions 1 Submission Batch Export all submissions Submission Name Delivery …" at bounding box center [822, 436] width 1230 height 750
click at [62, 255] on span "Jobs" at bounding box center [97, 255] width 150 height 13
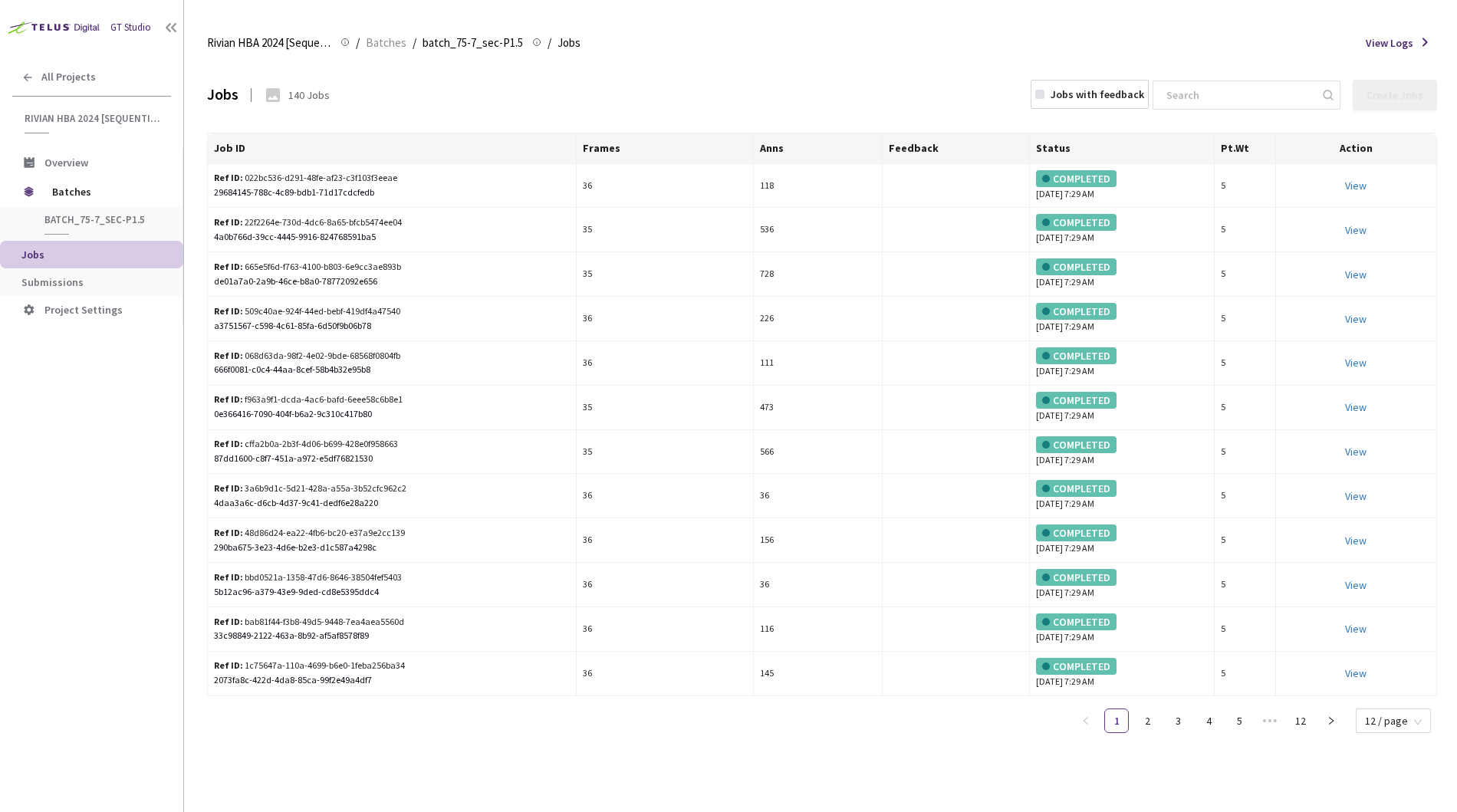
click at [652, 92] on div "Jobs 140 Jobs Jobs with feedback Create Jobs" at bounding box center [822, 96] width 1230 height 68
click at [887, 99] on div "Jobs 140 Jobs Jobs with feedback Create Jobs" at bounding box center [822, 96] width 1230 height 68
click at [63, 221] on span "batch_75-7_sec-P1.5" at bounding box center [101, 219] width 113 height 13
click at [55, 276] on span "Submissions" at bounding box center [52, 283] width 62 height 14
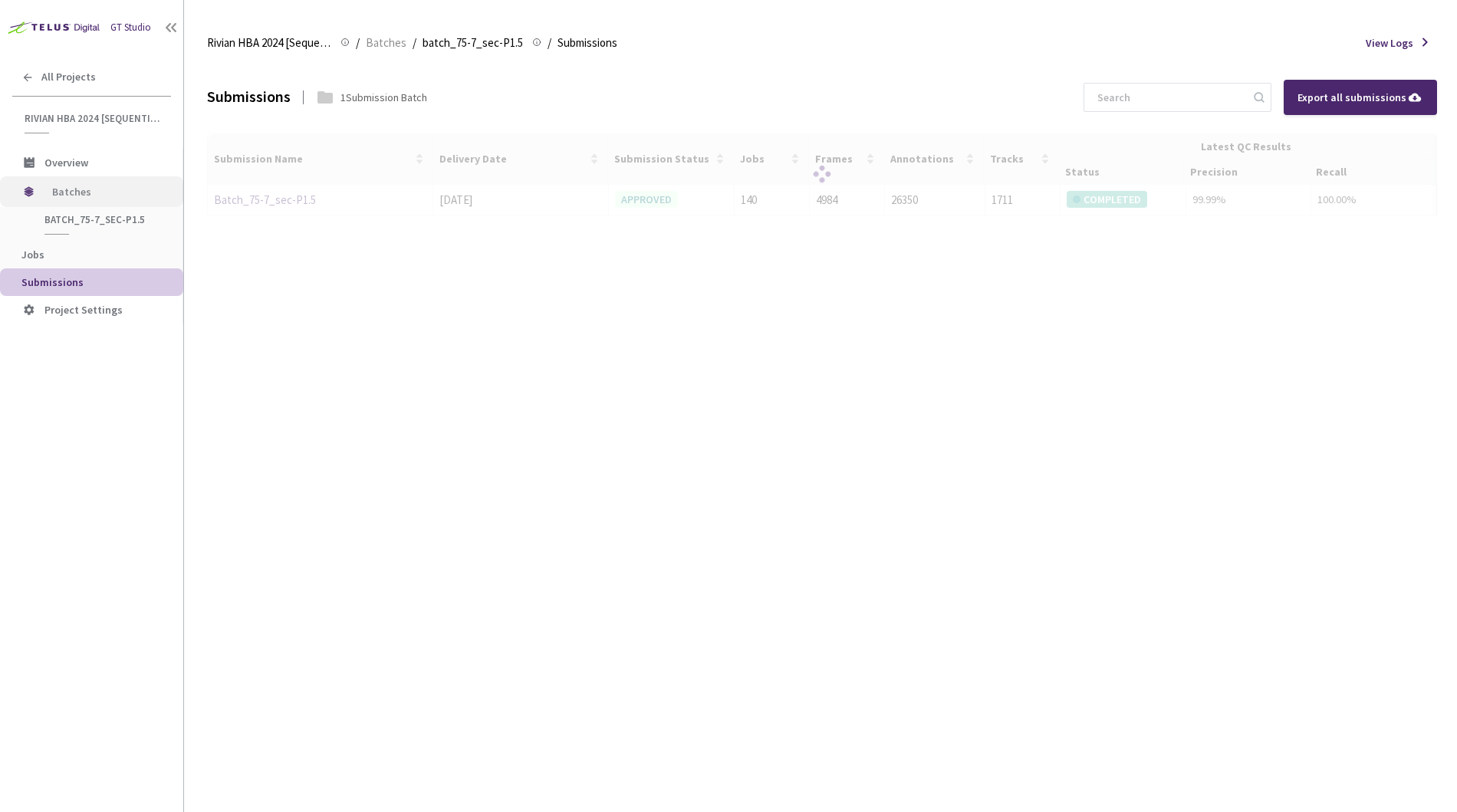
click at [75, 189] on span "Batches" at bounding box center [104, 191] width 105 height 30
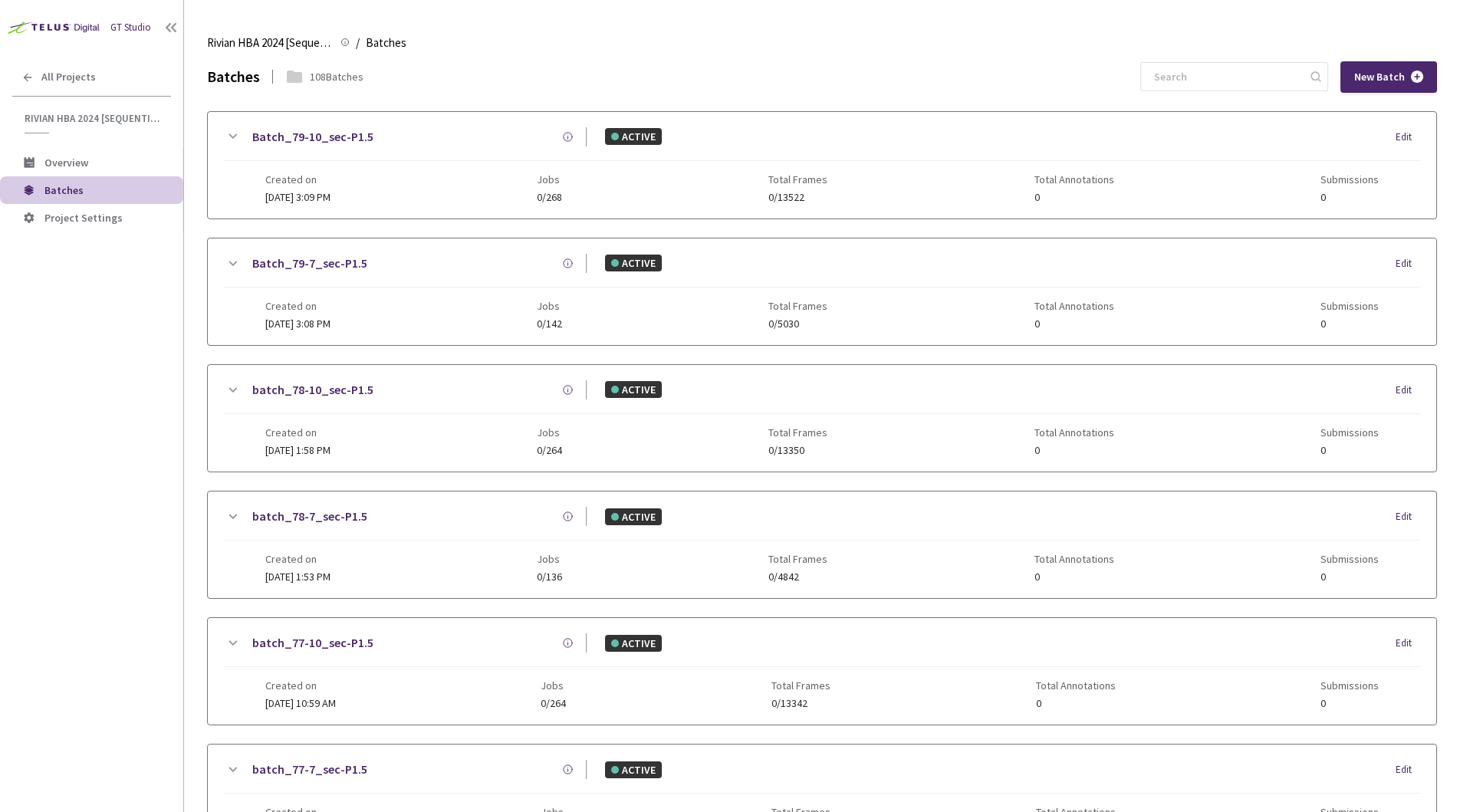
scroll to position [889, 0]
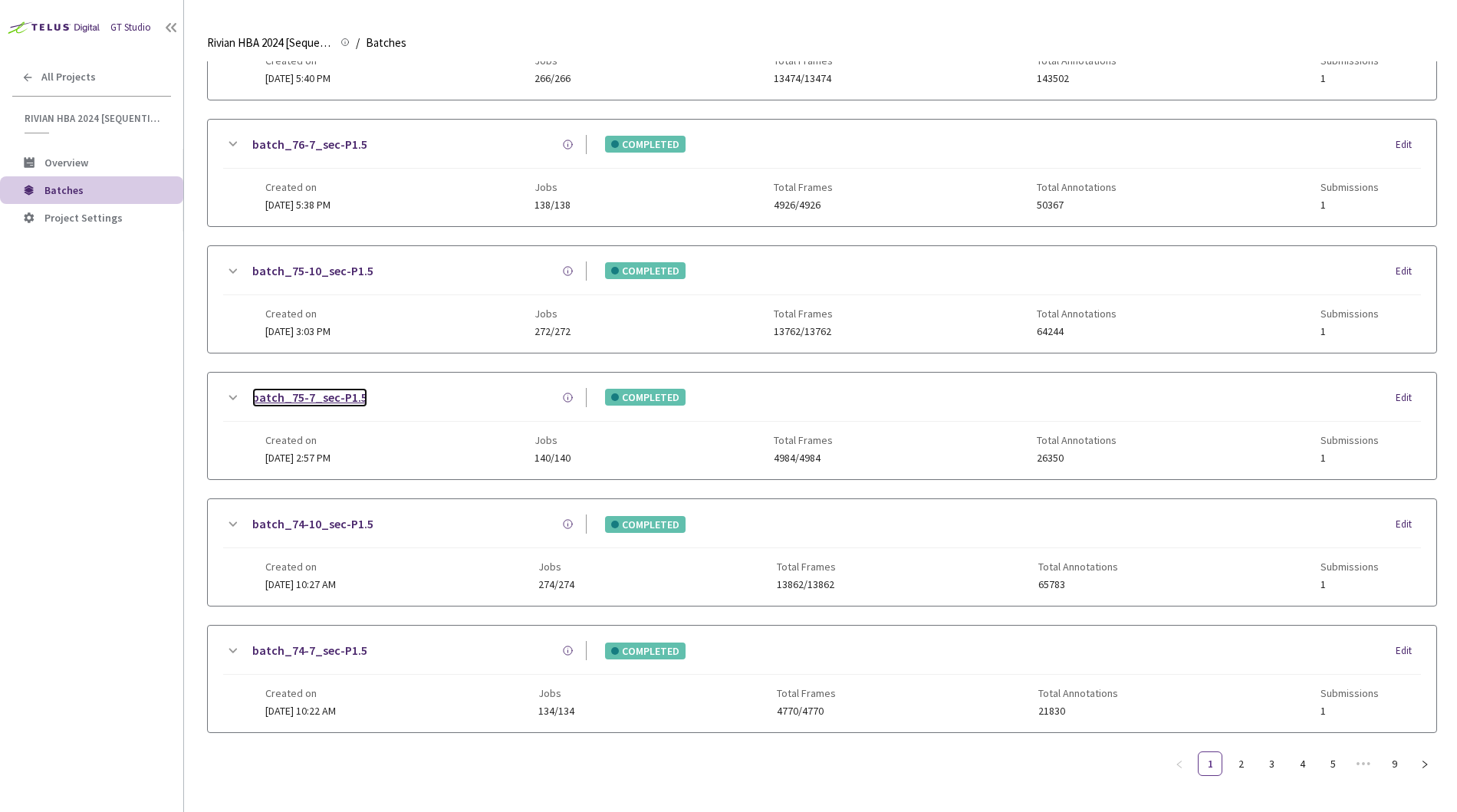
click at [312, 391] on link "batch_75-7_sec-P1.5" at bounding box center [310, 397] width 115 height 19
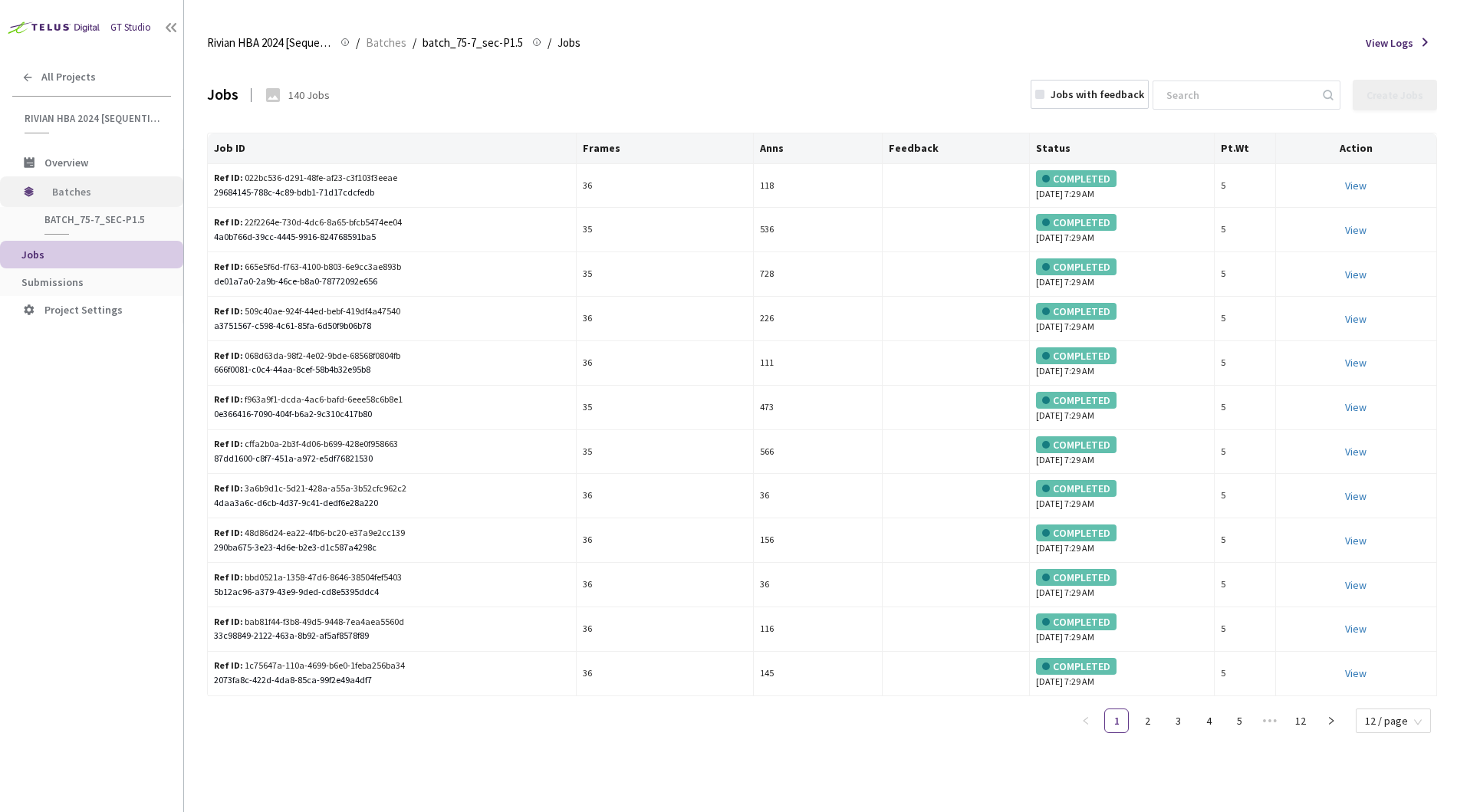
click at [57, 194] on span "Batches" at bounding box center [104, 191] width 105 height 30
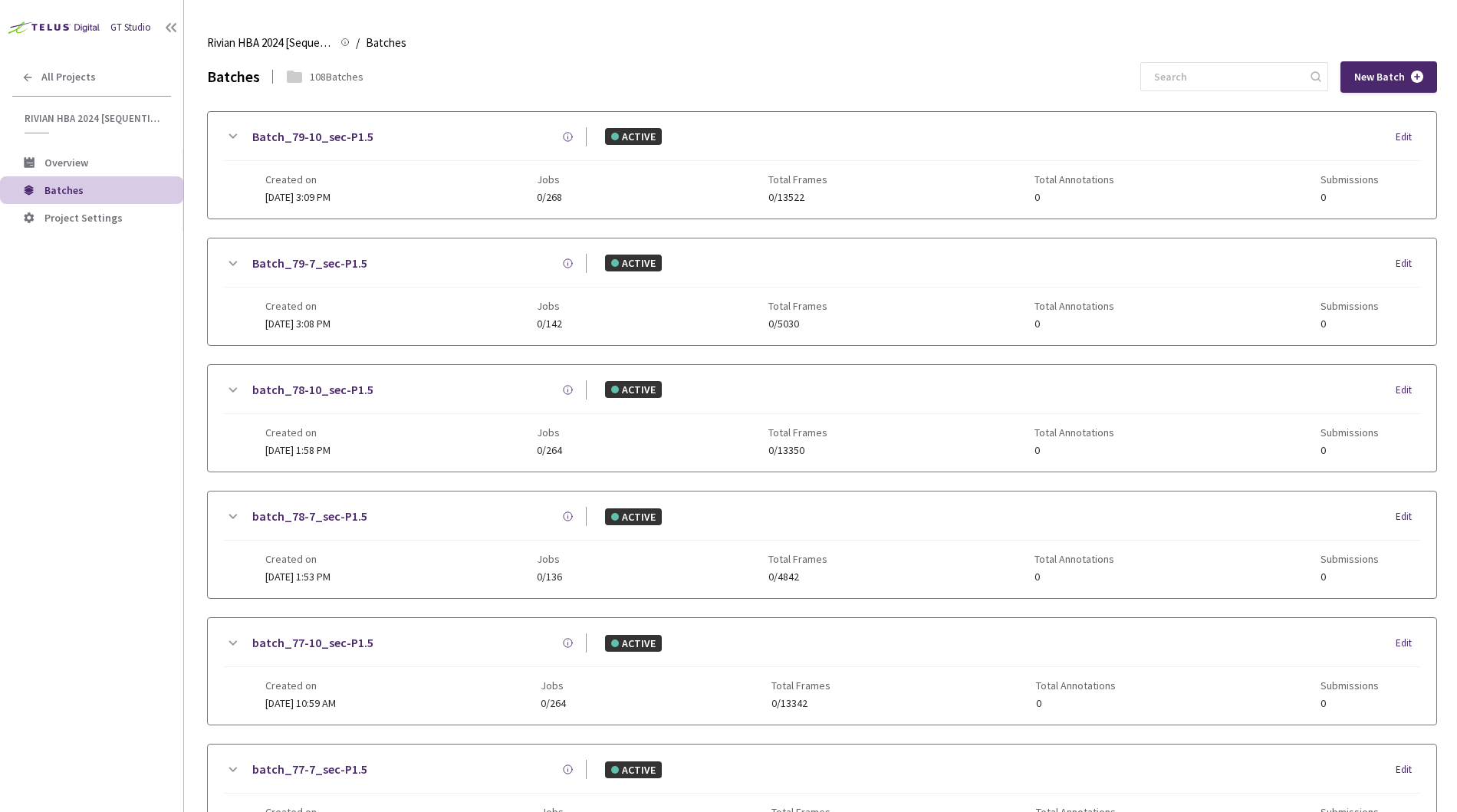
scroll to position [889, 0]
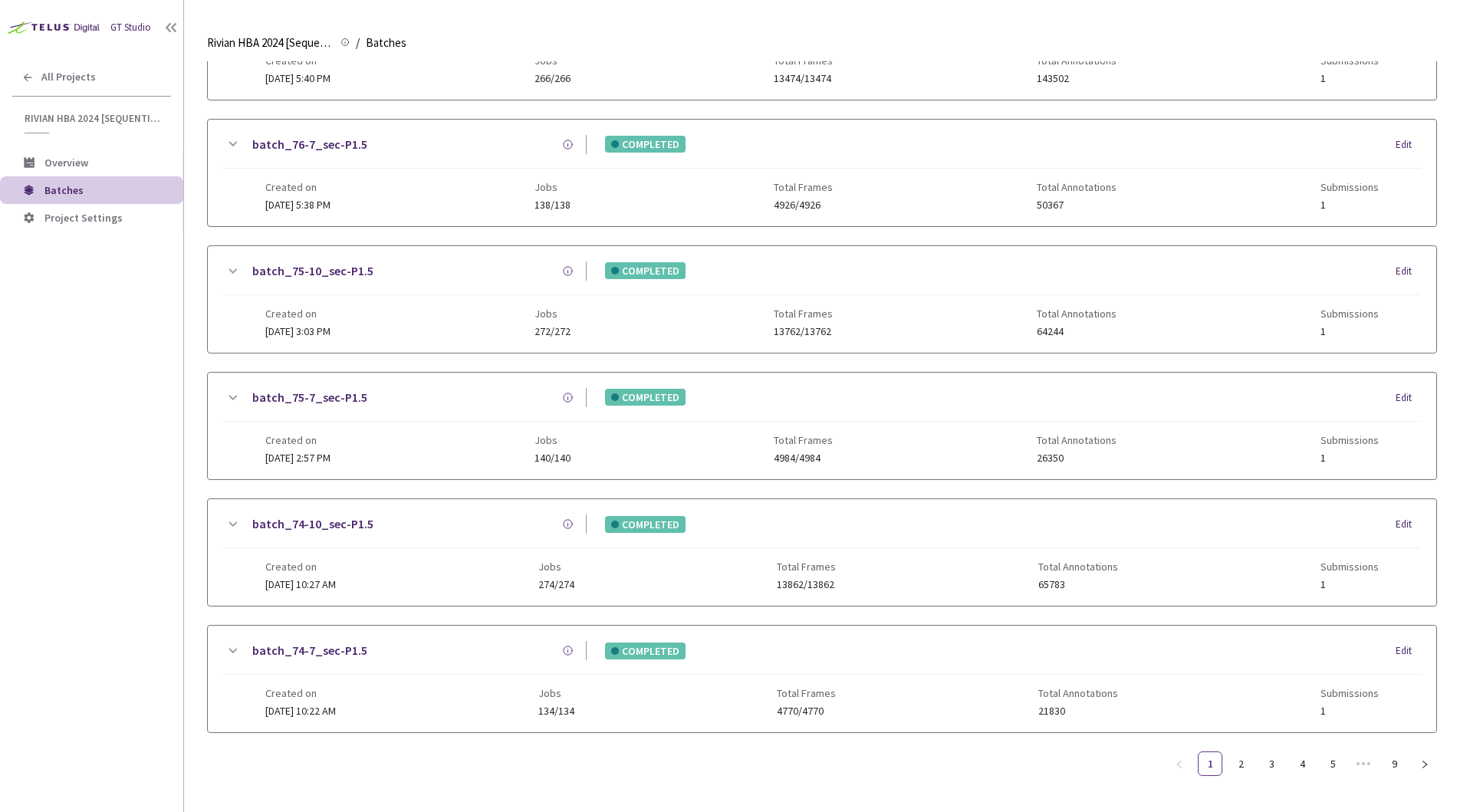
click at [517, 388] on div "batch_75-7_sec-P1.5" at bounding box center [414, 397] width 345 height 19
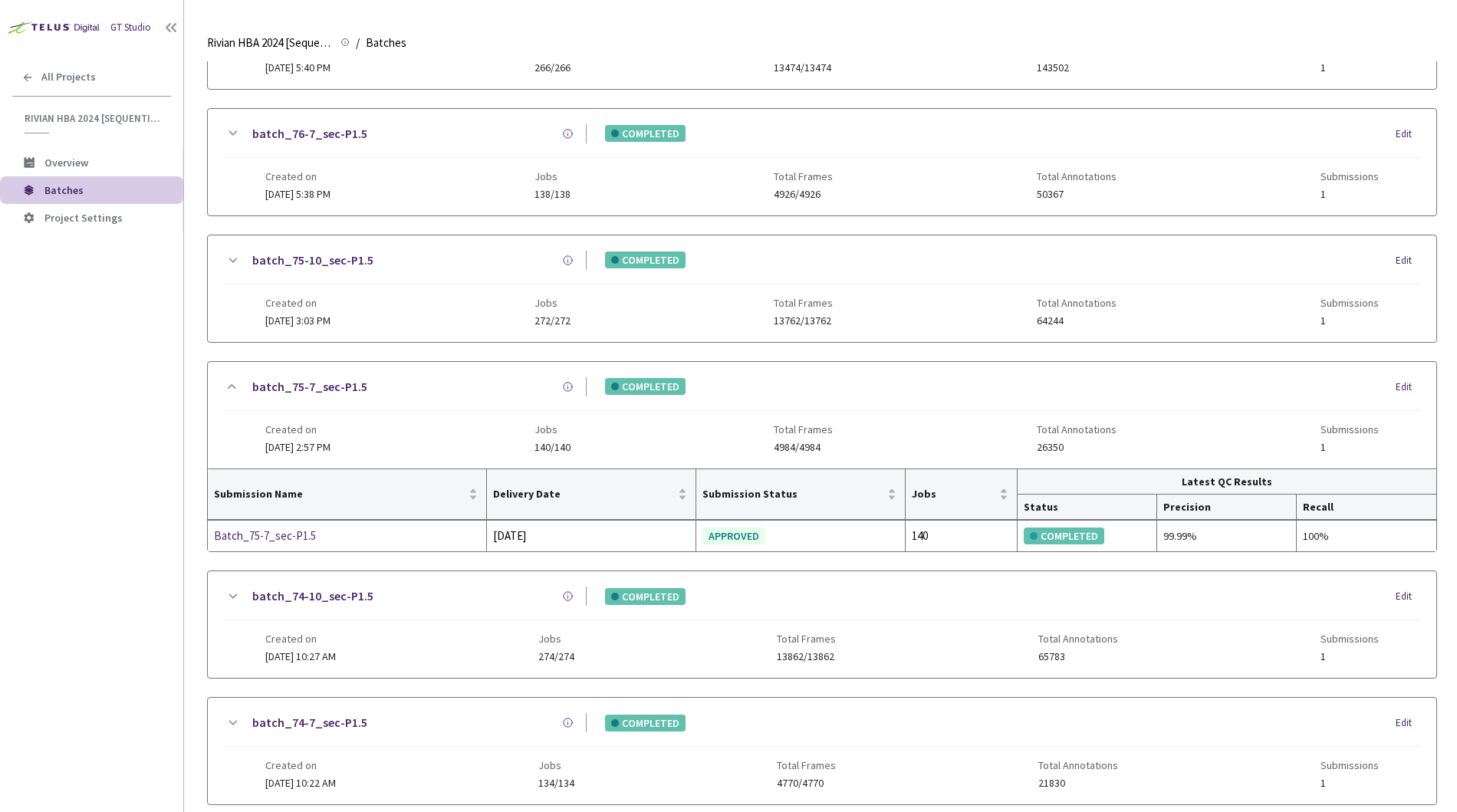
click at [841, 590] on div "COMPLETED Edit" at bounding box center [1004, 596] width 834 height 17
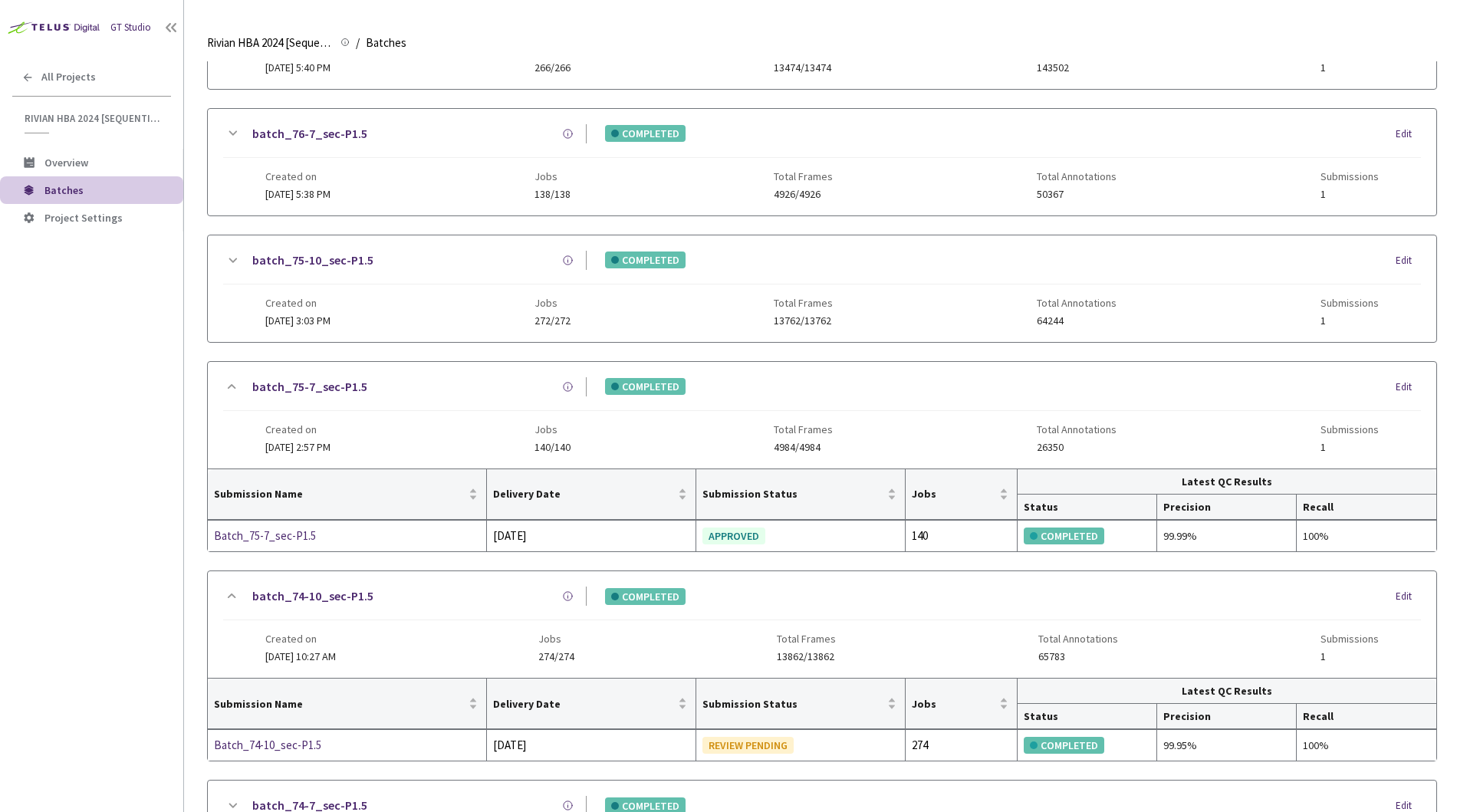
click at [204, 405] on main "Rivian HBA 2024 [Sequential] Rivian HBA 2024 [Sequential] / Batches Batches Bat…" at bounding box center [821, 406] width 1273 height 812
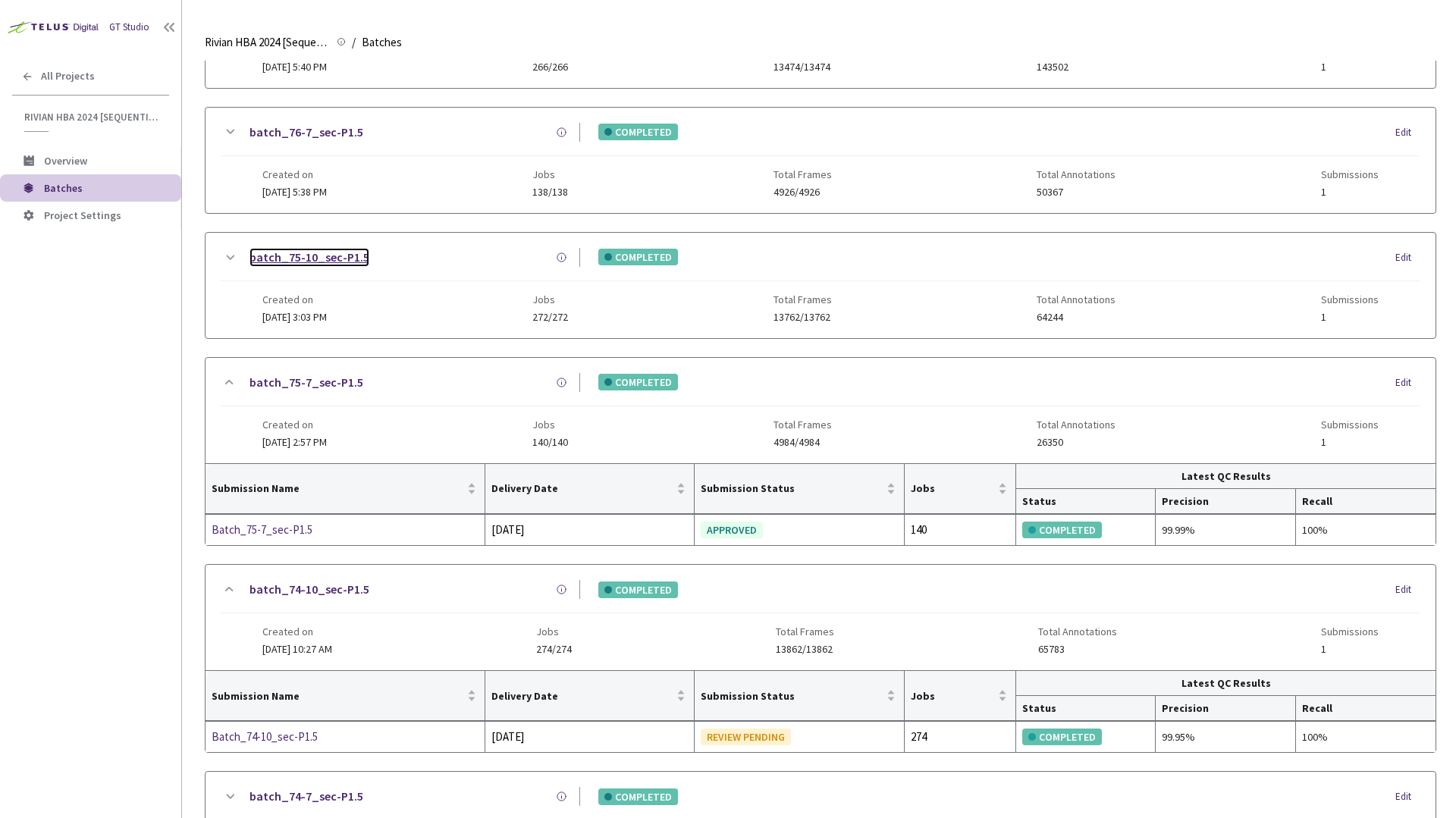
click at [327, 260] on link "batch_75-10_sec-P1.5" at bounding box center [309, 257] width 120 height 19
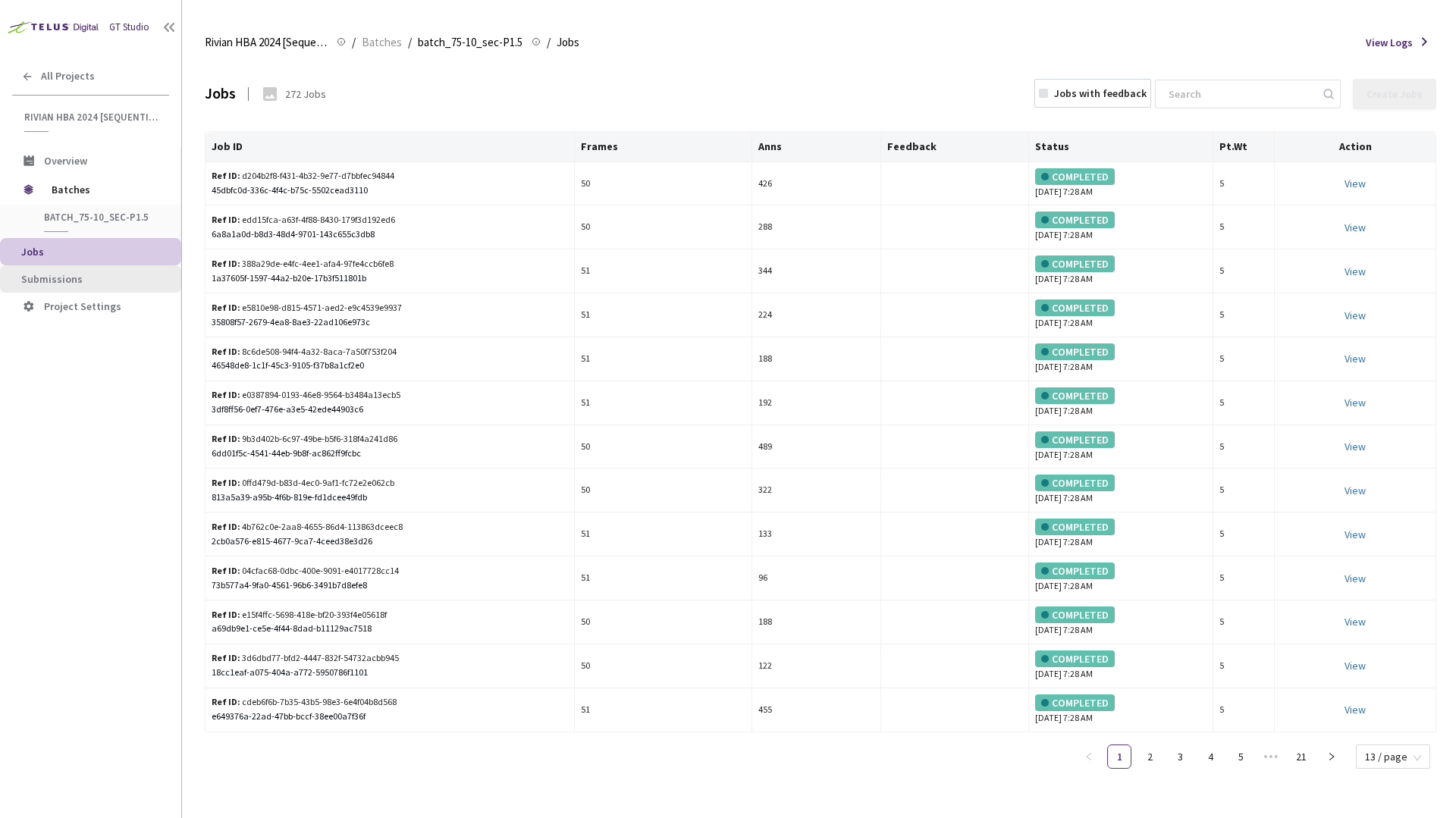
click at [83, 288] on li "Submissions" at bounding box center [90, 280] width 181 height 28
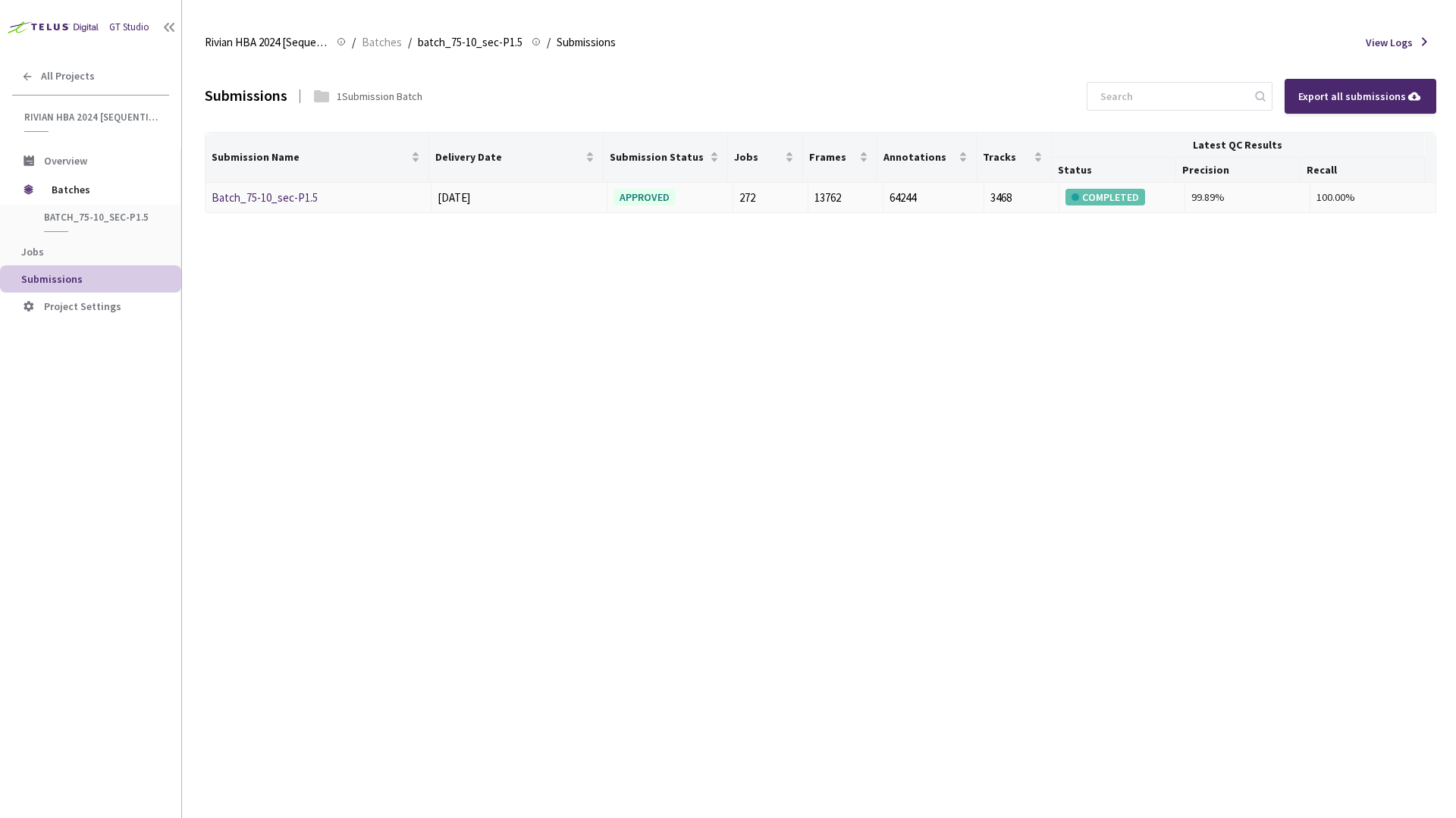
click at [632, 199] on div "APPROVED" at bounding box center [644, 197] width 62 height 16
click at [71, 193] on span "Batches" at bounding box center [103, 189] width 104 height 30
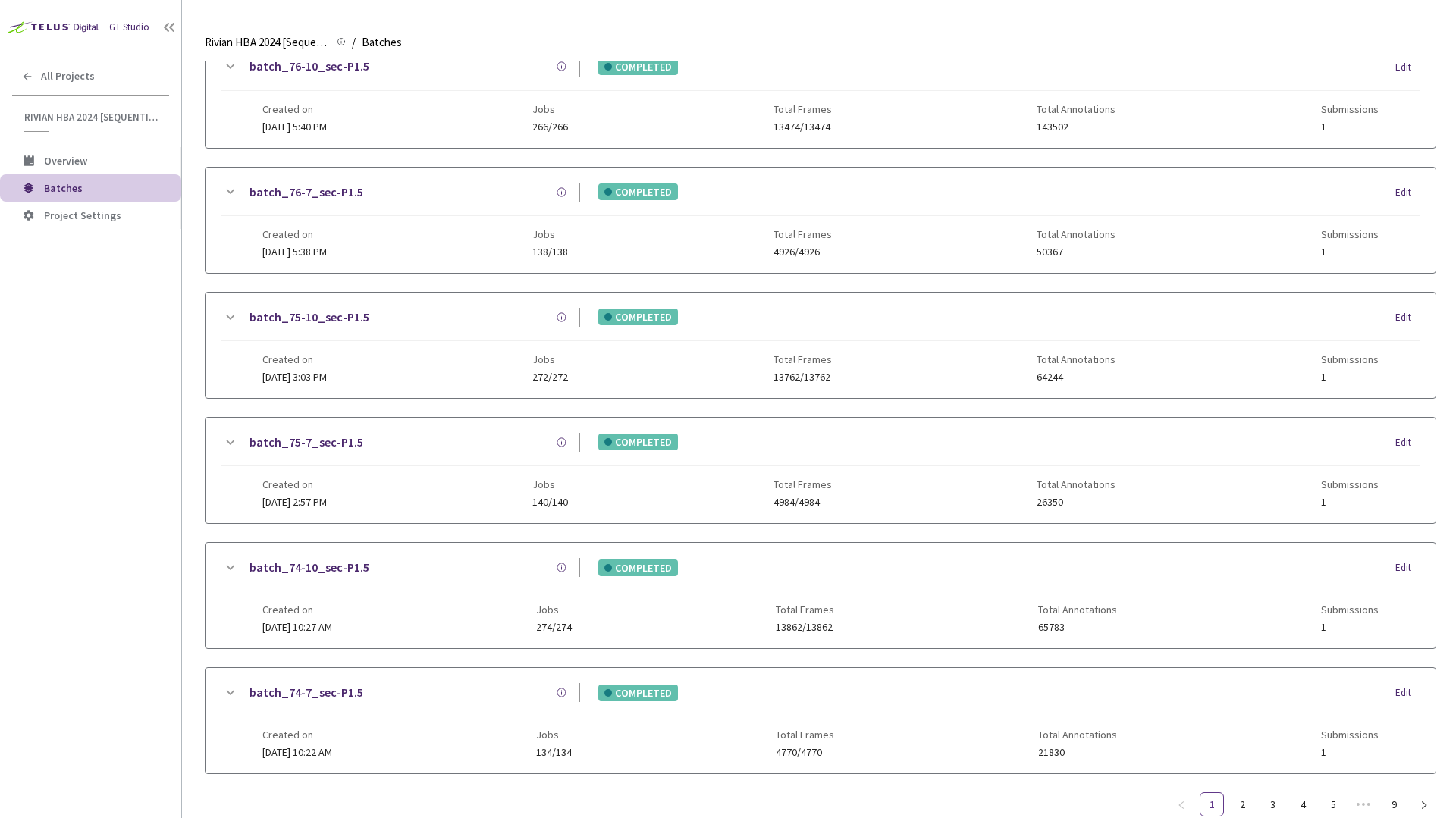
scroll to position [805, 0]
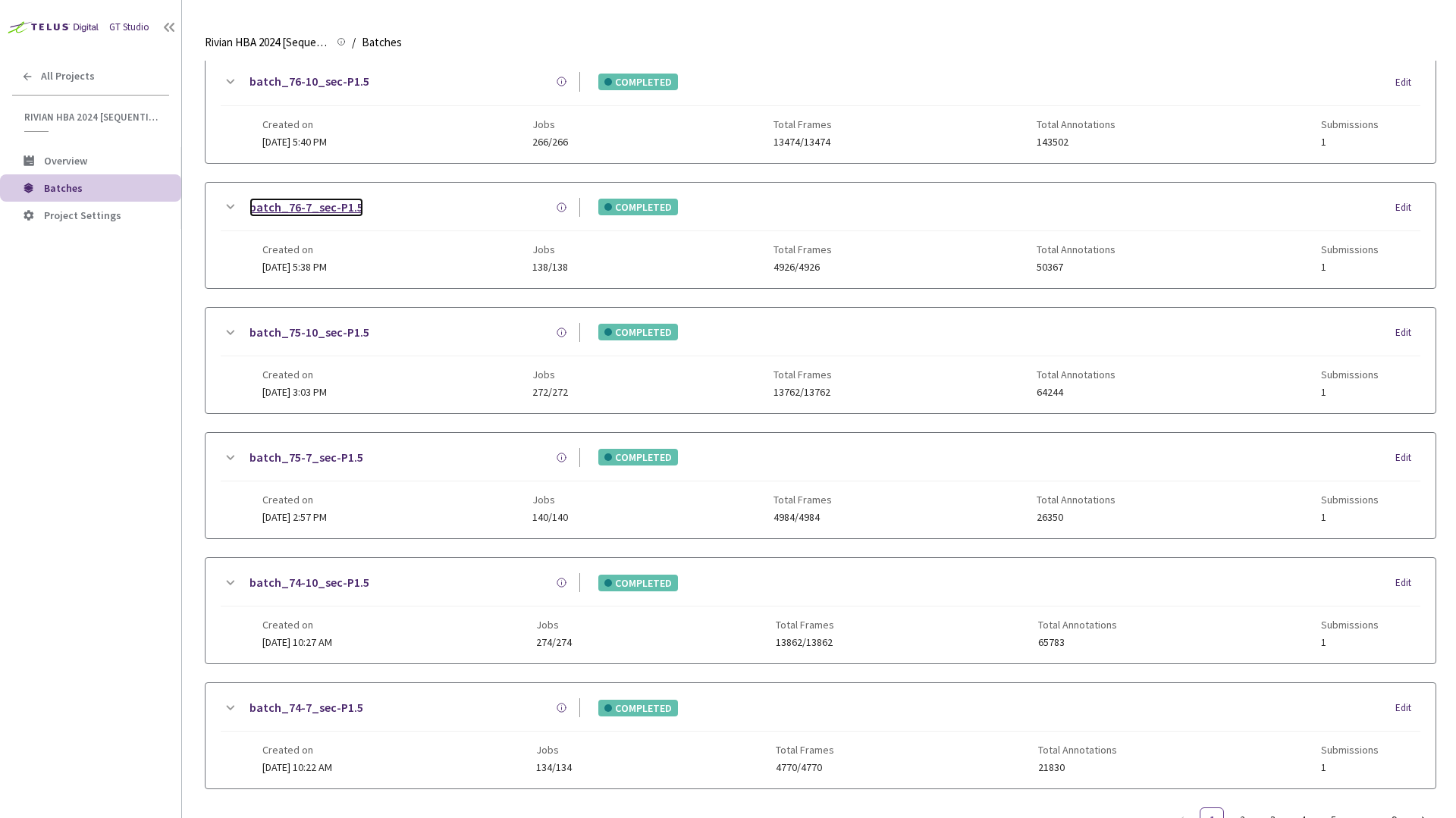
click at [295, 213] on link "batch_76-7_sec-P1.5" at bounding box center [306, 207] width 114 height 19
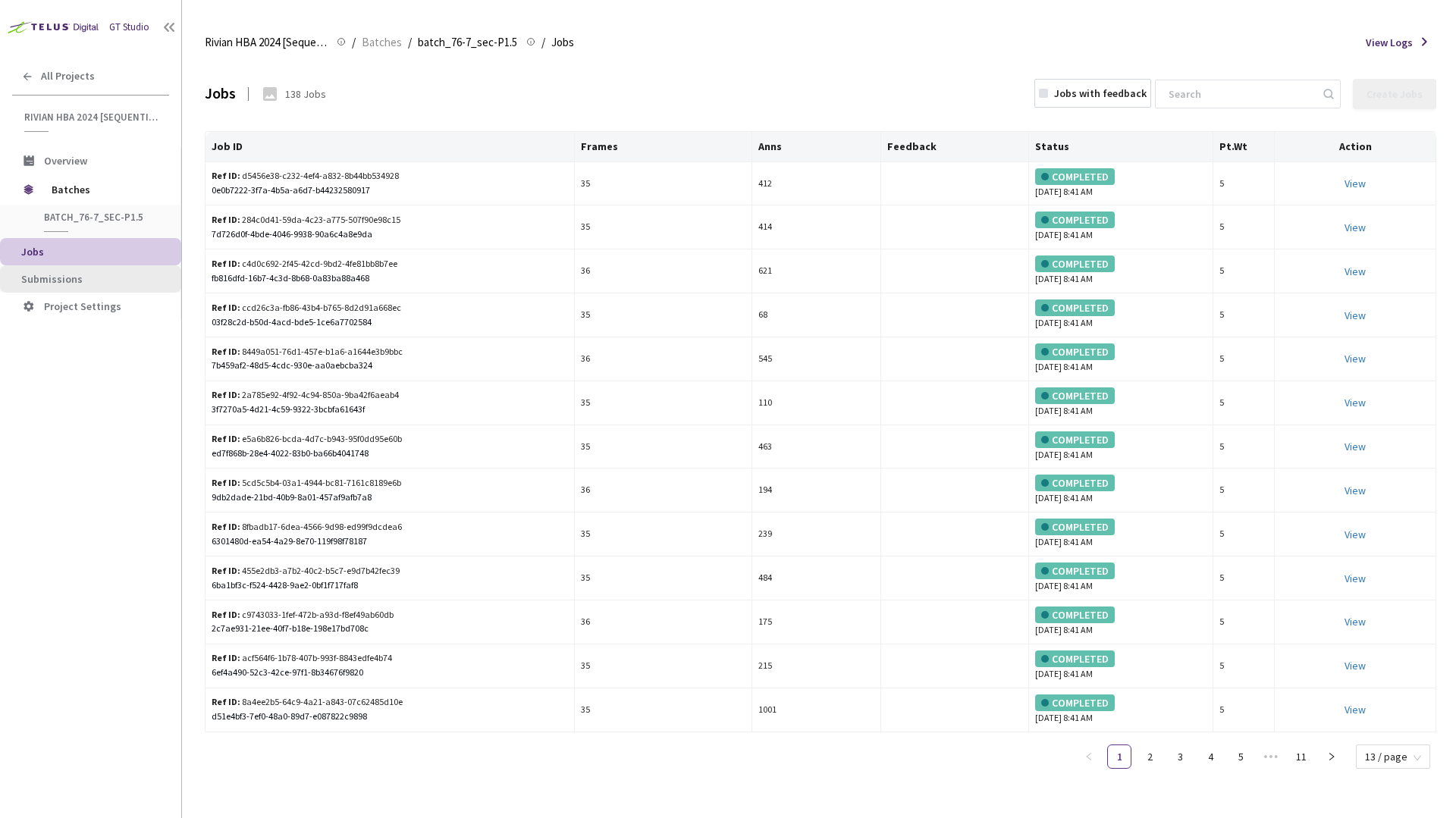
click at [113, 269] on li "Submissions" at bounding box center [90, 280] width 181 height 28
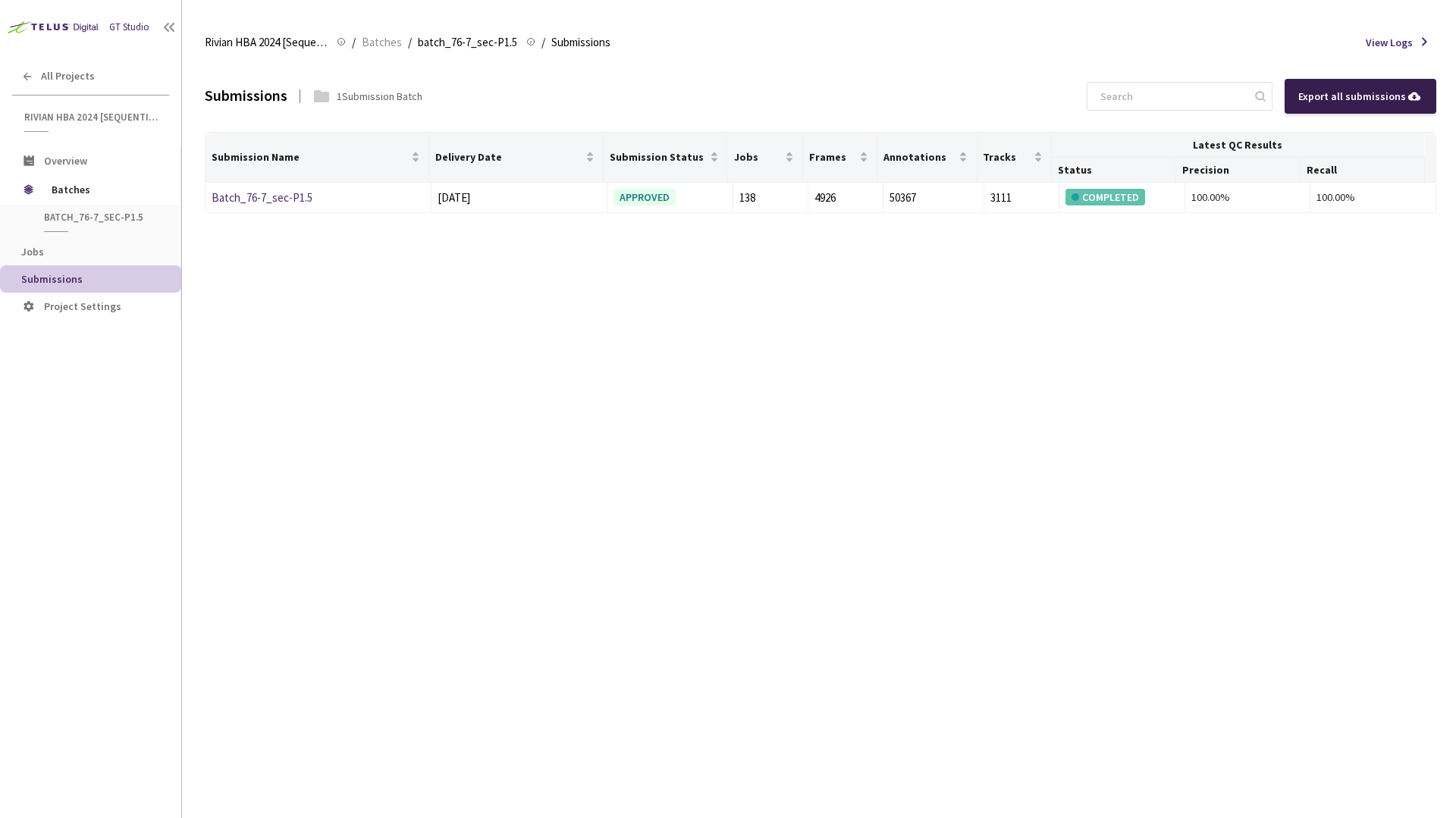
click at [1324, 101] on div "Export all submissions" at bounding box center [1361, 95] width 125 height 16
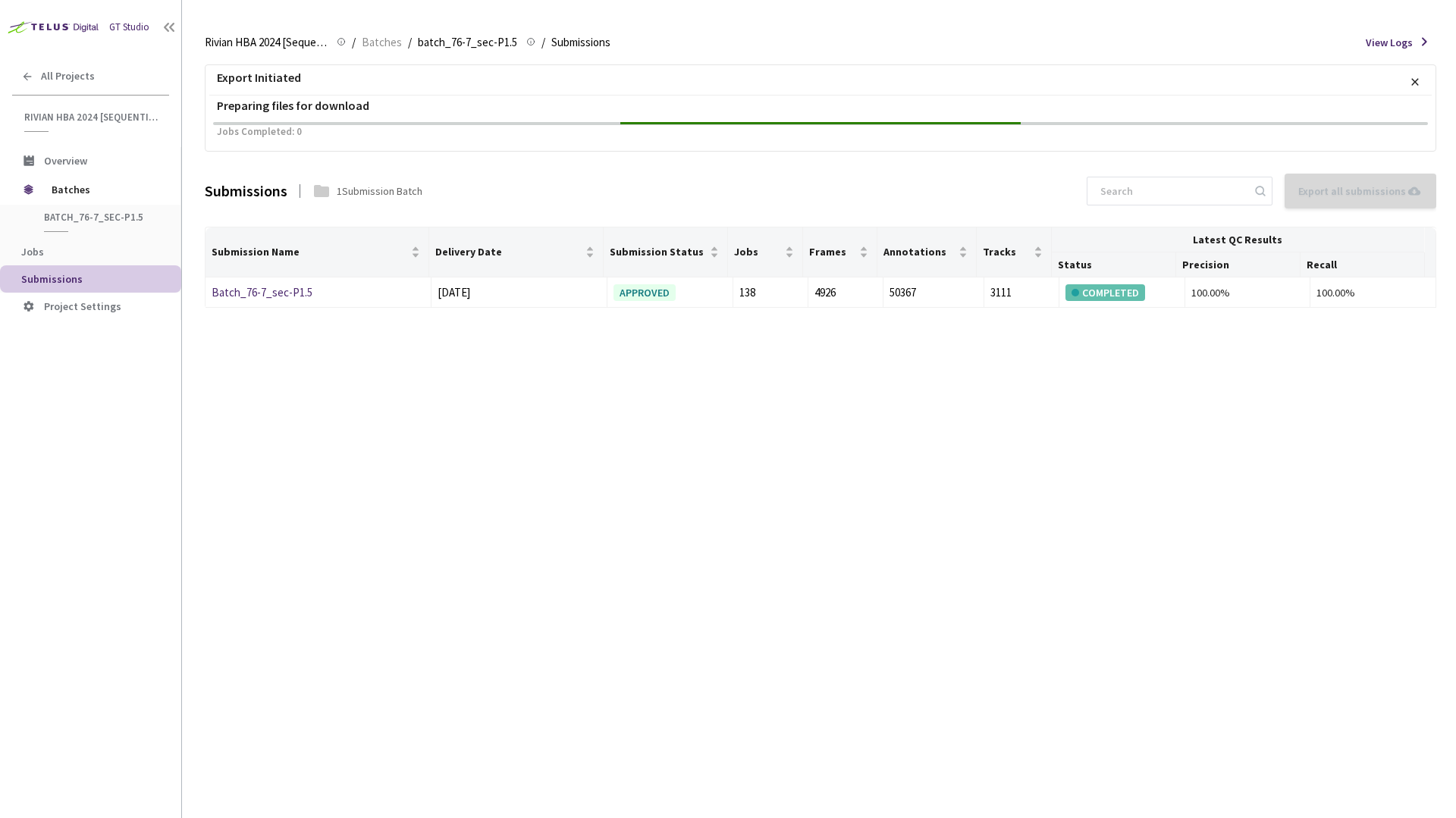
click at [1414, 86] on p "×" at bounding box center [1415, 82] width 9 height 26
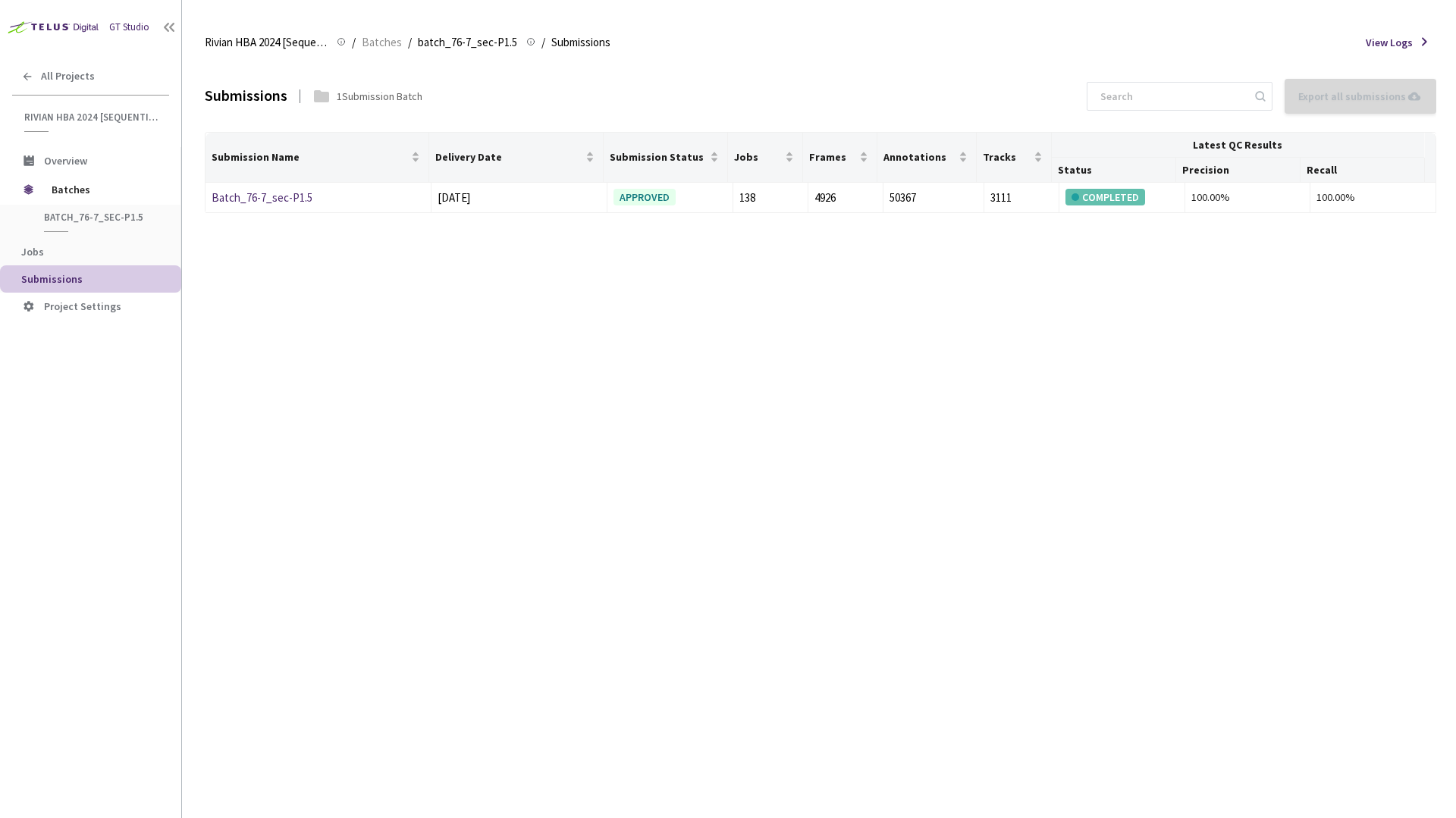
click at [1008, 106] on div "Submissions 1 Submission Batch Export all submissions Export Data in Progress" at bounding box center [820, 96] width 1232 height 71
click at [1049, 317] on div "Submissions 1 Submission Batch Export all submissions Export Data in Progress S…" at bounding box center [820, 440] width 1232 height 758
click at [993, 201] on div "3111" at bounding box center [1022, 198] width 62 height 18
click at [1061, 77] on div "Submissions 1 Submission Batch Export all submissions" at bounding box center [820, 96] width 1232 height 71
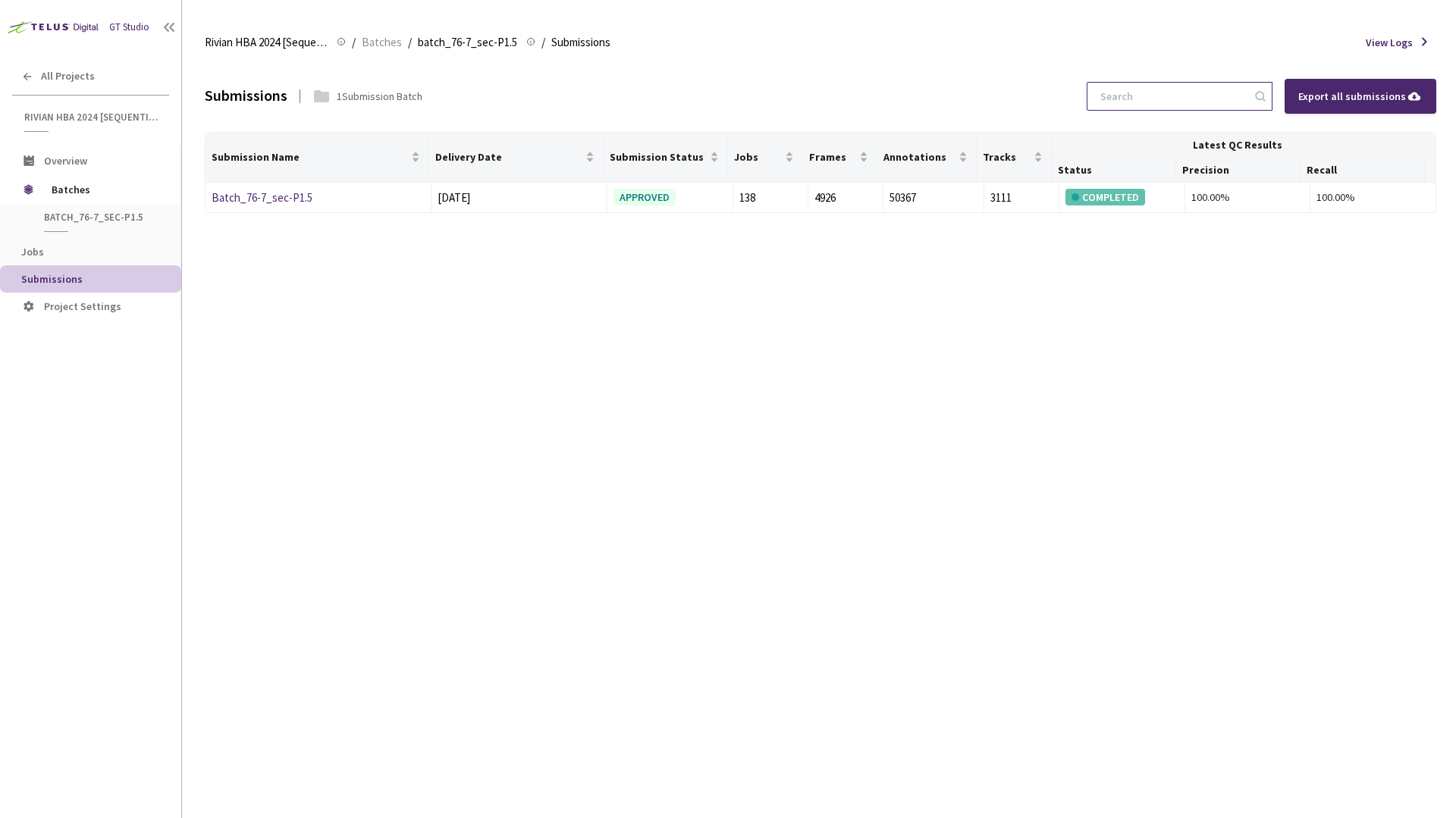
click at [1245, 89] on input at bounding box center [1172, 96] width 162 height 28
click at [1343, 50] on div "Rivian HBA 2024 [Sequential] Rivian HBA 2024 [Sequential] / Batches / batch_76-…" at bounding box center [820, 42] width 1232 height 36
click at [1376, 46] on span "View Logs" at bounding box center [1389, 43] width 47 height 15
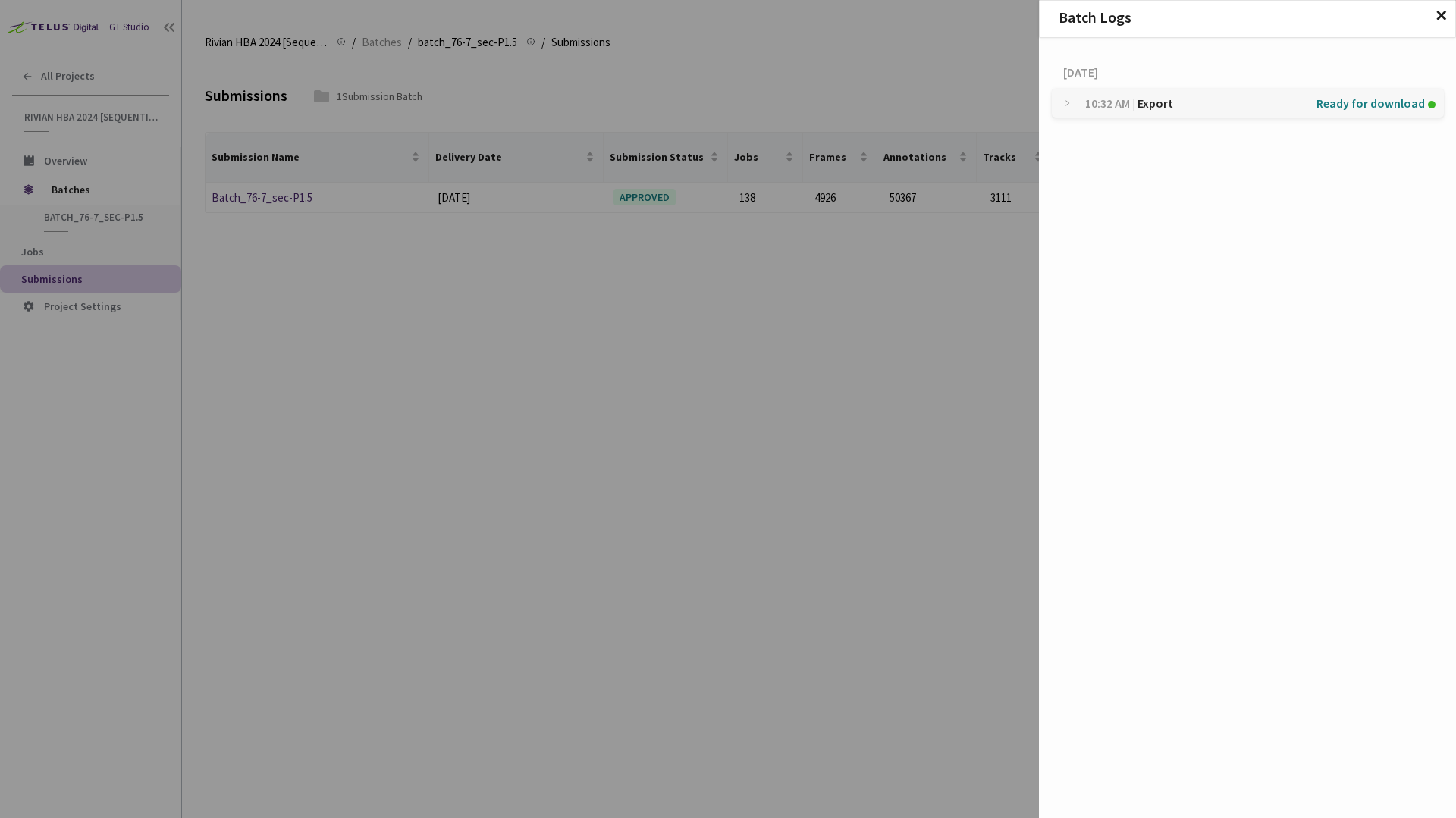
click at [1064, 105] on icon "collapsed" at bounding box center [1067, 103] width 7 height 7
click at [1064, 105] on icon "expanded" at bounding box center [1067, 103] width 7 height 7
click at [985, 82] on div "Batch Logs ✕ [DATE] 10:32 AM | Export Ready for download 138 Jobs ready" at bounding box center [728, 409] width 1456 height 818
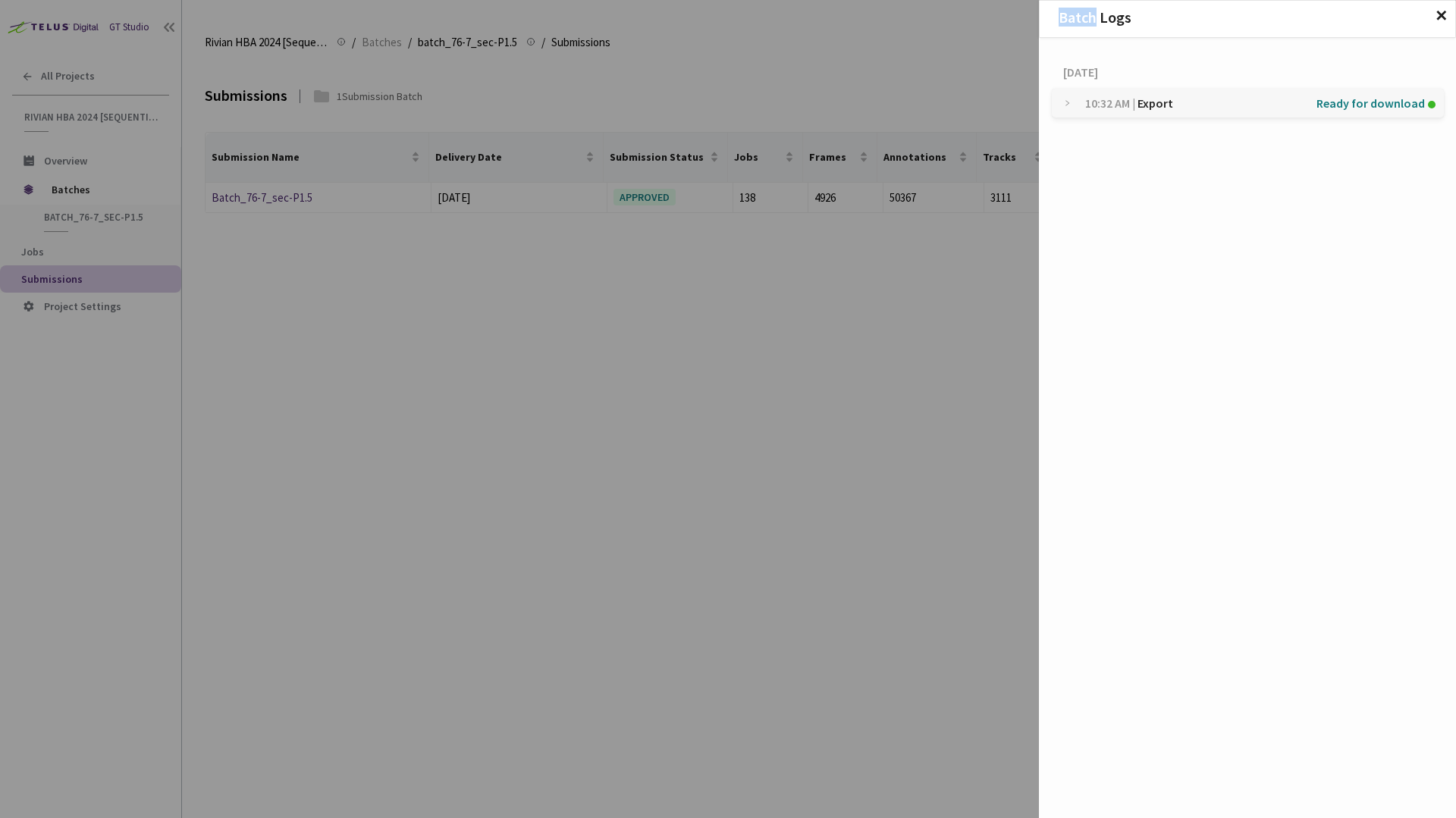
click at [1440, 20] on span "✕" at bounding box center [1441, 15] width 13 height 16
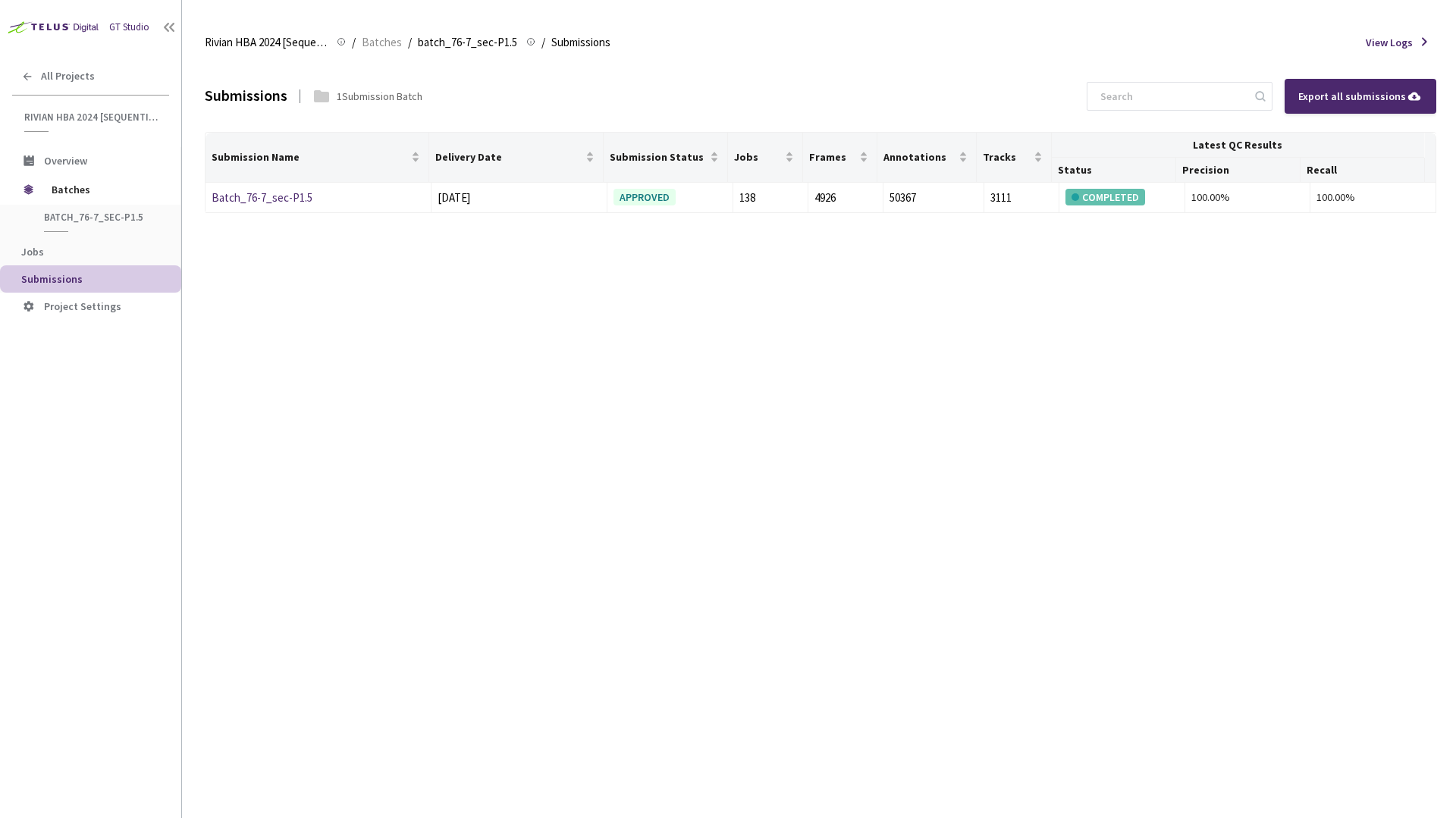
click at [968, 100] on div "Submissions 1 Submission Batch Export all submissions" at bounding box center [820, 96] width 1232 height 71
click at [1022, 96] on div "Submissions 1 Submission Batch Export all submissions" at bounding box center [820, 96] width 1232 height 71
click at [889, 348] on div "Submissions 1 Submission Batch Export all submissions Submission Name Delivery …" at bounding box center [820, 440] width 1232 height 758
click at [292, 202] on link "Batch_76-7_sec-P1.5" at bounding box center [261, 197] width 101 height 15
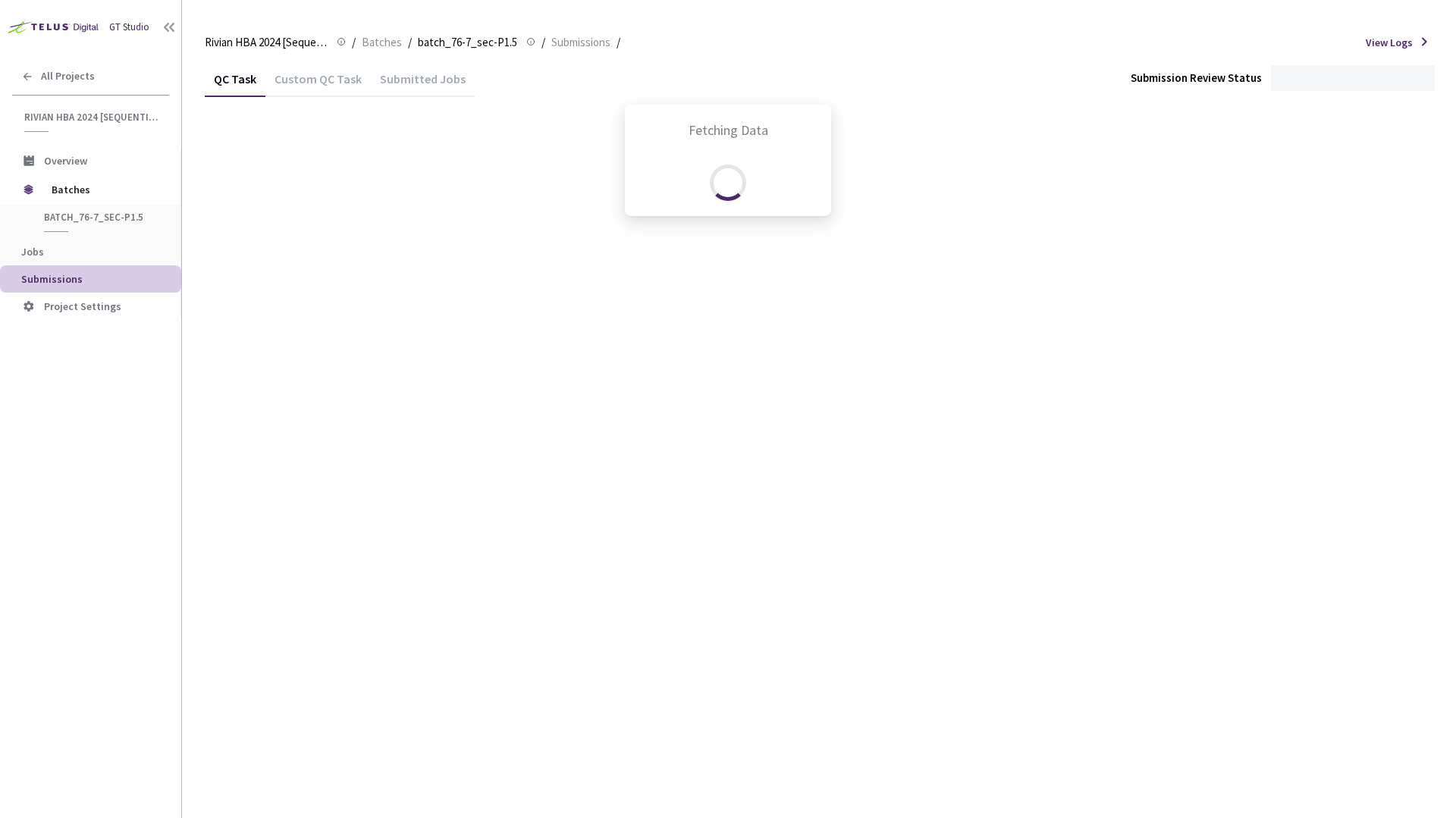
click at [1019, 91] on div "Fetching Data" at bounding box center [728, 409] width 1456 height 818
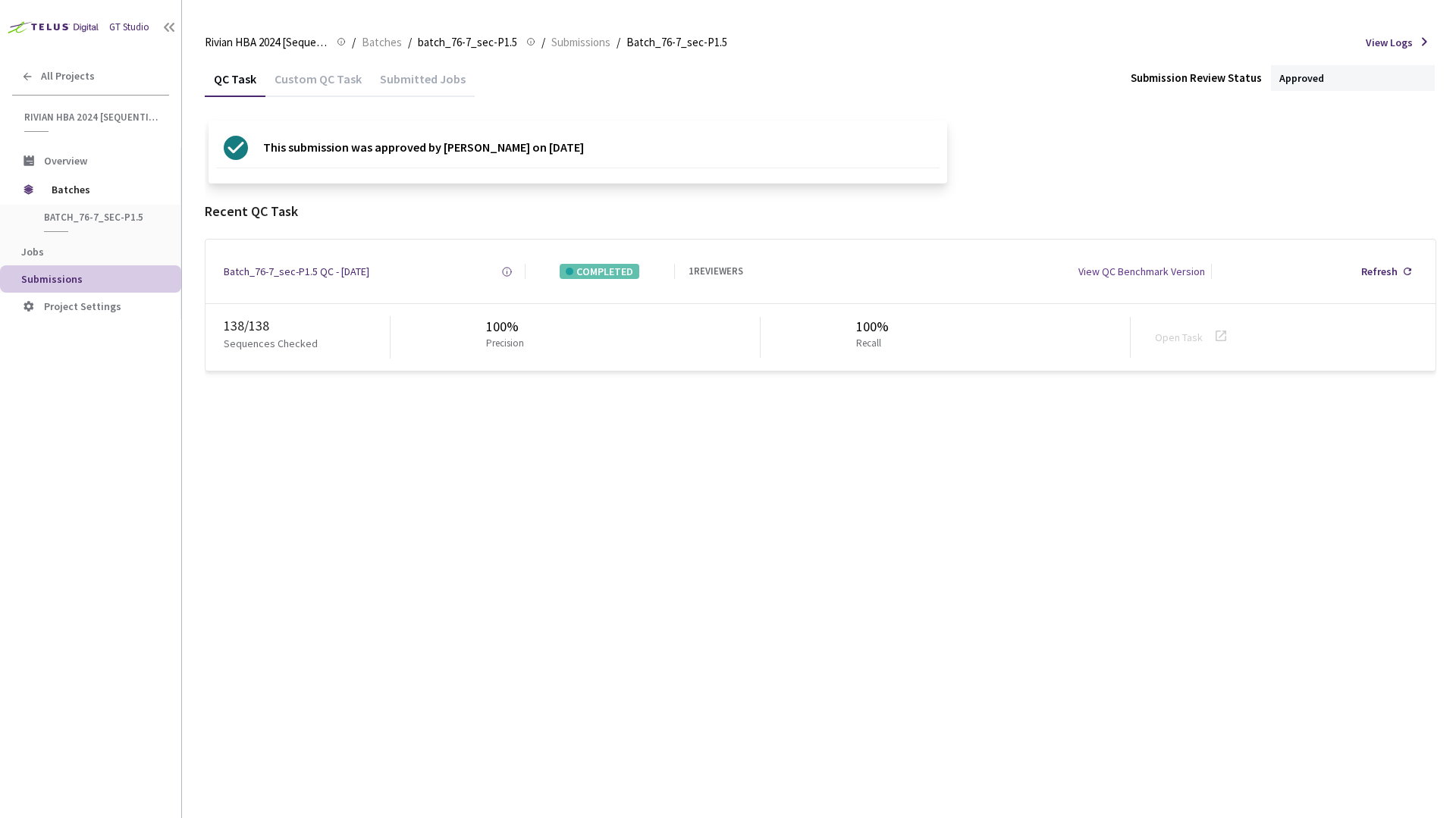
click at [1041, 79] on div "QC Task Custom QC Task Submitted Jobs Submission Review Status Approved" at bounding box center [820, 78] width 1232 height 35
click at [1158, 153] on div "This submission was approved by [PERSON_NAME] on [DATE]" at bounding box center [820, 151] width 1232 height 63
click at [1303, 65] on div "Approved" at bounding box center [1353, 78] width 163 height 26
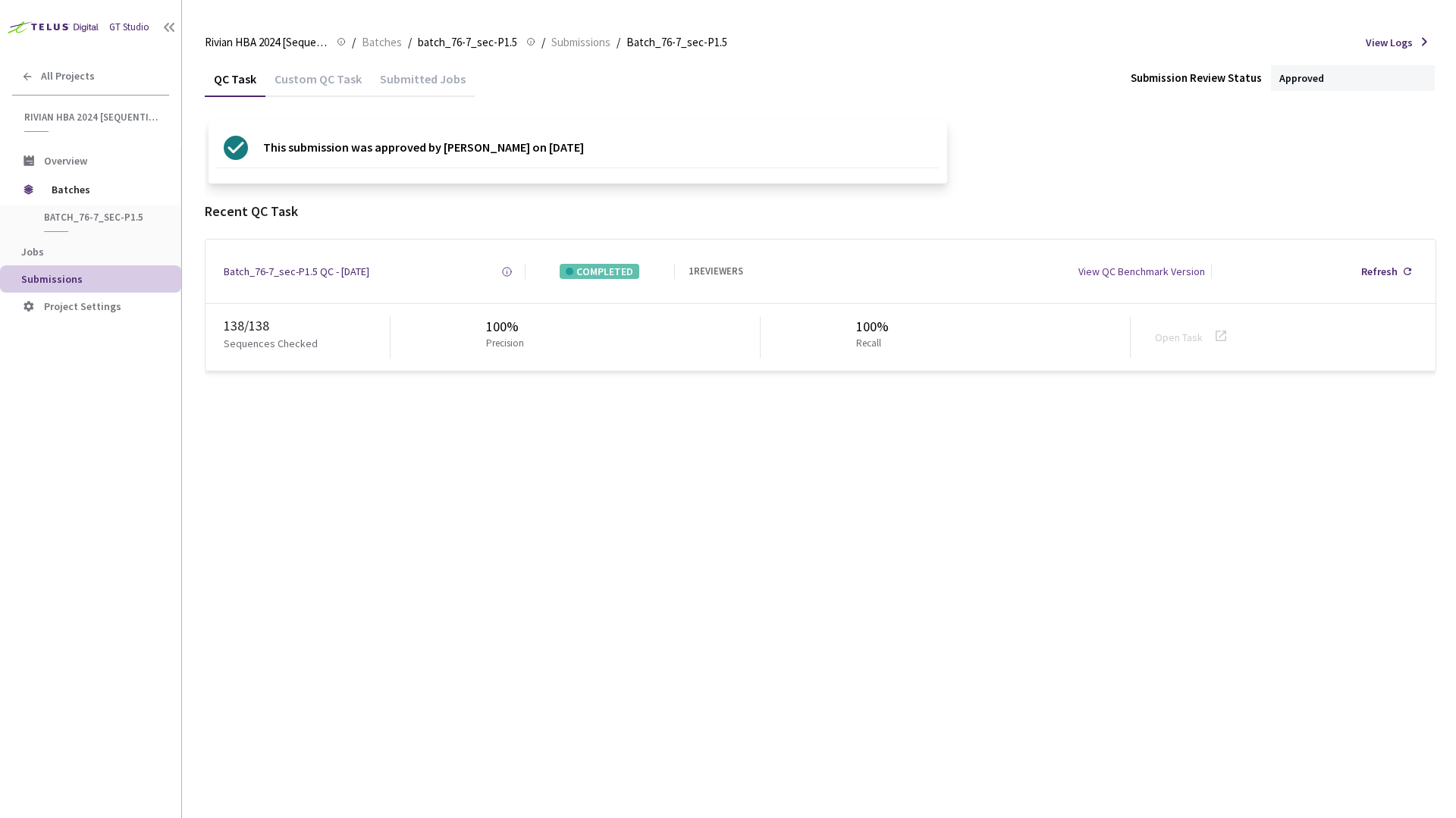
click at [777, 495] on div "QC Task Custom QC Task Submitted Jobs Submission Review Status Approved This su…" at bounding box center [820, 440] width 1232 height 758
click at [71, 197] on span "Batches" at bounding box center [103, 189] width 104 height 30
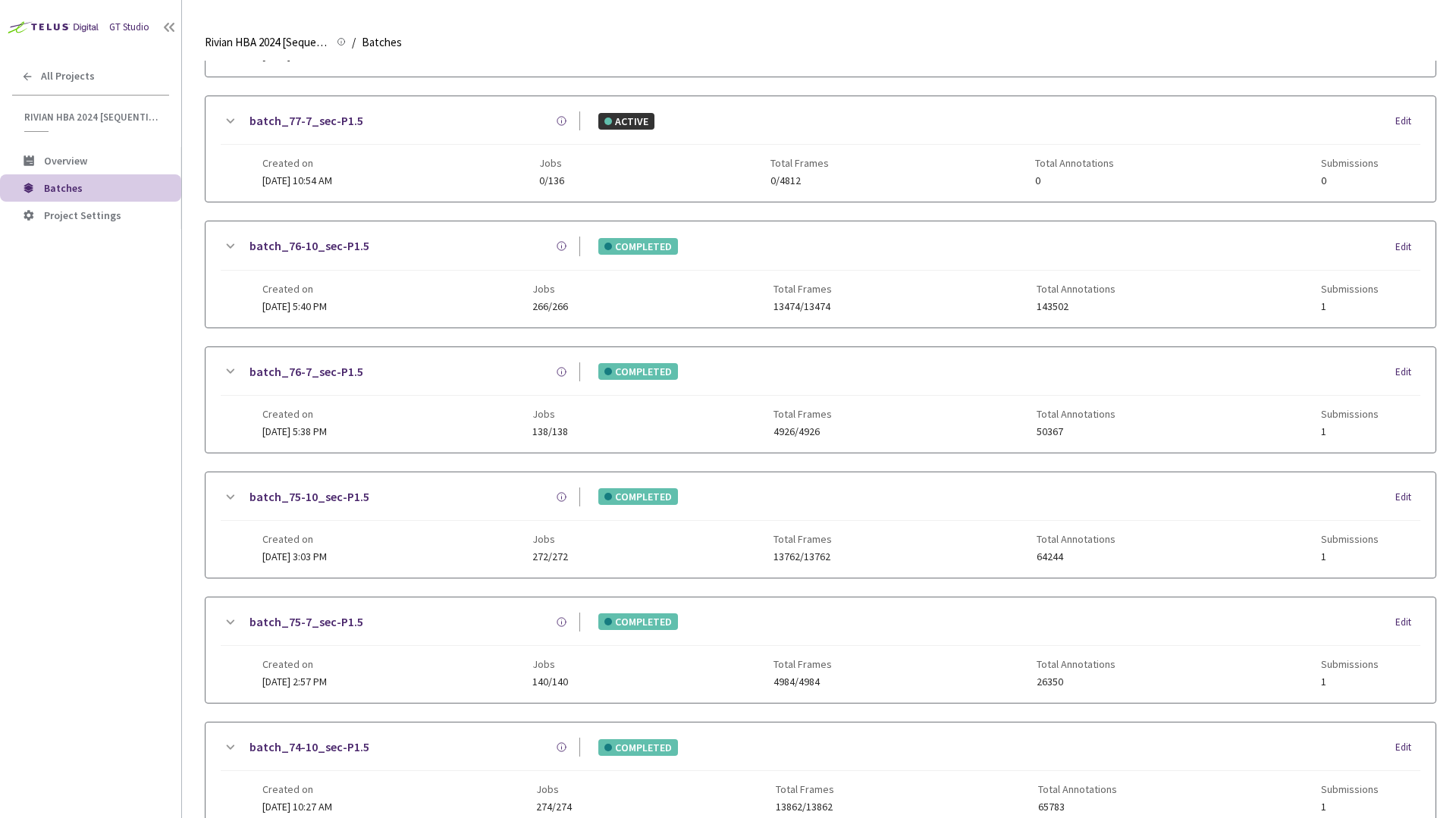
scroll to position [630, 0]
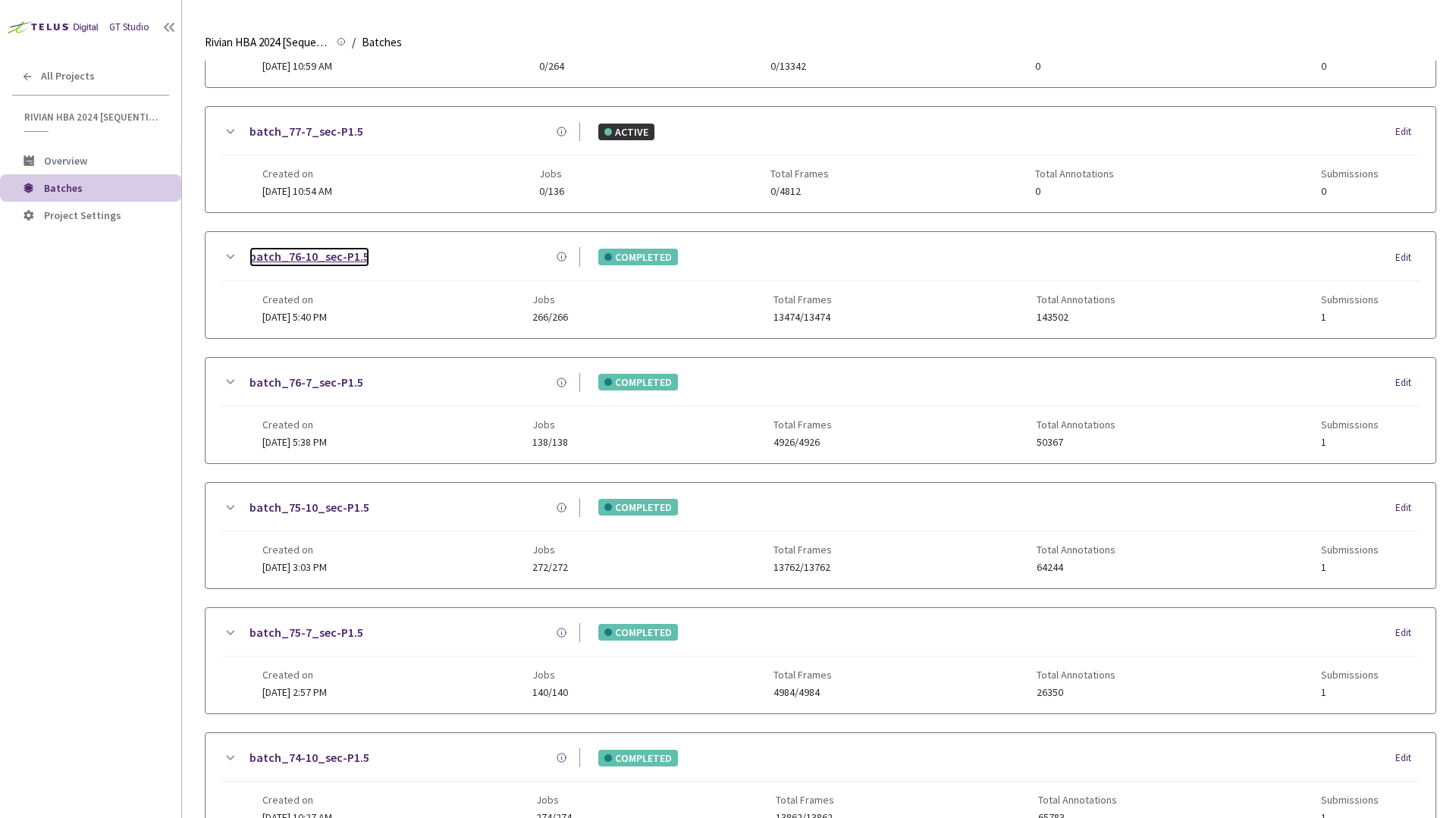
click at [319, 261] on link "batch_76-10_sec-P1.5" at bounding box center [309, 256] width 120 height 19
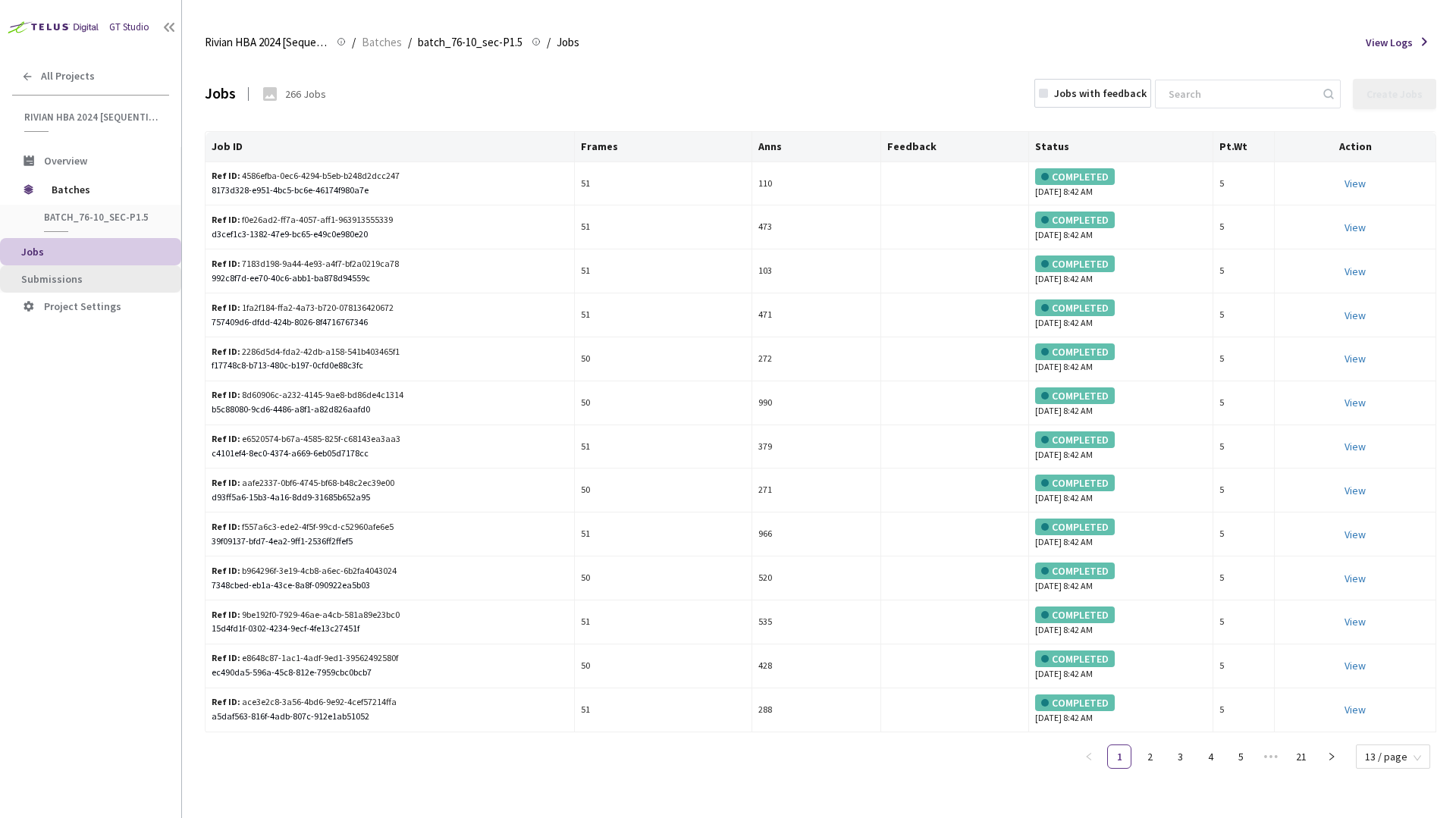
click at [138, 273] on span "Submissions" at bounding box center [95, 279] width 148 height 13
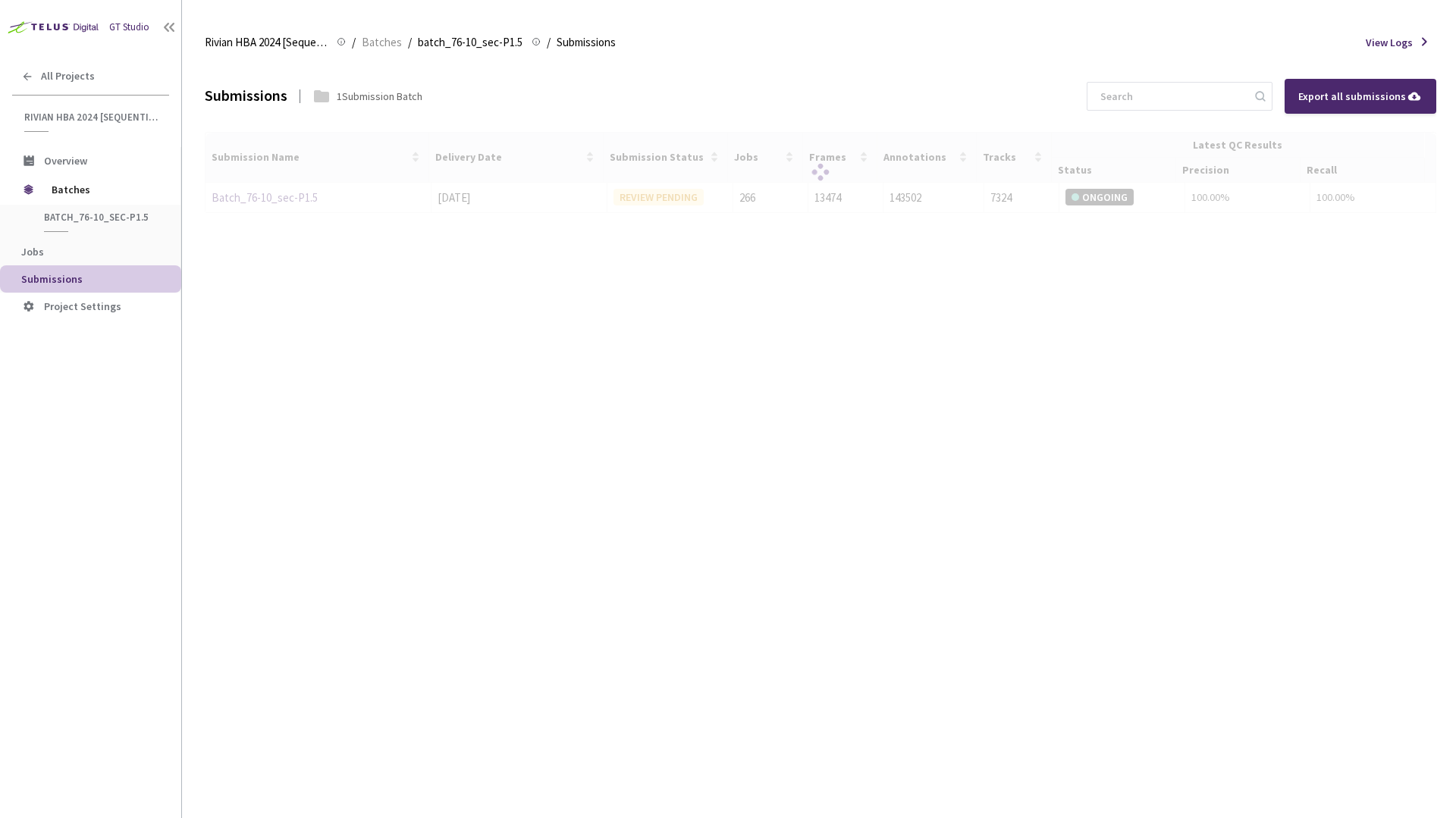
click at [761, 295] on div "Submissions 1 Submission Batch Export all submissions Submission Name Delivery …" at bounding box center [820, 440] width 1232 height 758
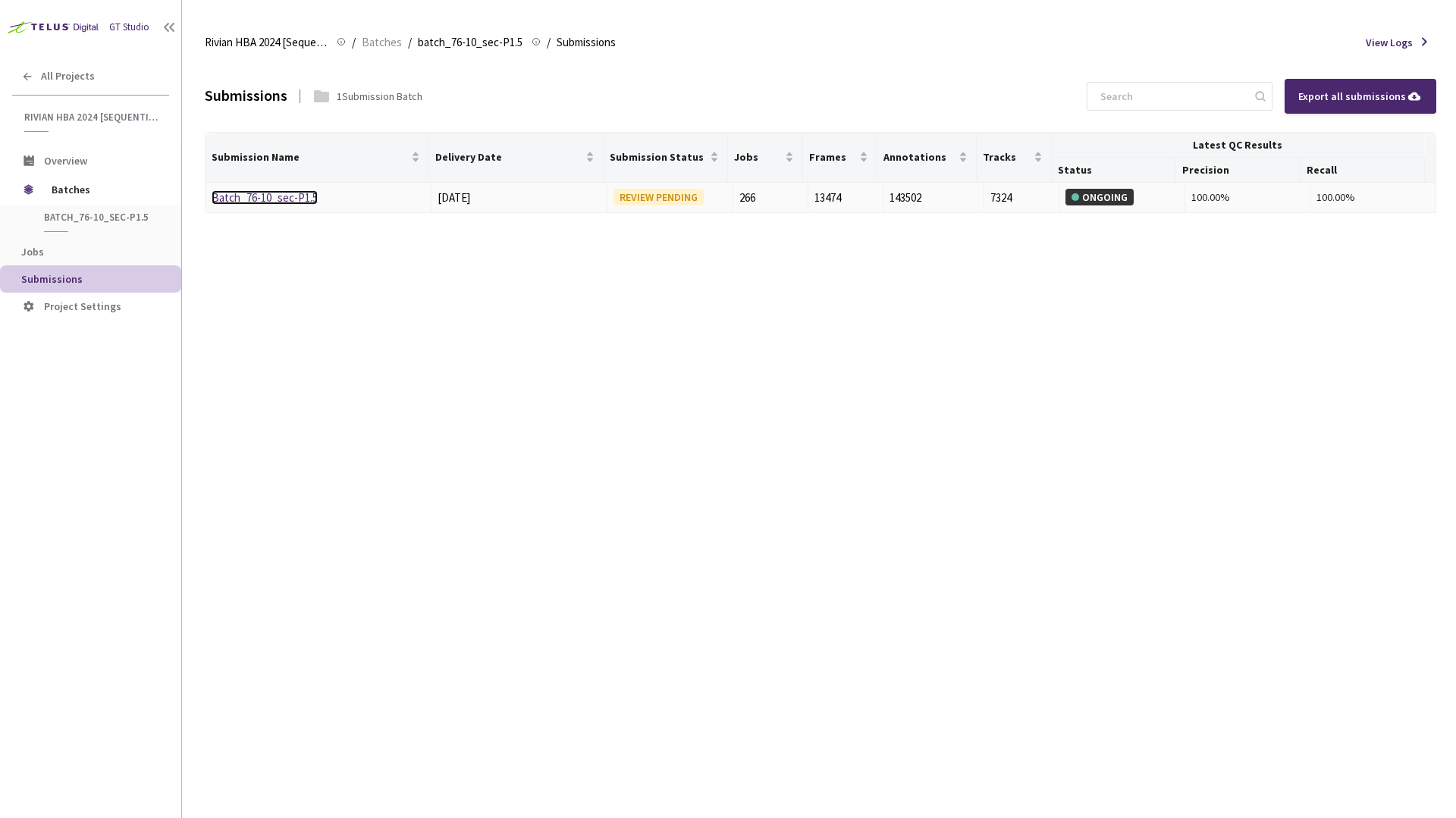
click at [298, 195] on link "Batch_76-10_sec-P1.5" at bounding box center [264, 197] width 106 height 15
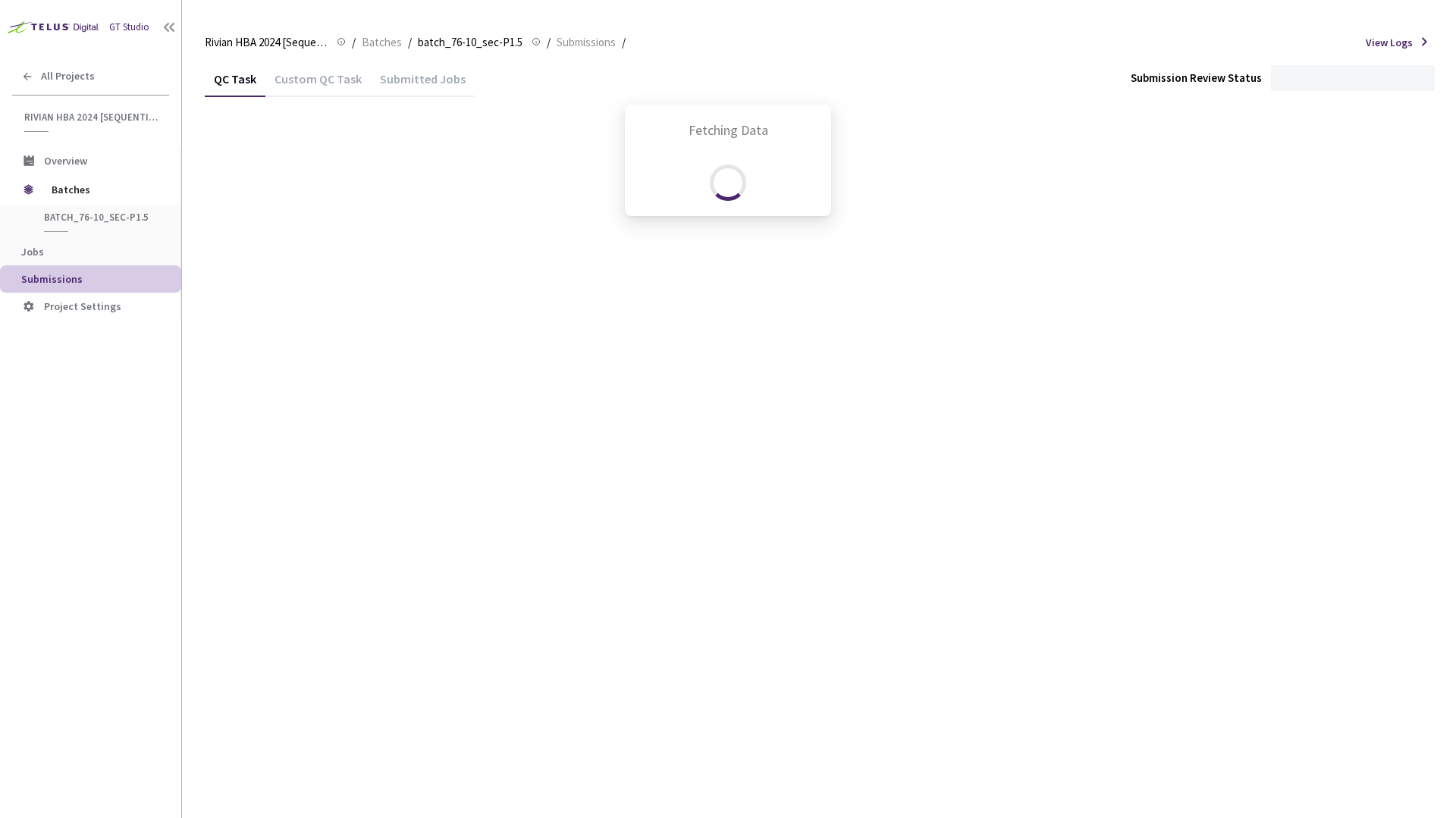
click at [978, 91] on div "Fetching Data" at bounding box center [728, 409] width 1456 height 818
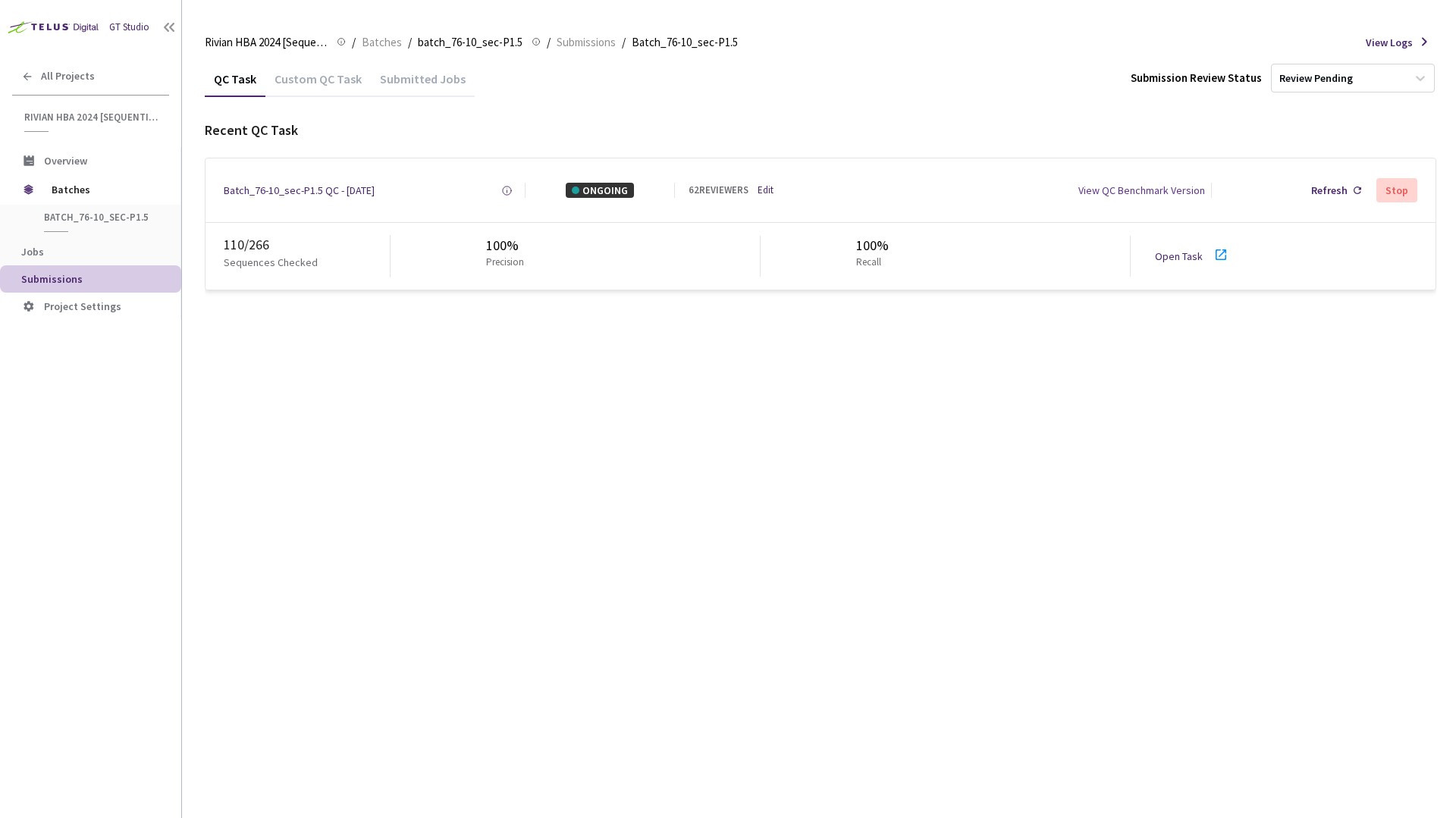
click at [978, 91] on div "QC Task Custom QC Task Submitted Jobs Submission Review Status Review Pending" at bounding box center [820, 78] width 1232 height 35
click at [1340, 65] on div "Review Pending" at bounding box center [1353, 78] width 163 height 29
click at [981, 84] on div "QC Task Custom QC Task Submitted Jobs Submission Review Status option Review Pe…" at bounding box center [820, 78] width 1232 height 35
click at [981, 84] on div "QC Task Custom QC Task Submitted Jobs Submission Review Status Review Pending" at bounding box center [820, 78] width 1232 height 35
click at [990, 110] on div "QC Task Custom QC Task Submitted Jobs Submission Review Status Review Pending R…" at bounding box center [820, 175] width 1232 height 230
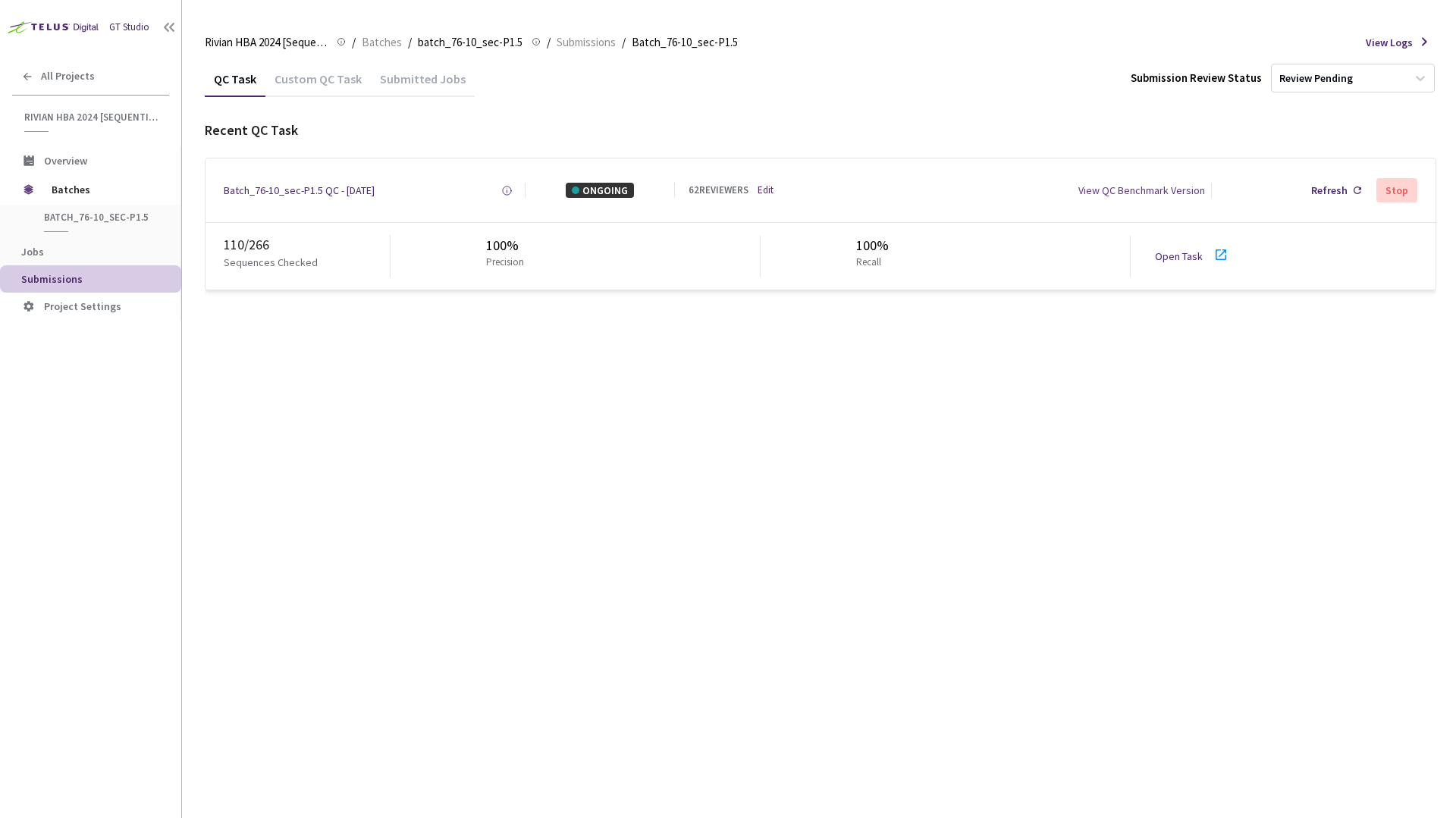
click at [850, 456] on div "QC Task Custom QC Task Submitted Jobs Submission Review Status Review Pending R…" at bounding box center [820, 440] width 1232 height 758
click at [277, 375] on div "QC Task Custom QC Task Submitted Jobs Submission Review Status Review Pending R…" at bounding box center [820, 440] width 1232 height 758
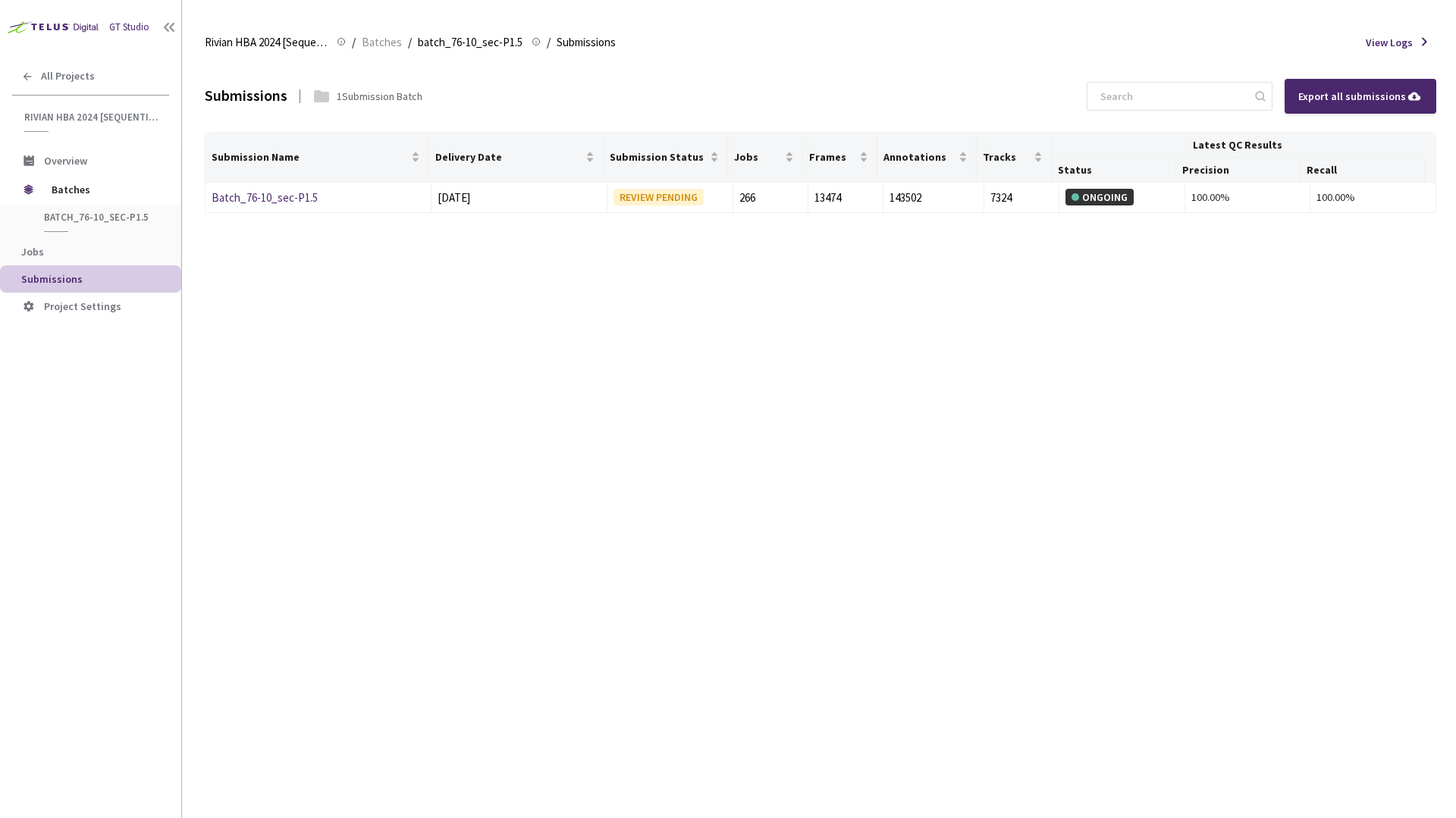
click at [1403, 37] on span "View Logs" at bounding box center [1389, 43] width 47 height 15
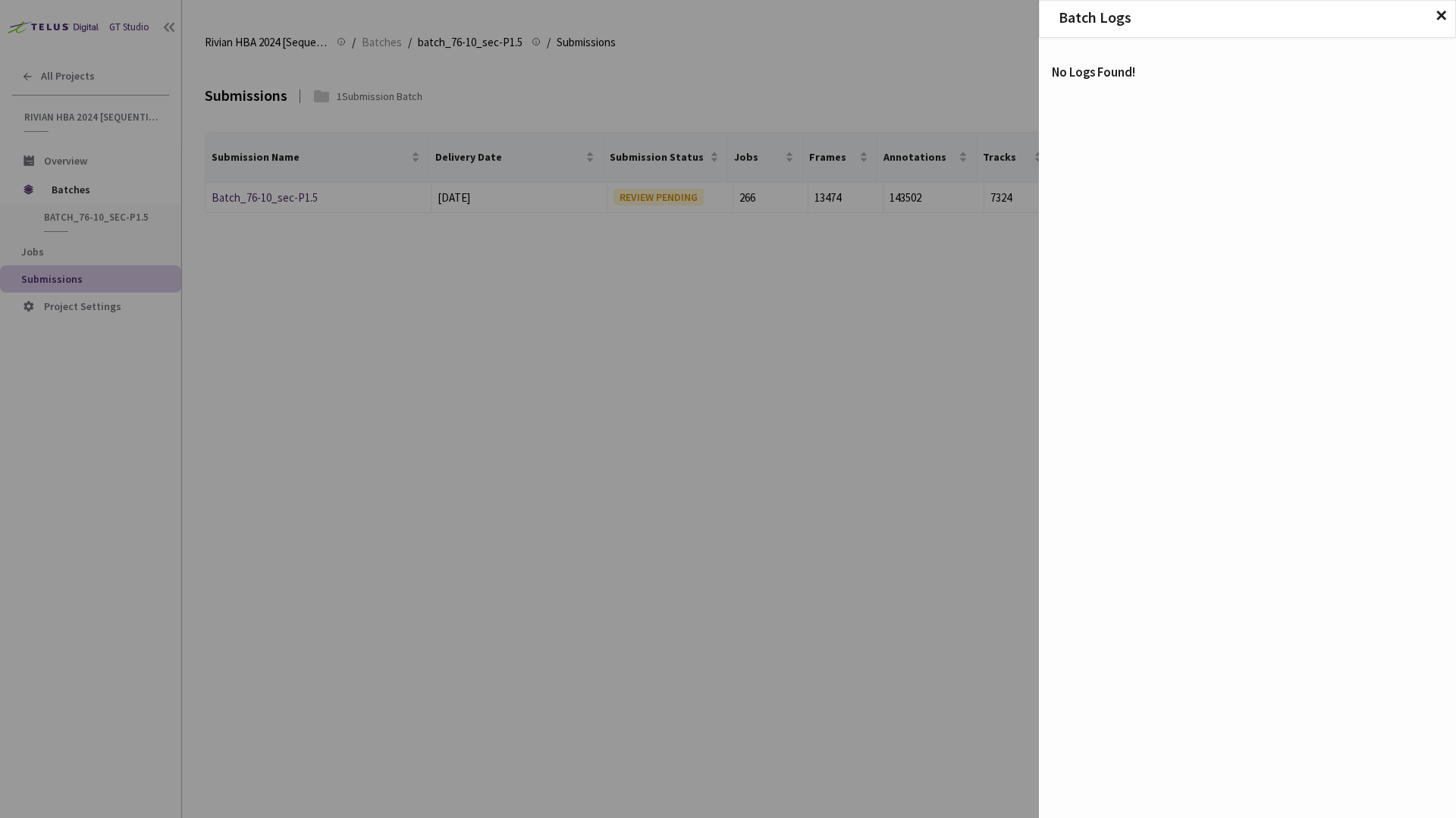
click at [1438, 16] on span "✕" at bounding box center [1441, 15] width 13 height 16
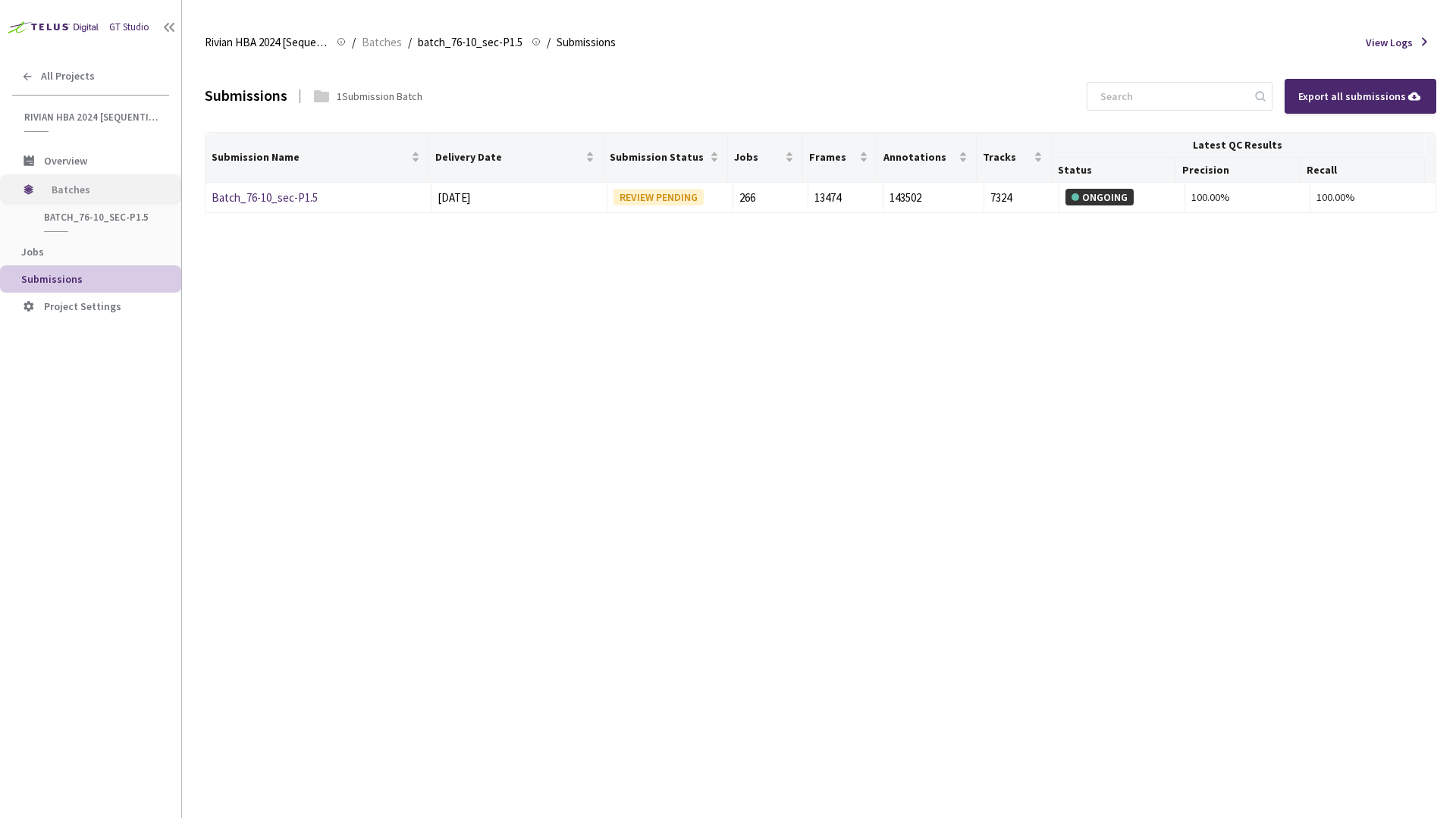
click at [62, 187] on span "Batches" at bounding box center [103, 189] width 104 height 30
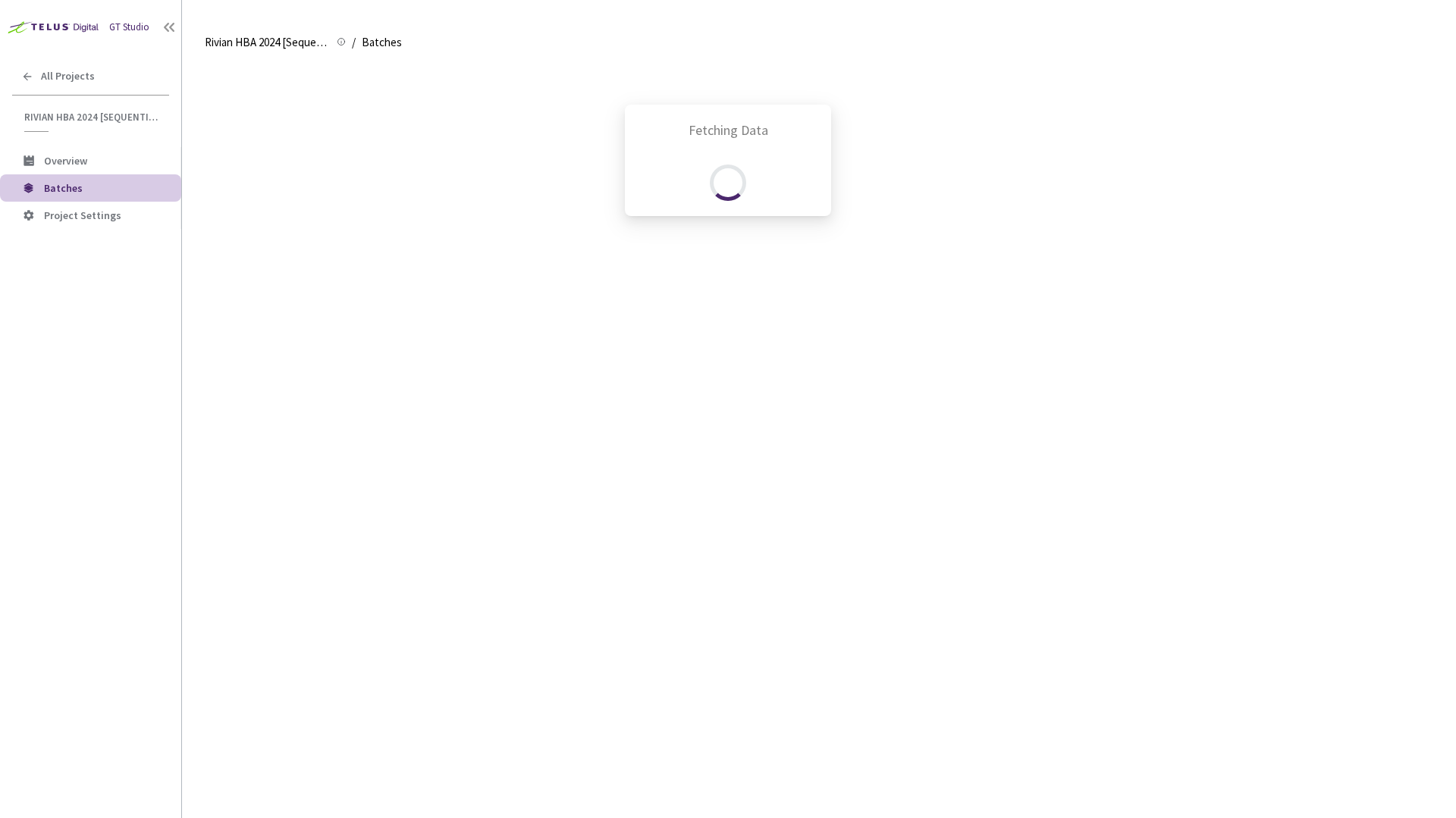
scroll to position [817, 0]
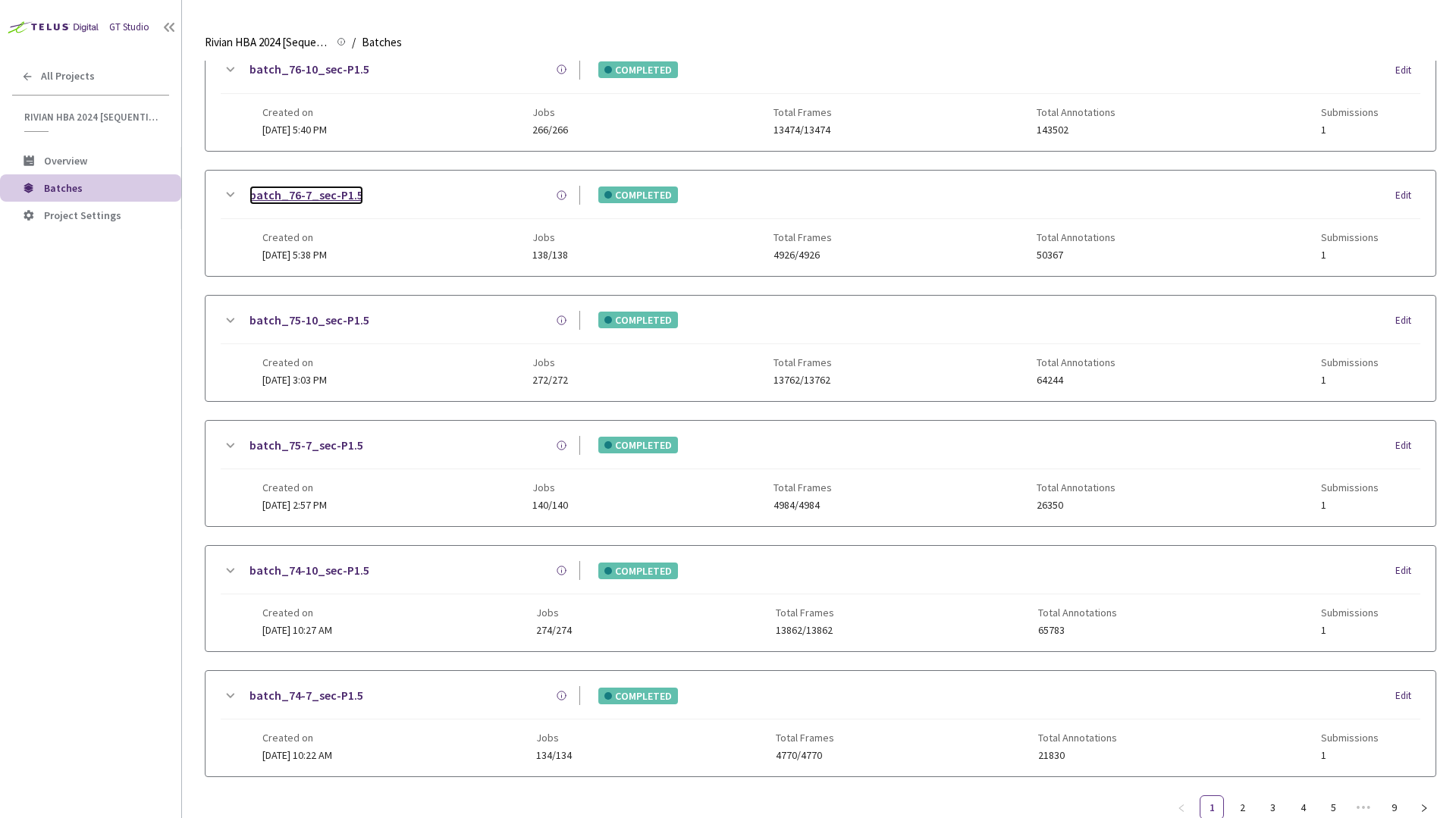
click at [314, 201] on link "batch_76-7_sec-P1.5" at bounding box center [306, 195] width 114 height 19
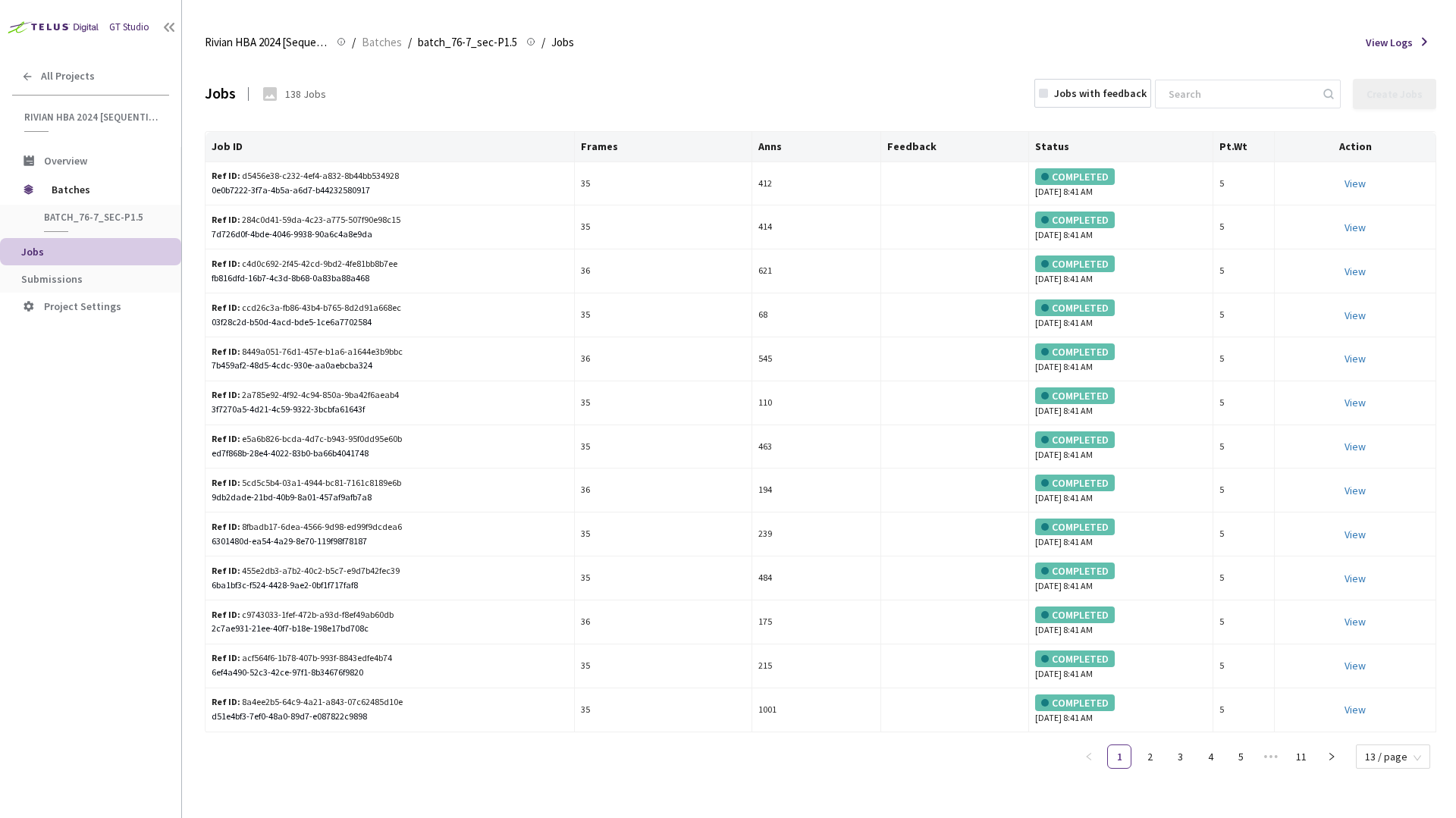
click at [1403, 36] on span "View Logs" at bounding box center [1389, 43] width 47 height 15
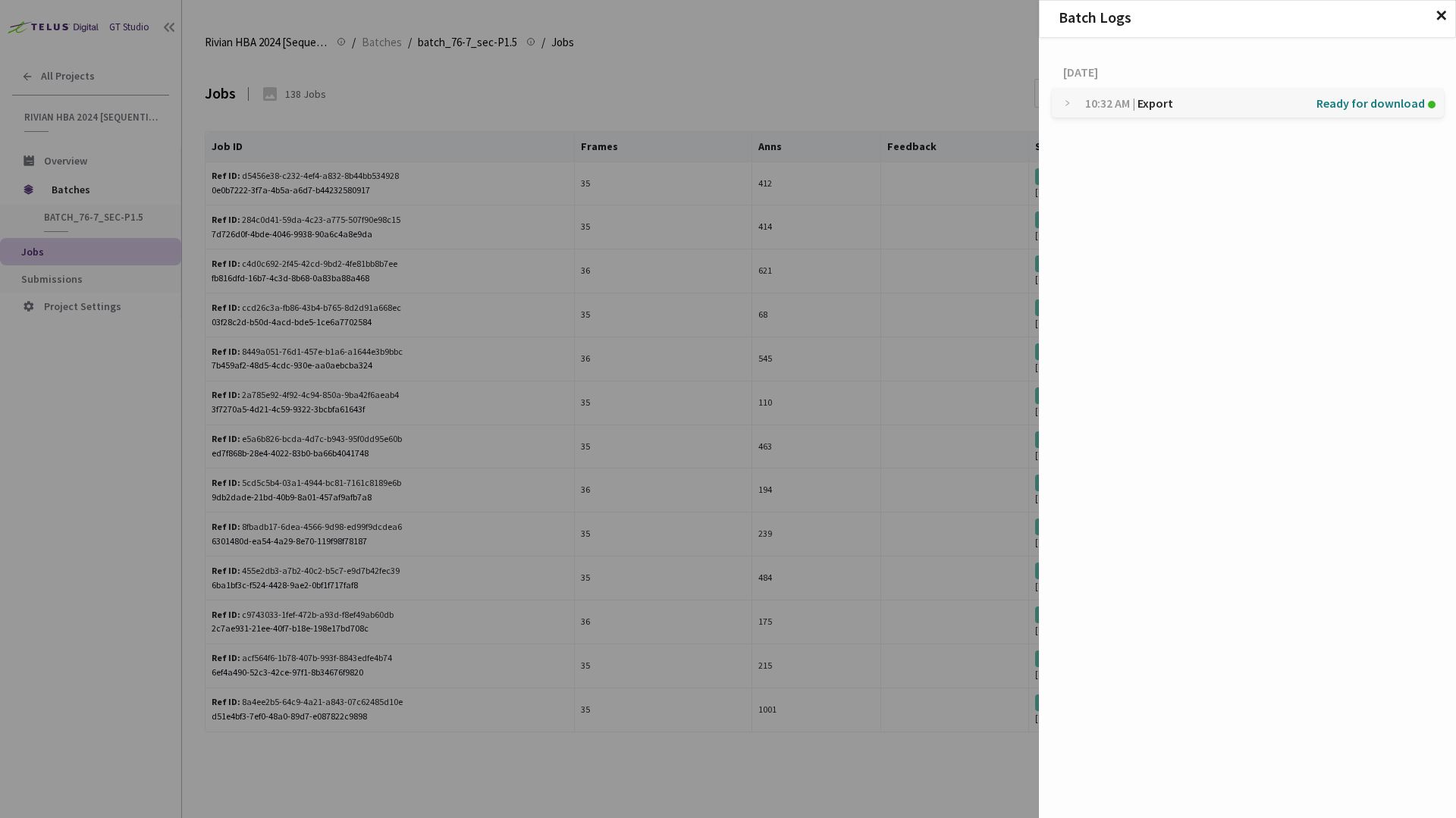
click at [961, 87] on div "Batch Logs ✕ [DATE] 10:32 AM | Export Ready for download" at bounding box center [728, 409] width 1456 height 818
click at [1440, 20] on span "✕" at bounding box center [1441, 15] width 13 height 16
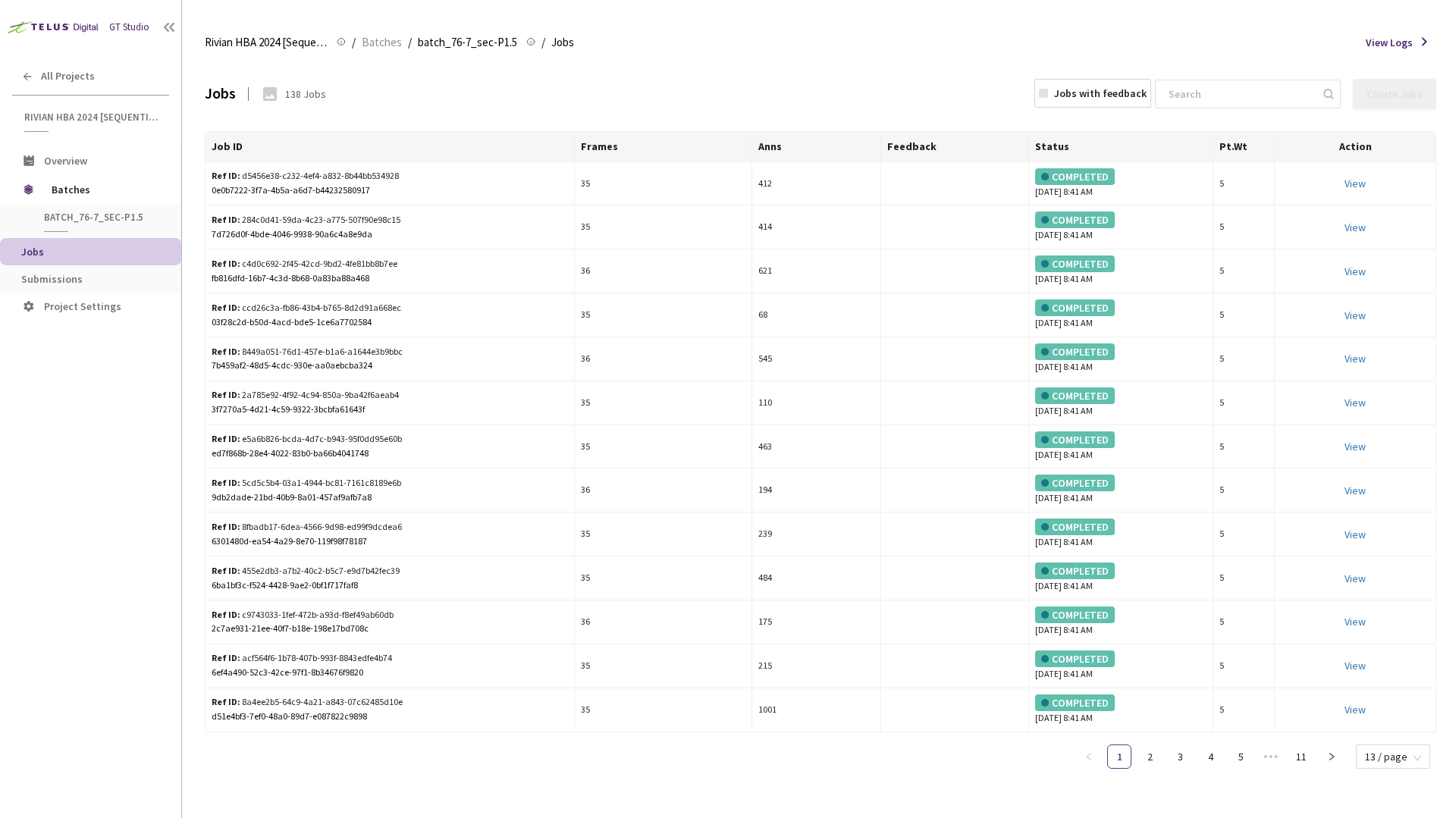
click at [912, 62] on div "Jobs 138 Jobs Jobs with feedback Create Jobs" at bounding box center [820, 95] width 1232 height 67
click at [51, 275] on span "Submissions" at bounding box center [52, 280] width 61 height 14
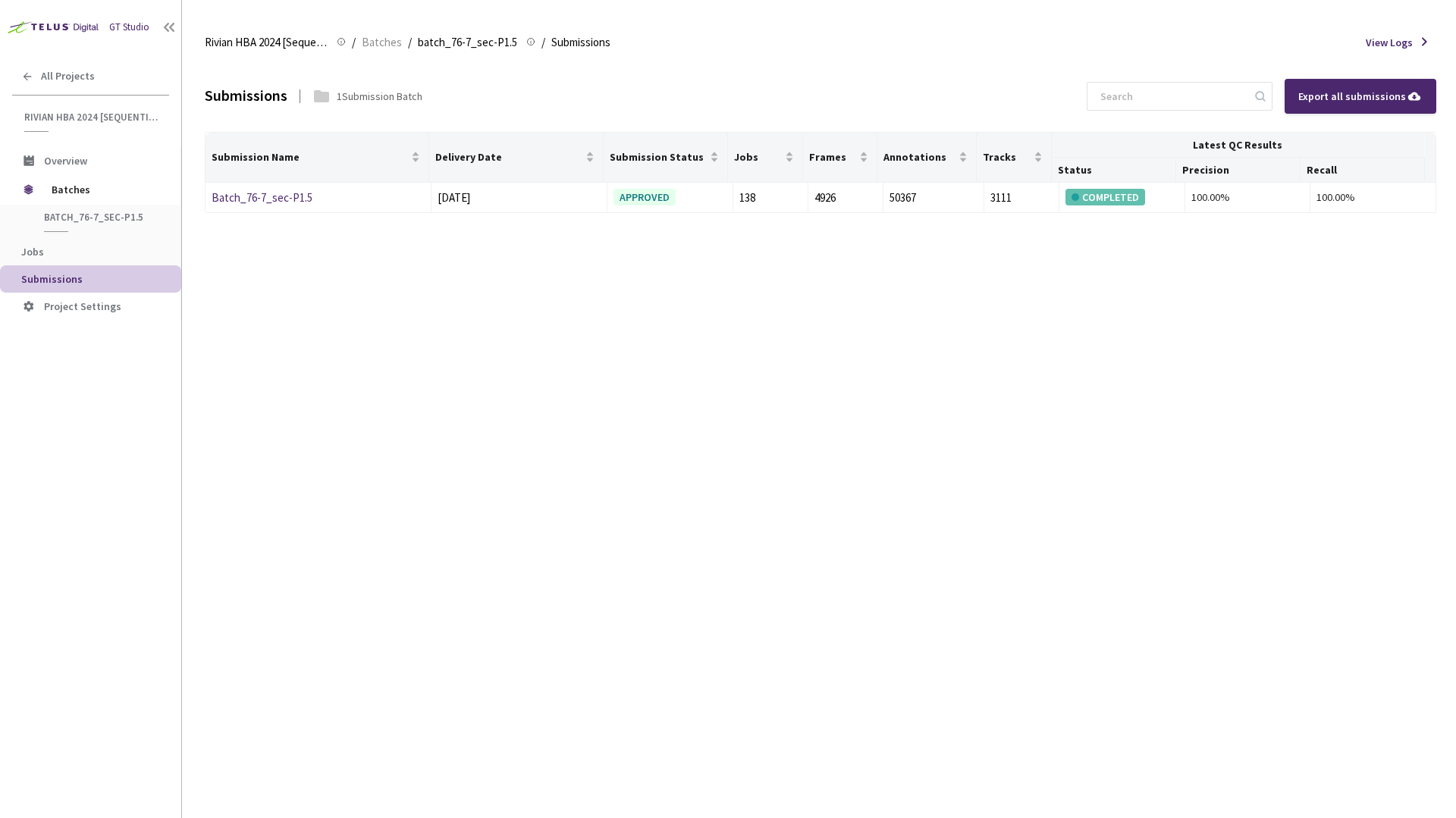
click at [1372, 41] on span "View Logs" at bounding box center [1389, 43] width 47 height 15
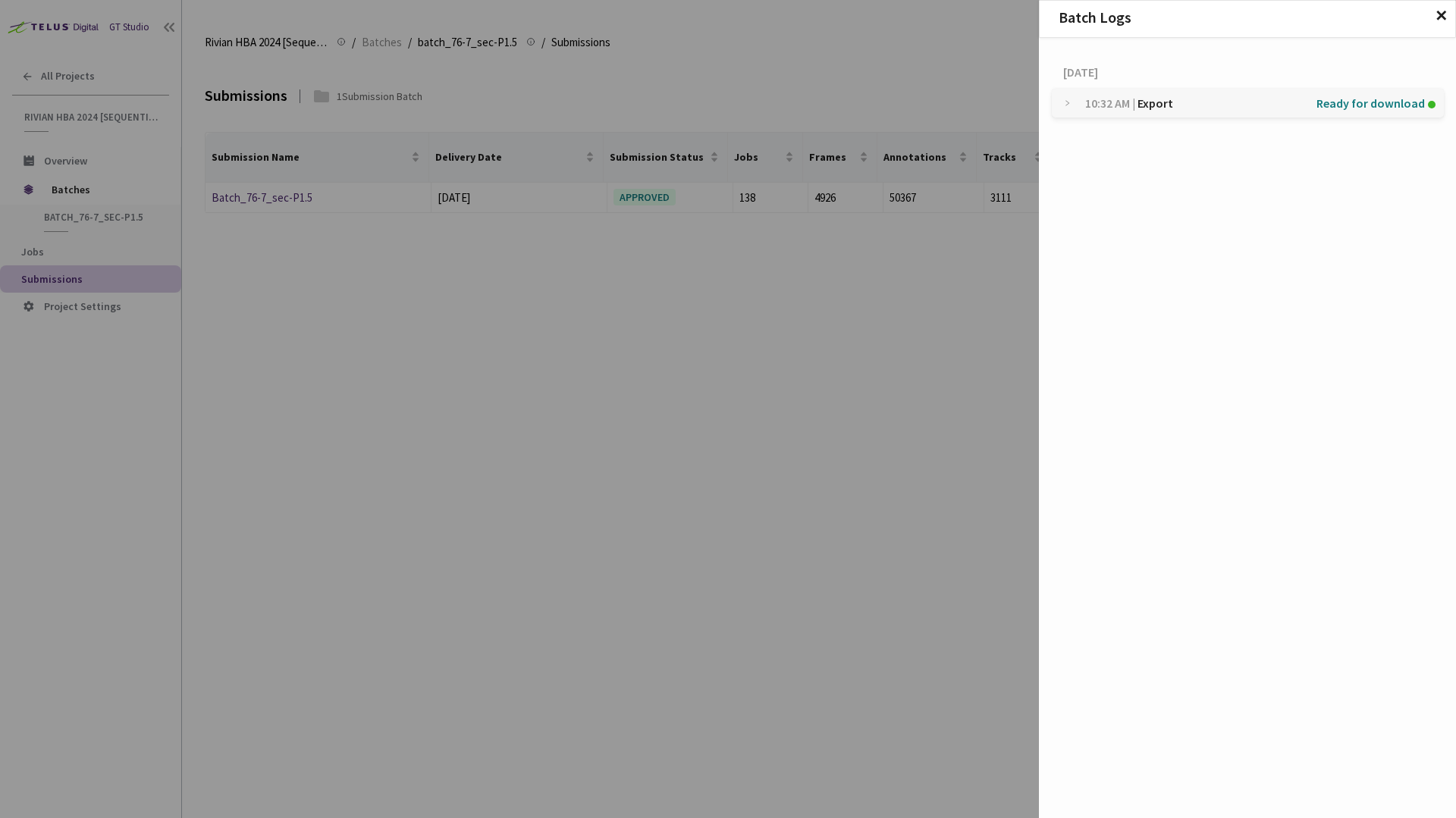
click at [976, 59] on div "Batch Logs ✕ [DATE] 10:32 AM | Export Ready for download" at bounding box center [728, 409] width 1456 height 818
click at [865, 117] on div "Batch Logs ✕ [DATE] 10:32 AM | Export Ready for download" at bounding box center [728, 409] width 1456 height 818
click at [931, 369] on div "Batch Logs ✕ [DATE] 10:32 AM | Export Ready for download" at bounding box center [728, 409] width 1456 height 818
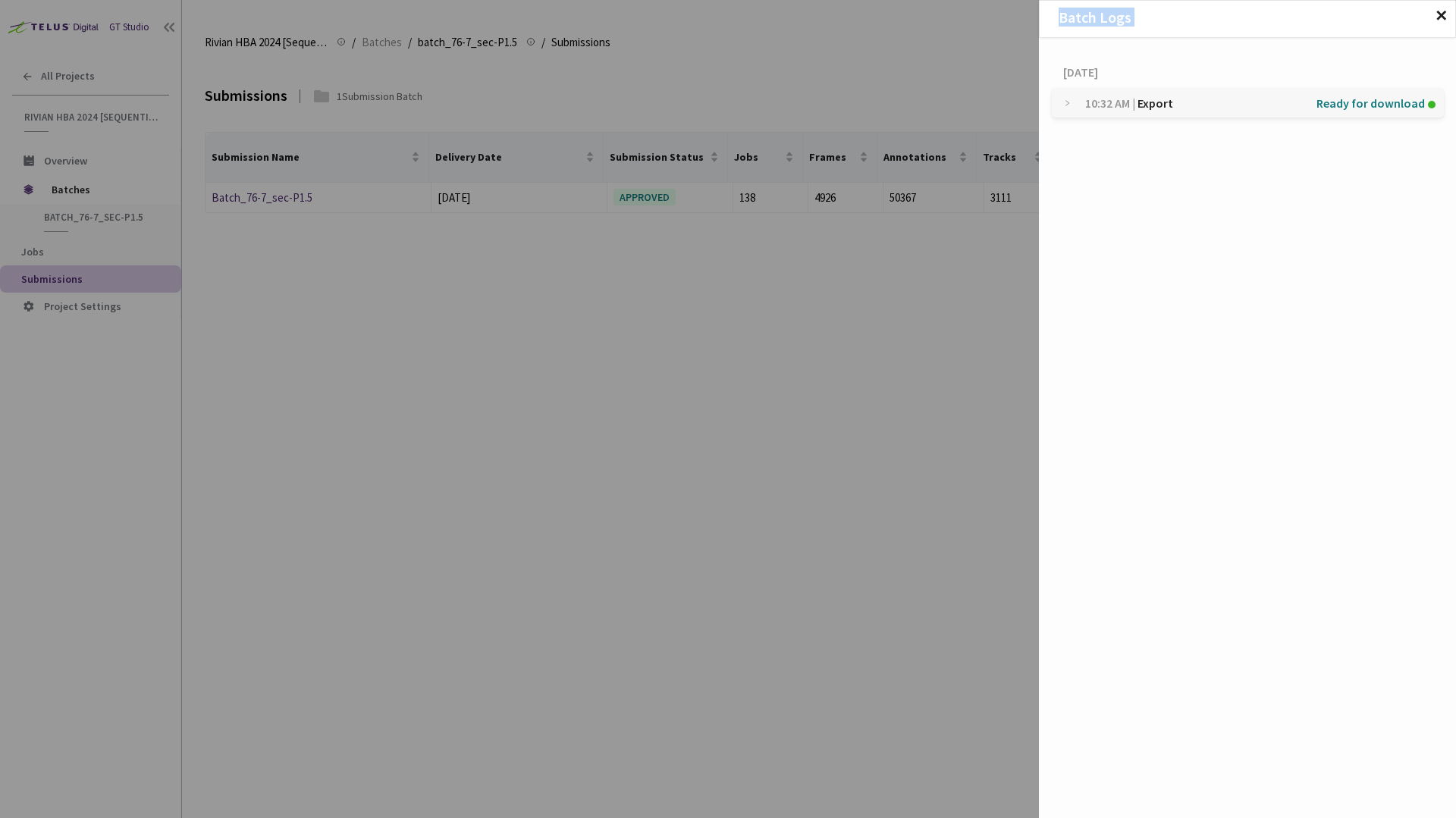
click at [931, 369] on div "Batch Logs ✕ [DATE] 10:32 AM | Export Ready for download" at bounding box center [728, 409] width 1456 height 818
click at [1440, 19] on h2 "Batch Logs ✕" at bounding box center [1247, 17] width 415 height 16
click at [1440, 16] on span "✕" at bounding box center [1441, 15] width 13 height 16
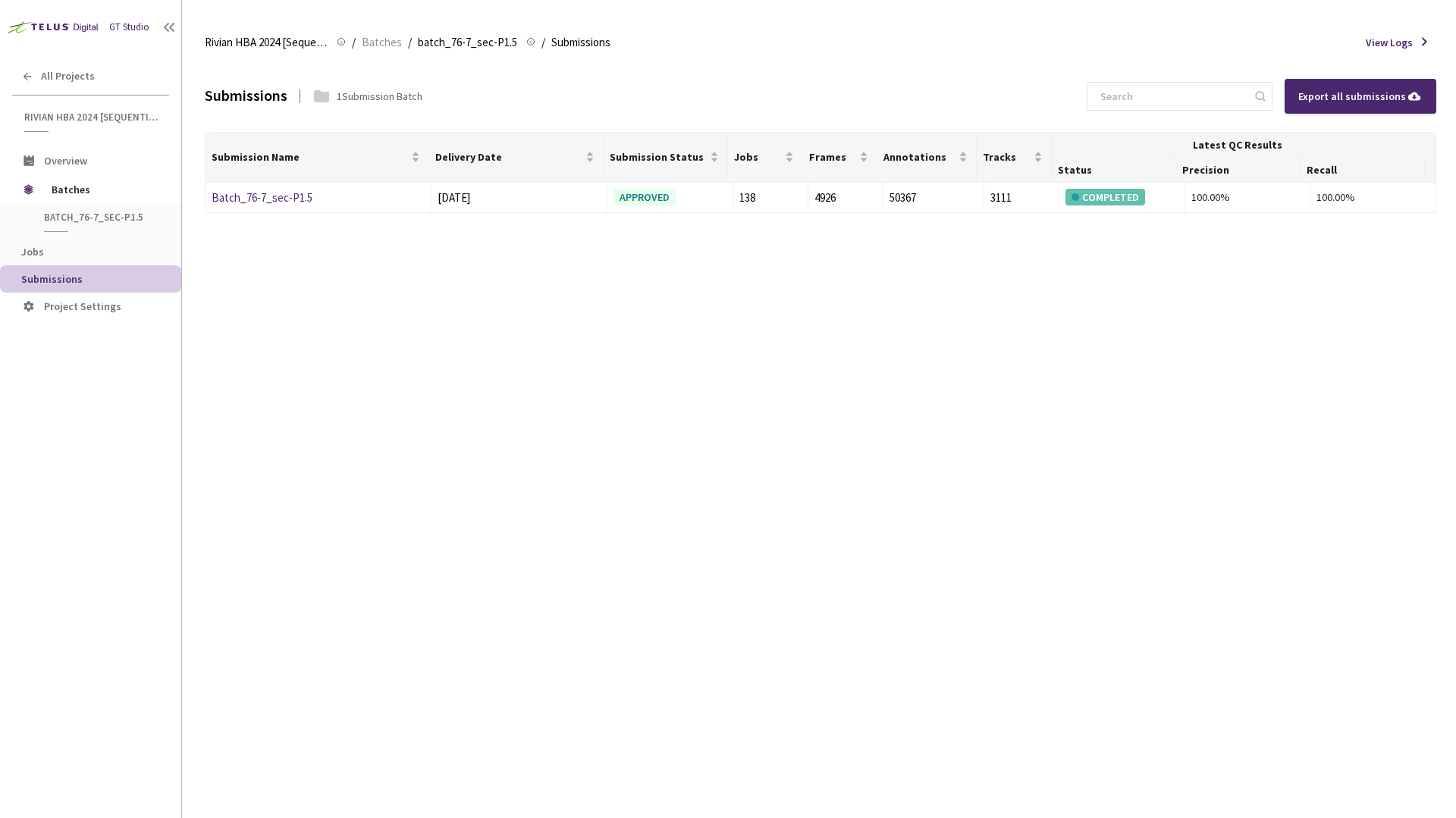
click at [1163, 374] on div "Submissions 1 Submission Batch Export all submissions Submission Name Delivery …" at bounding box center [820, 440] width 1232 height 758
click at [1382, 35] on span "View Logs" at bounding box center [1389, 43] width 47 height 15
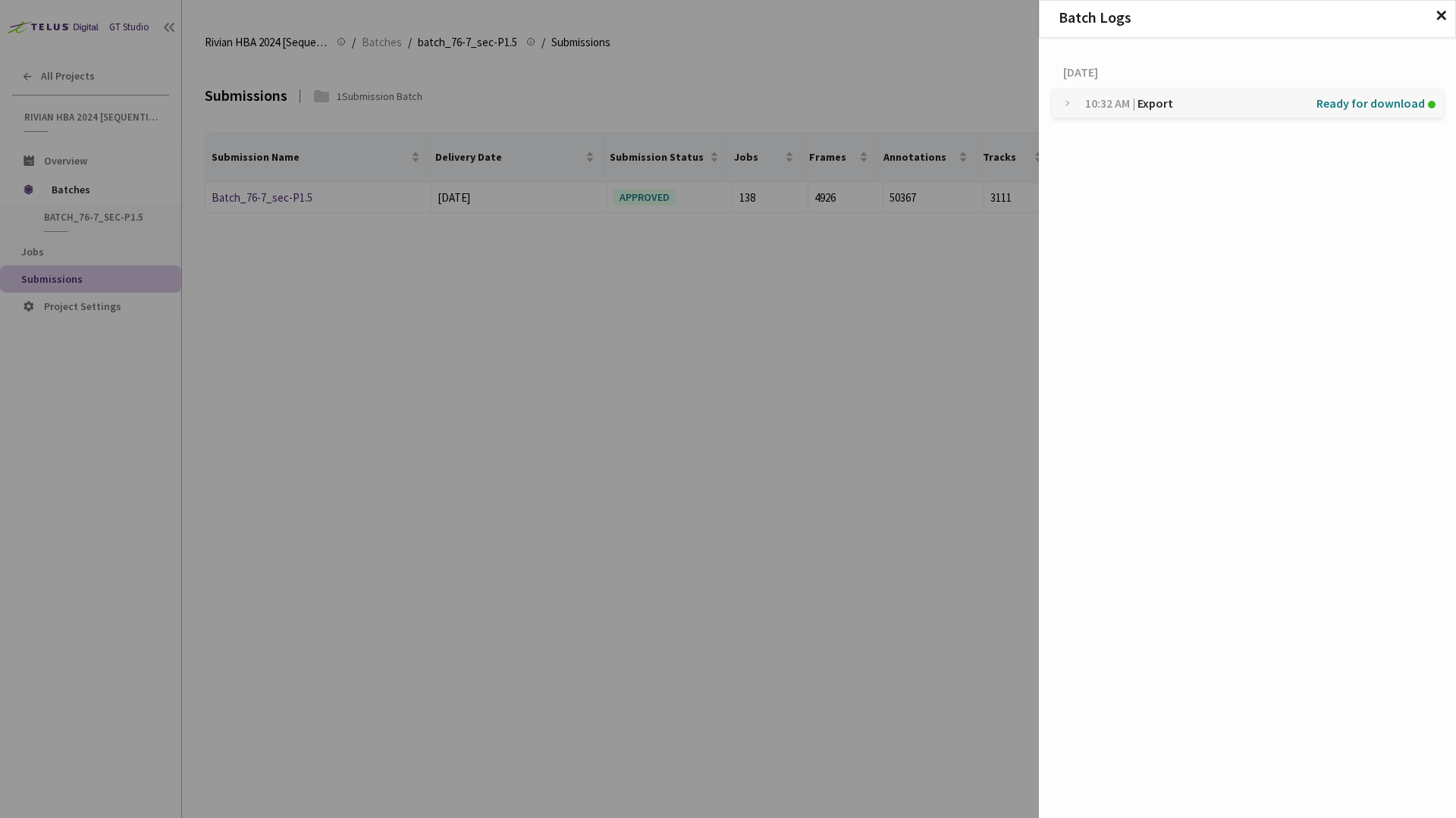
click at [1073, 101] on div "10:32 AM | Export Ready for download" at bounding box center [1248, 103] width 392 height 29
click at [1440, 19] on span "✕" at bounding box center [1441, 15] width 13 height 16
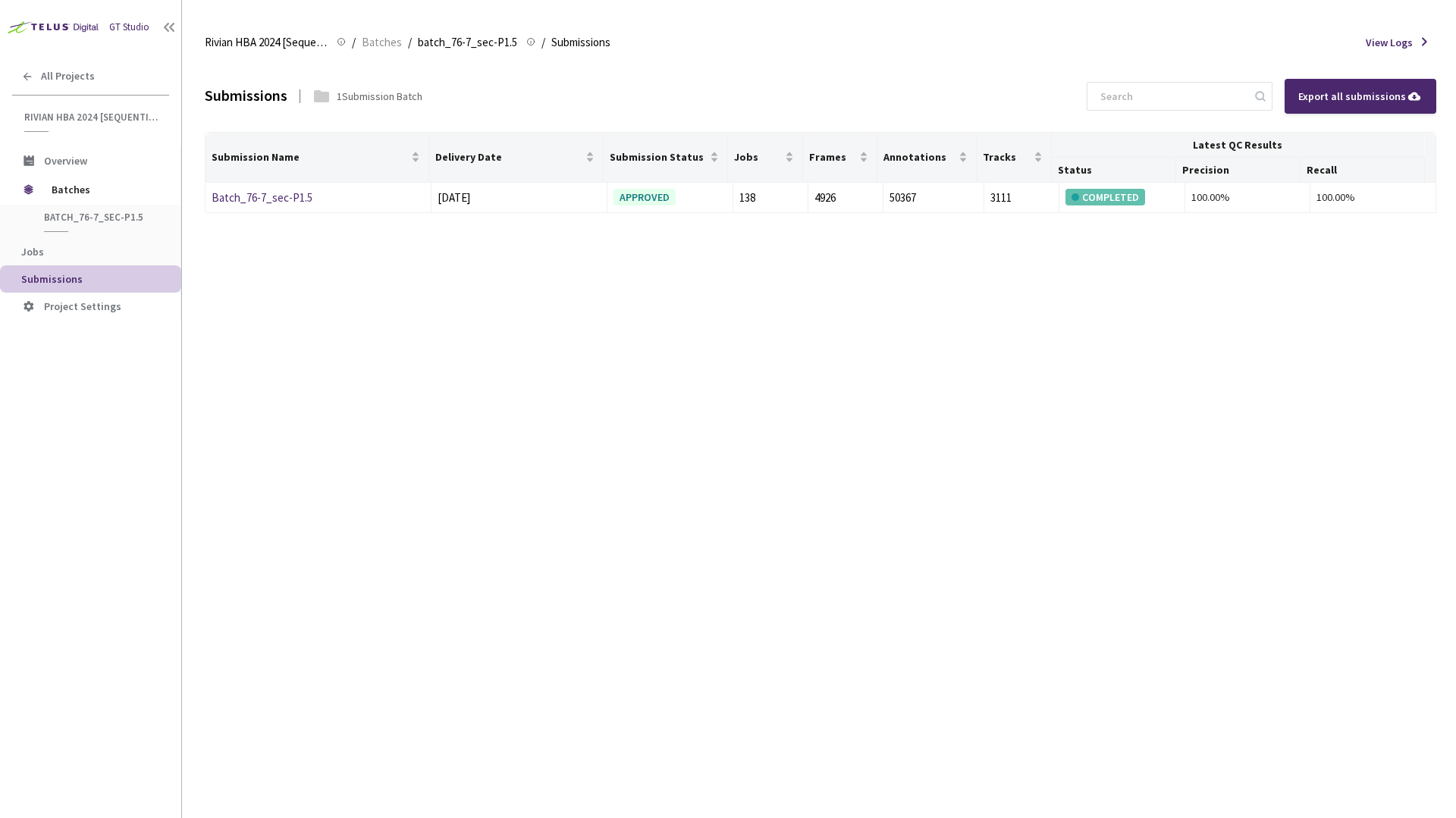
click at [888, 260] on div "Submissions 1 Submission Batch Export all submissions Submission Name Delivery …" at bounding box center [820, 440] width 1232 height 758
click at [78, 221] on span "batch_76-7_sec-P1.5" at bounding box center [100, 217] width 112 height 13
click at [262, 202] on link "Batch_76-7_sec-P1.5" at bounding box center [261, 197] width 101 height 15
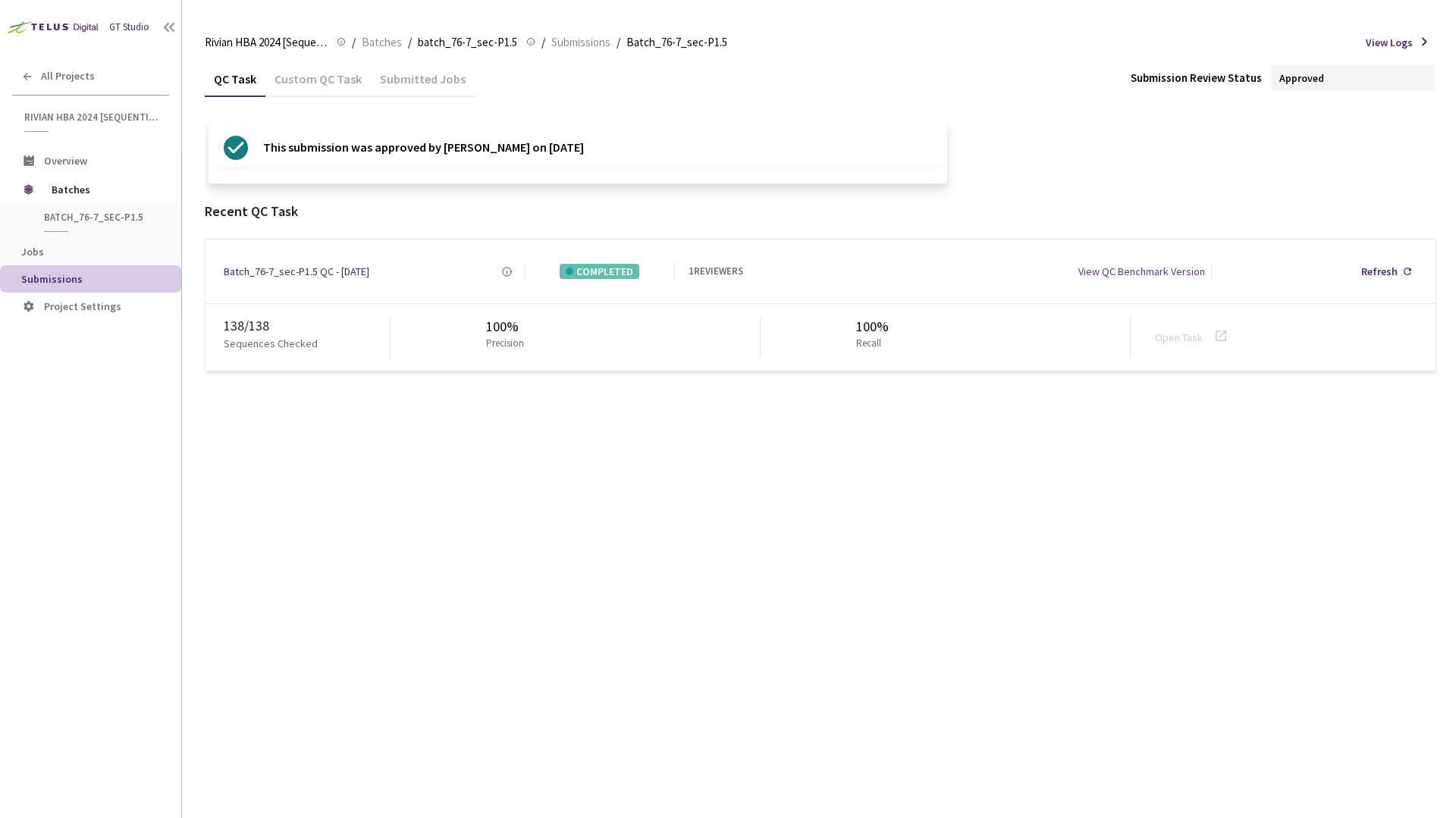
click at [838, 166] on div "This submission was approved by [PERSON_NAME] on [DATE]" at bounding box center [577, 151] width 739 height 63
click at [1388, 43] on span "View Logs" at bounding box center [1389, 43] width 47 height 15
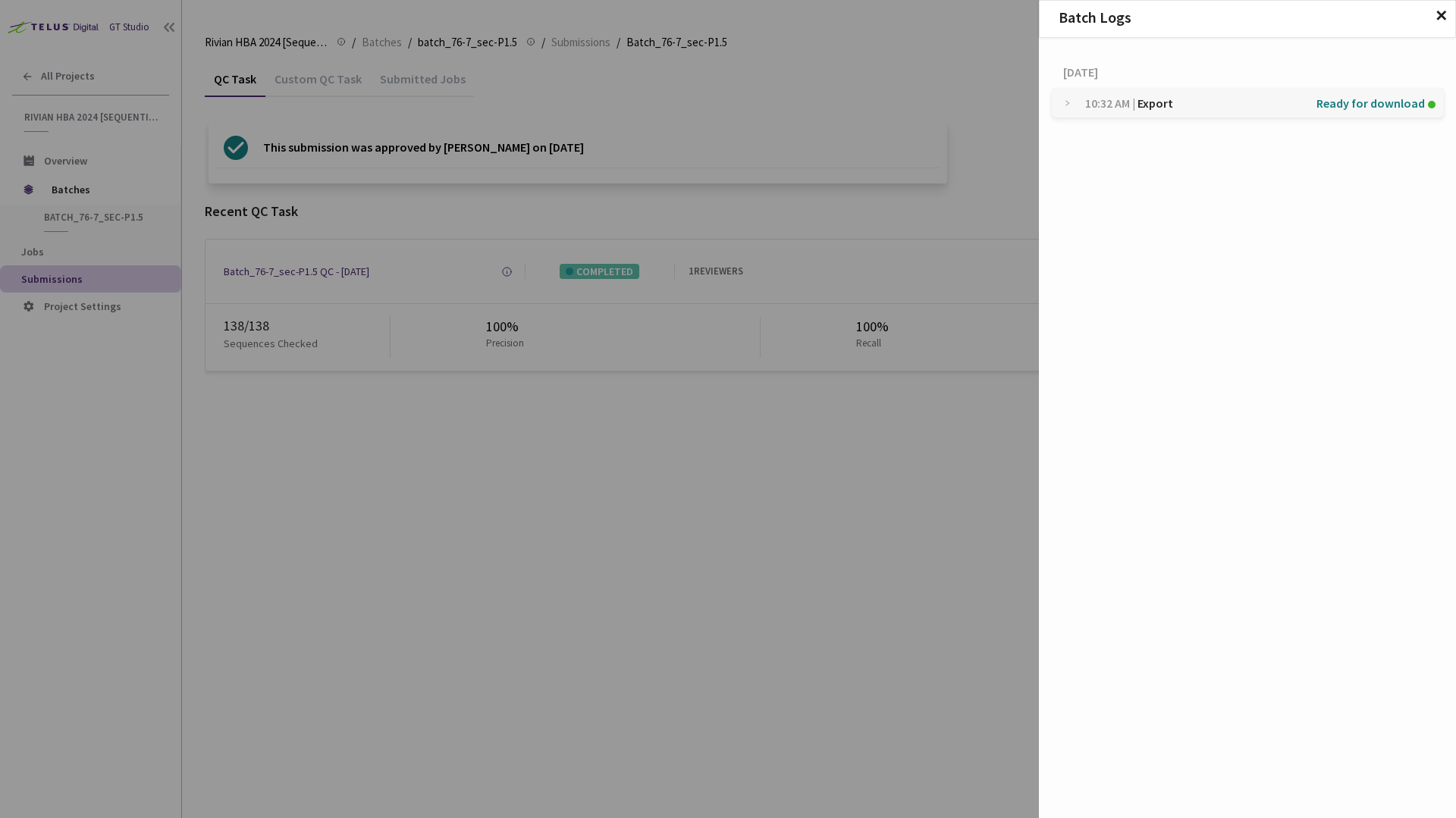
click at [1359, 106] on span "Ready for download" at bounding box center [1371, 103] width 108 height 29
click at [1145, 151] on p "138 Jobs ready" at bounding box center [1164, 147] width 151 height 33
click at [1369, 145] on img at bounding box center [1377, 148] width 15 height 15
click at [875, 470] on div "Batch Logs ✕ [DATE] 10:32 AM | Export Ready for download 138 Jobs ready" at bounding box center [728, 409] width 1456 height 818
click at [1440, 17] on span "✕" at bounding box center [1441, 15] width 13 height 16
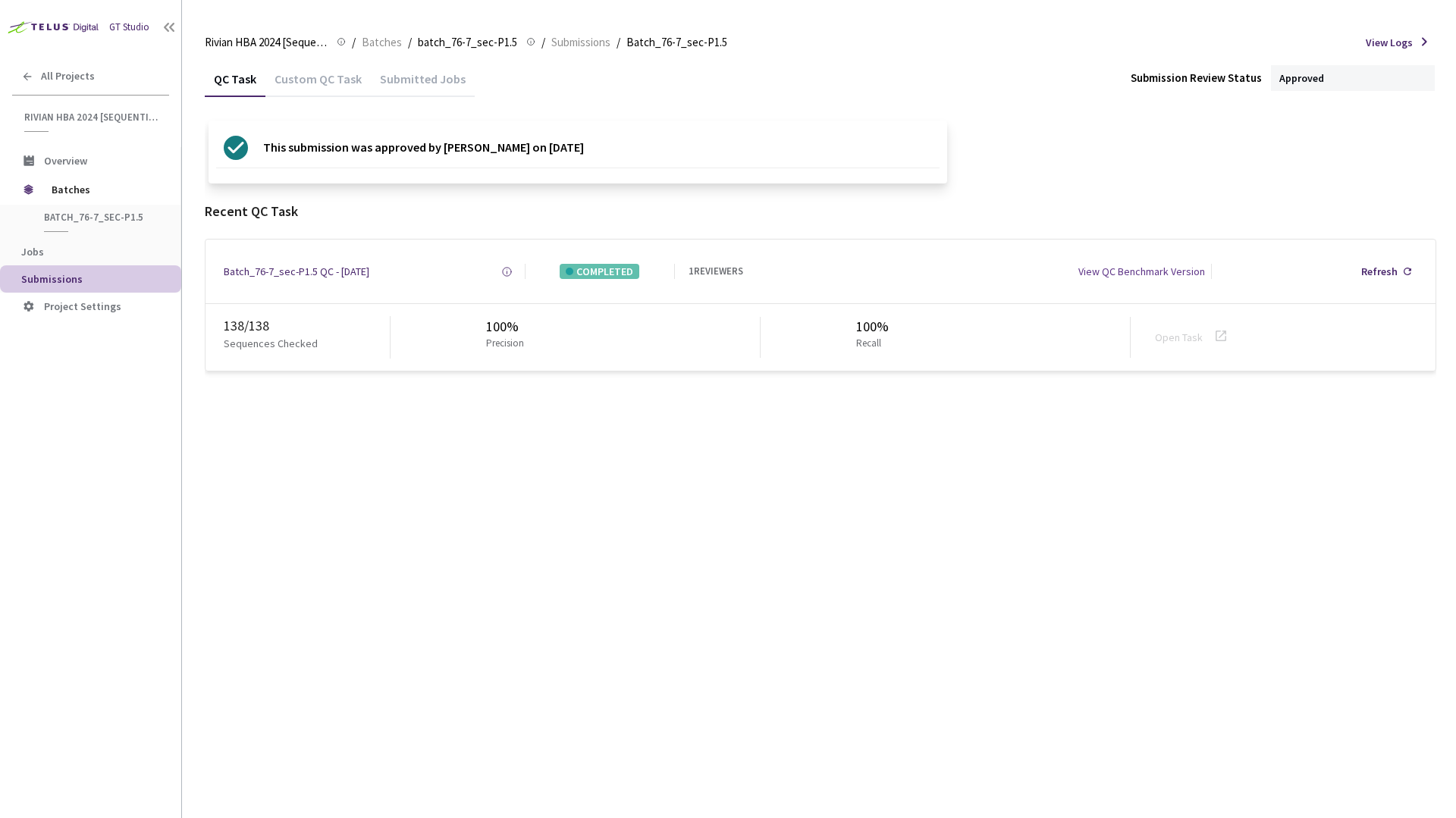
click at [1106, 214] on div "Recent QC Task" at bounding box center [820, 212] width 1232 height 20
click at [456, 548] on div "QC Task Custom QC Task Submitted Jobs Submission Review Status Approved This su…" at bounding box center [820, 440] width 1232 height 758
click at [67, 165] on span "Overview" at bounding box center [65, 161] width 43 height 14
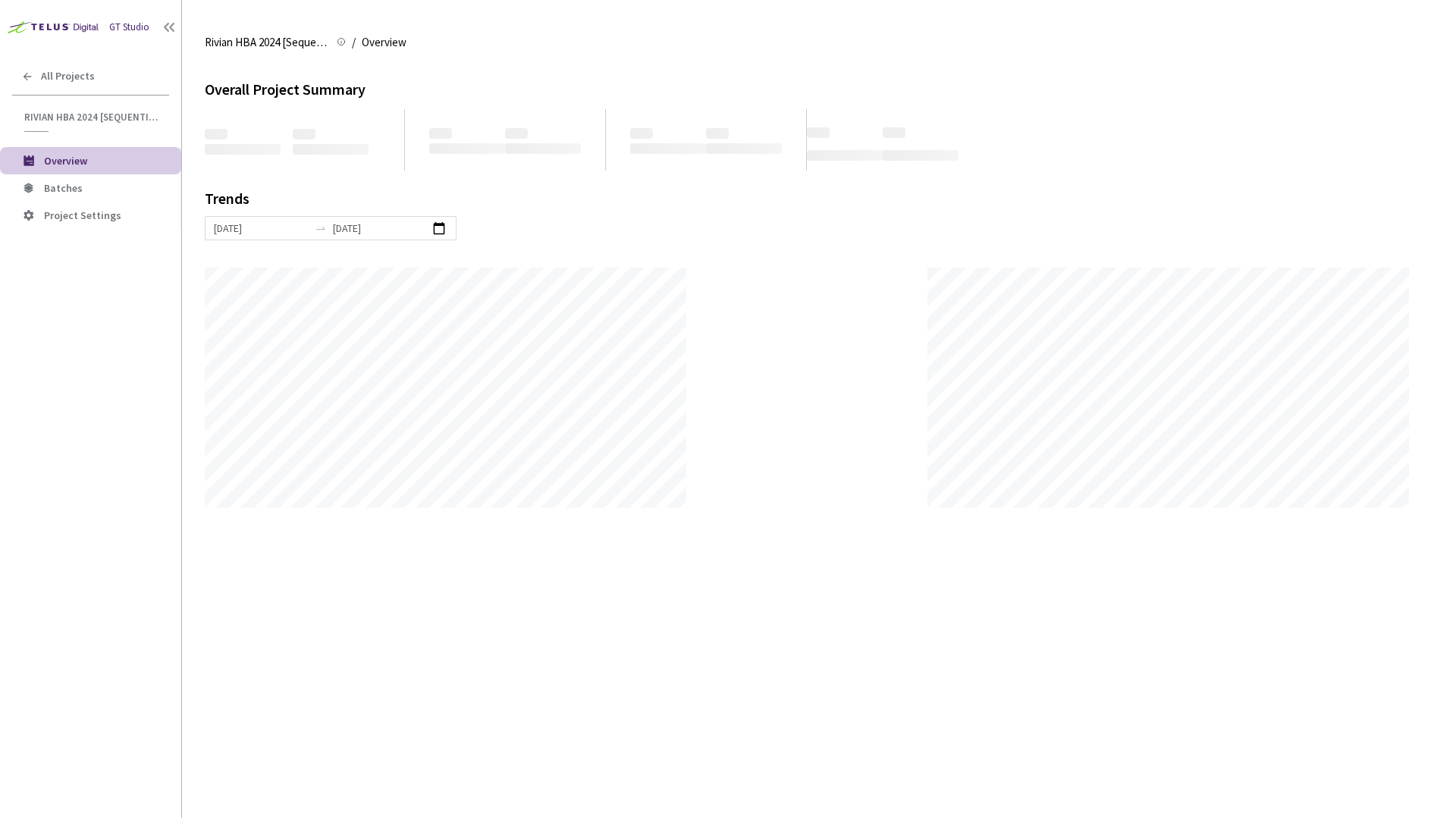
scroll to position [818, 1456]
click at [796, 434] on div at bounding box center [807, 388] width 1204 height 241
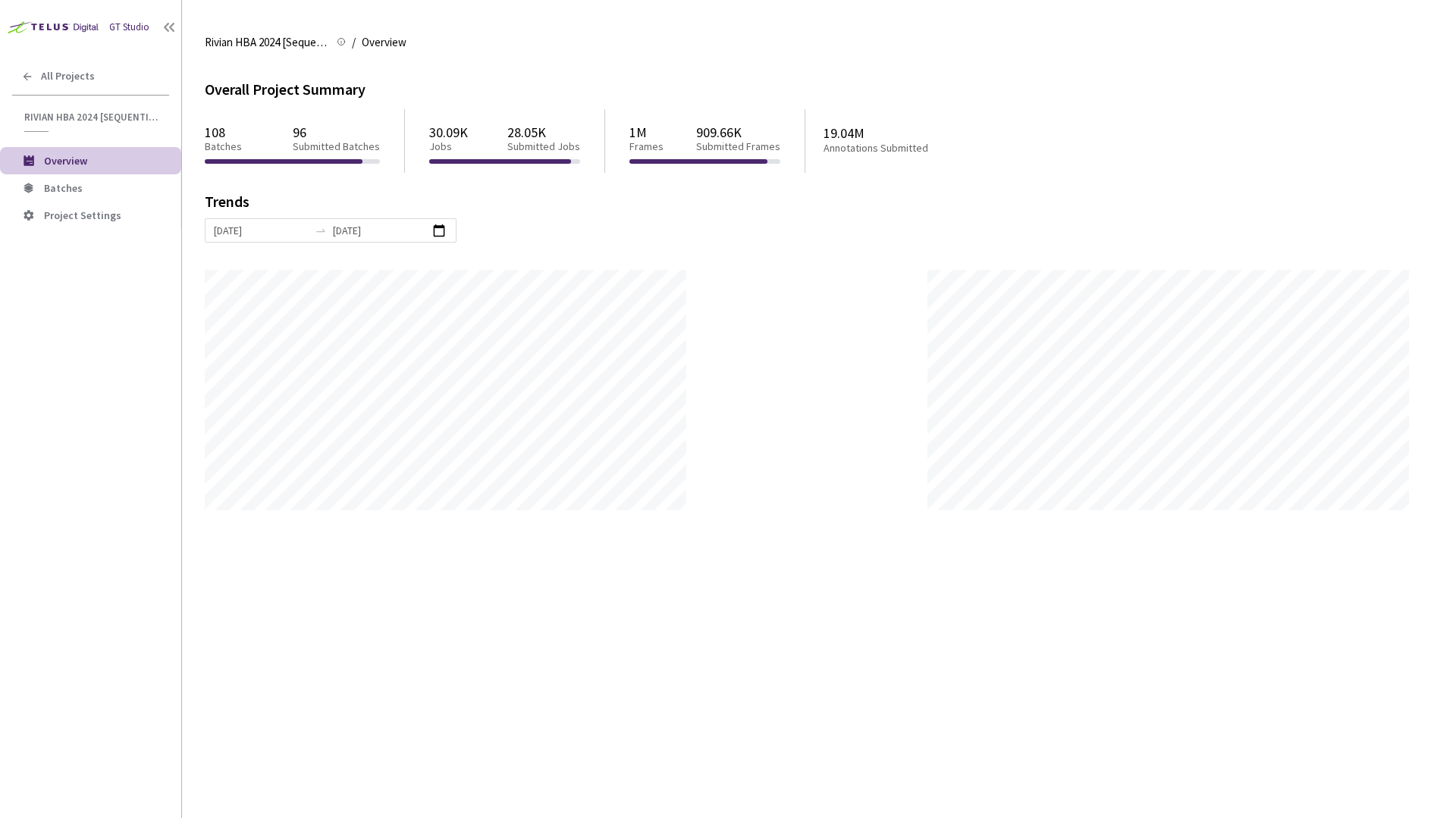
click at [73, 157] on span "Overview" at bounding box center [65, 161] width 43 height 14
